Goal: Task Accomplishment & Management: Manage account settings

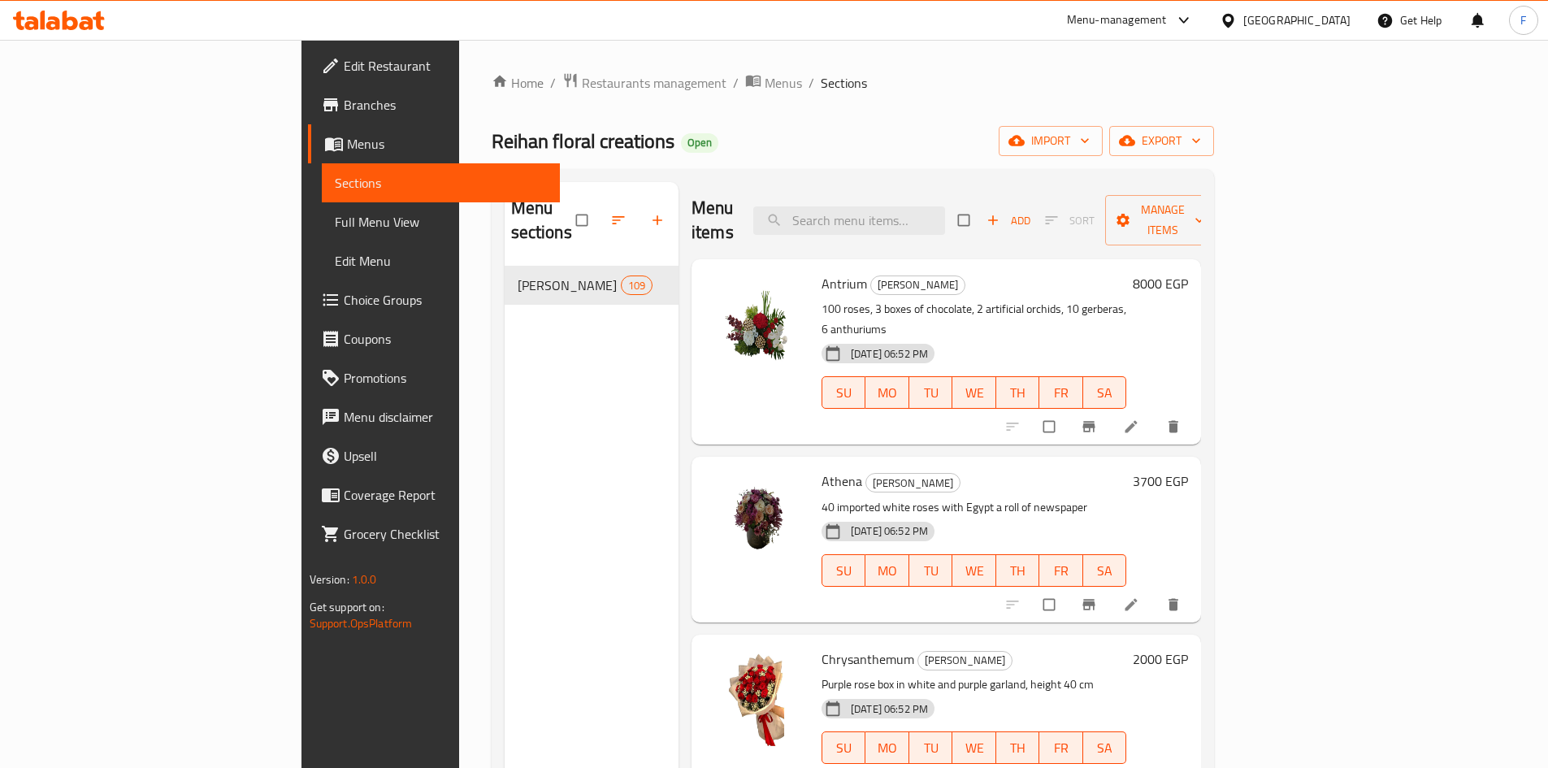
click at [1422, 18] on div "Get Help" at bounding box center [1410, 20] width 66 height 39
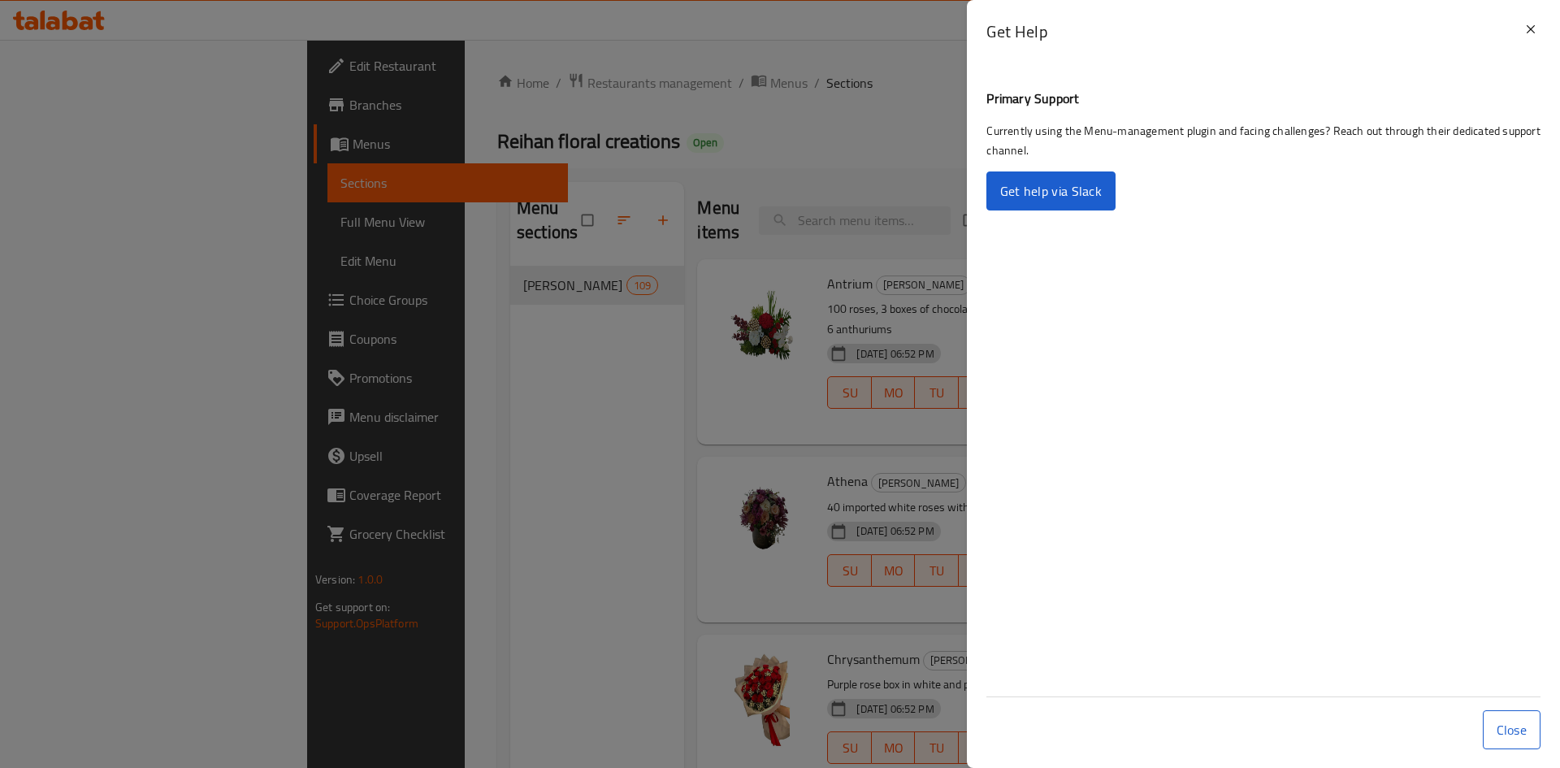
click at [813, 140] on div at bounding box center [780, 384] width 1560 height 768
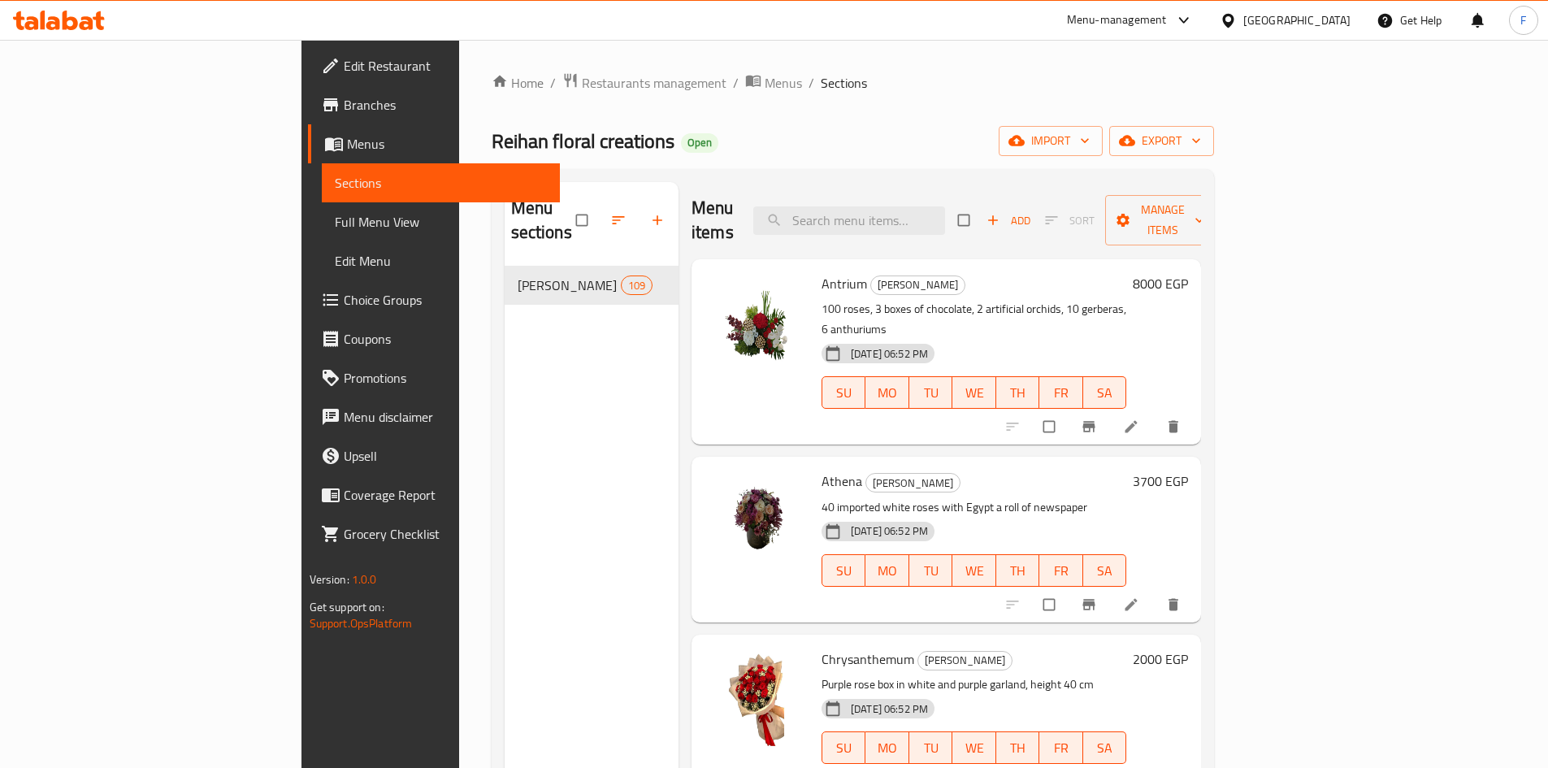
click at [1338, 24] on div "Egypt" at bounding box center [1296, 20] width 107 height 18
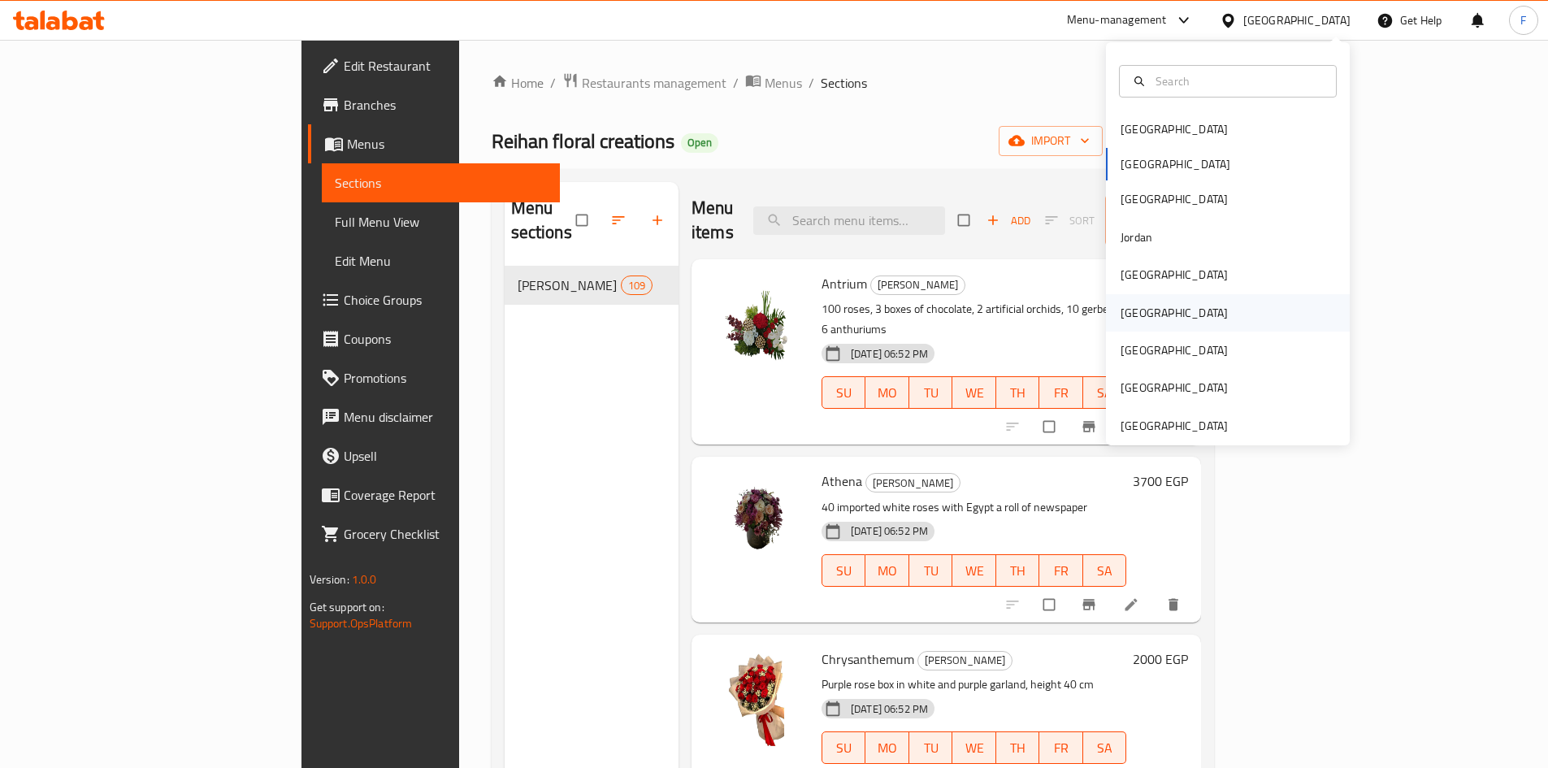
click at [1123, 314] on div "Oman" at bounding box center [1174, 313] width 107 height 18
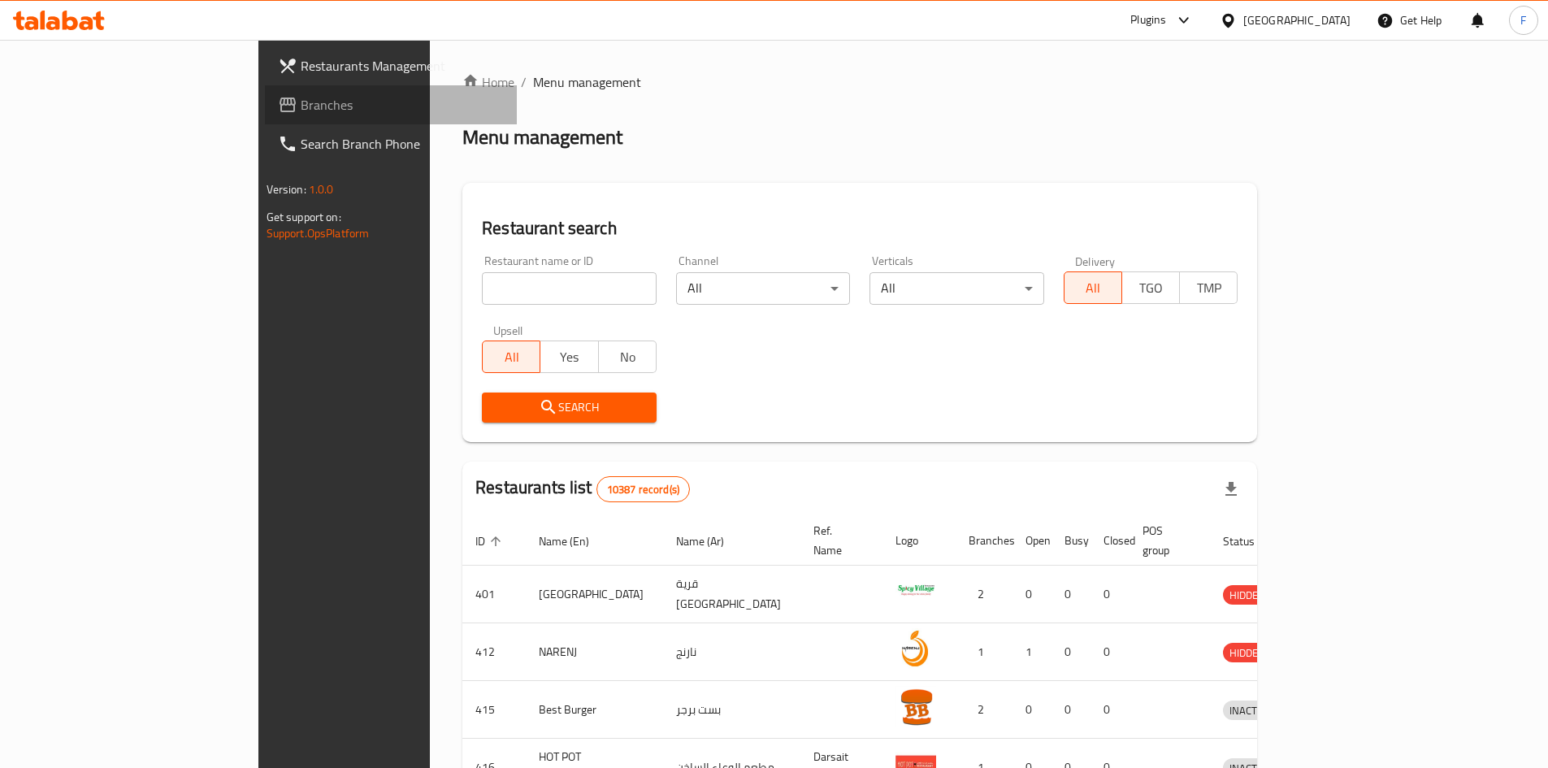
click at [301, 96] on span "Branches" at bounding box center [402, 105] width 203 height 20
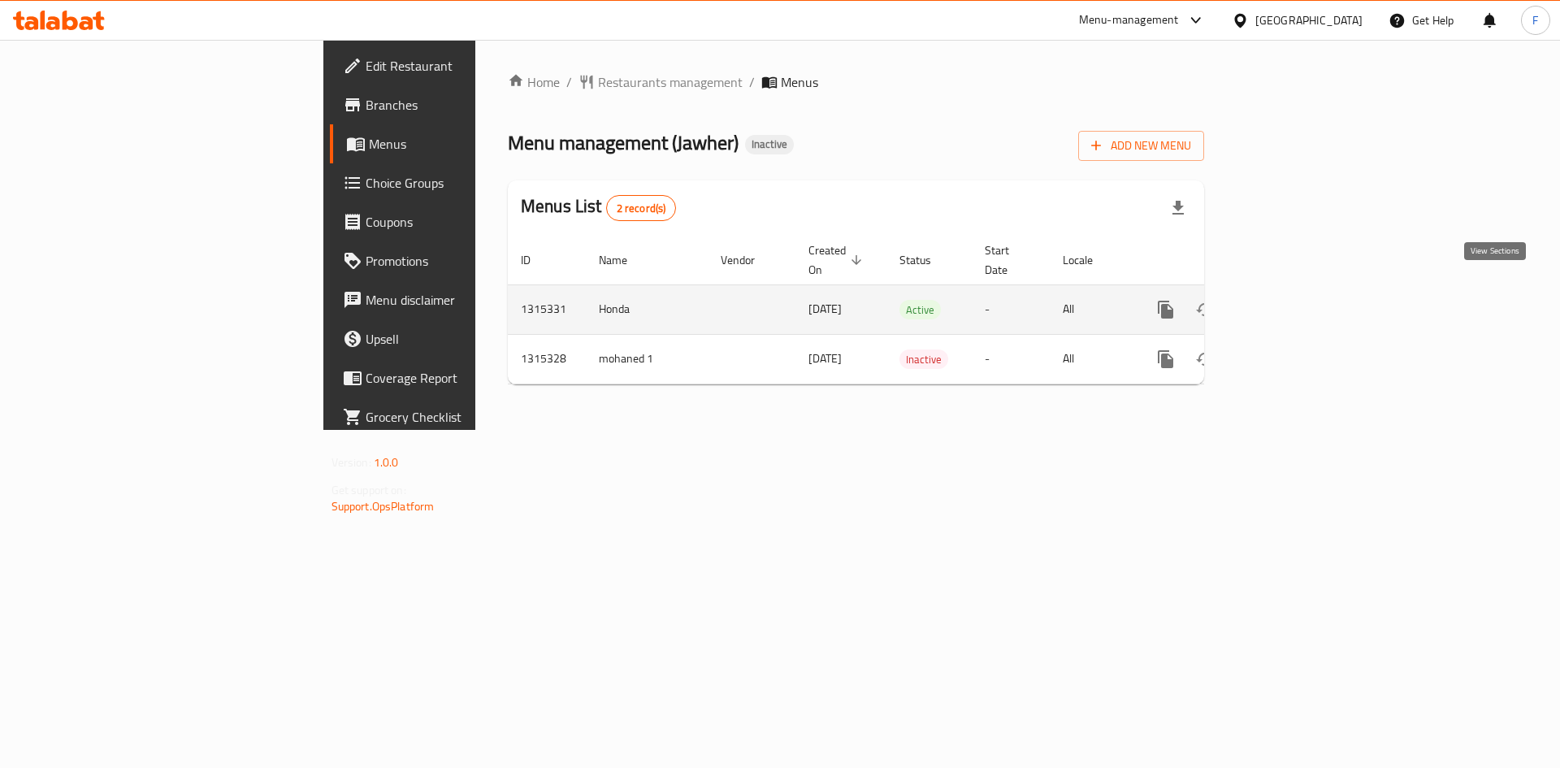
click at [1293, 300] on icon "enhanced table" at bounding box center [1283, 310] width 20 height 20
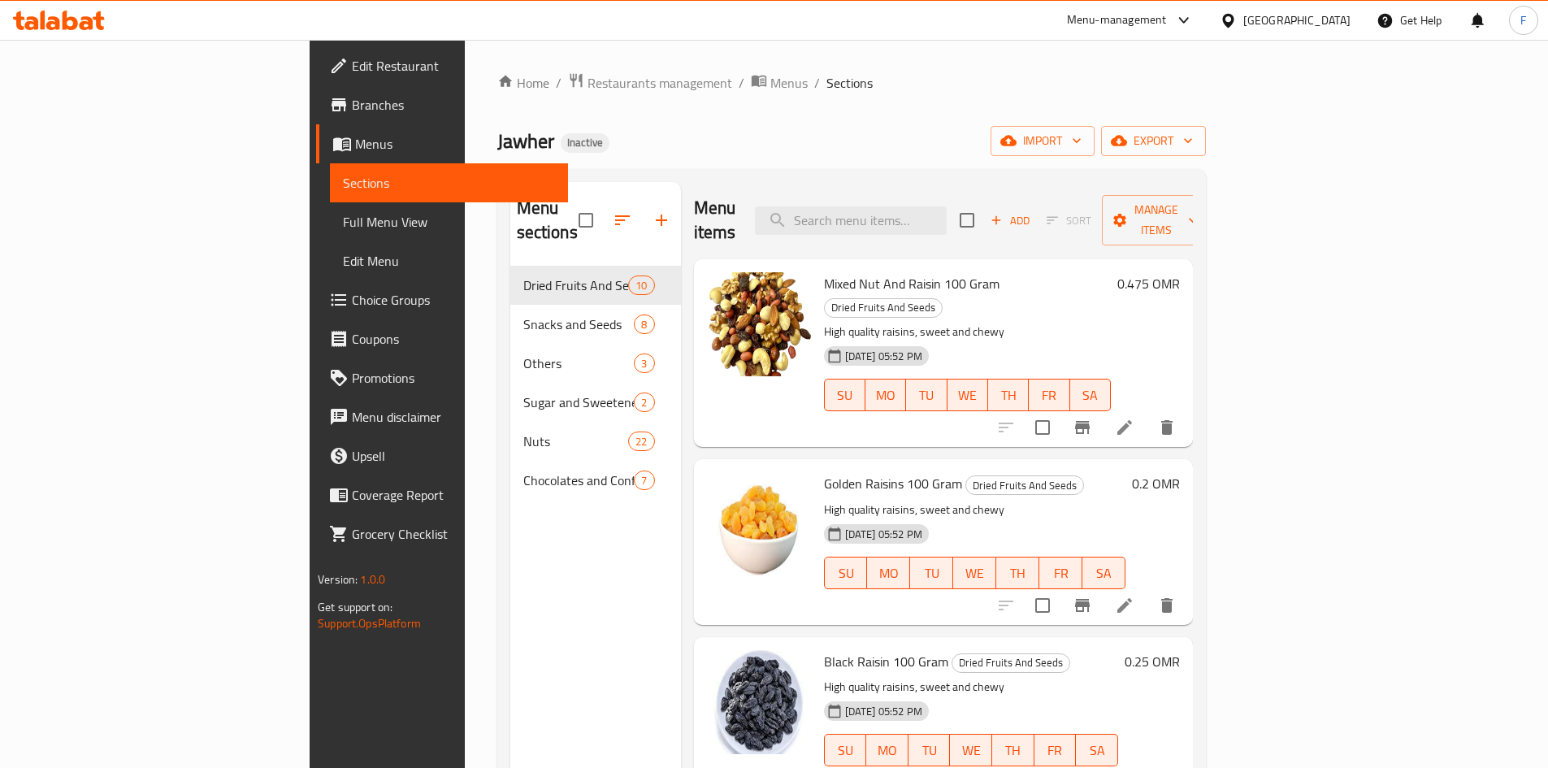
click at [824, 271] on span "Mixed Nut And Raisin 100 Gram" at bounding box center [912, 283] width 176 height 24
click at [1082, 145] on span "import" at bounding box center [1043, 141] width 78 height 20
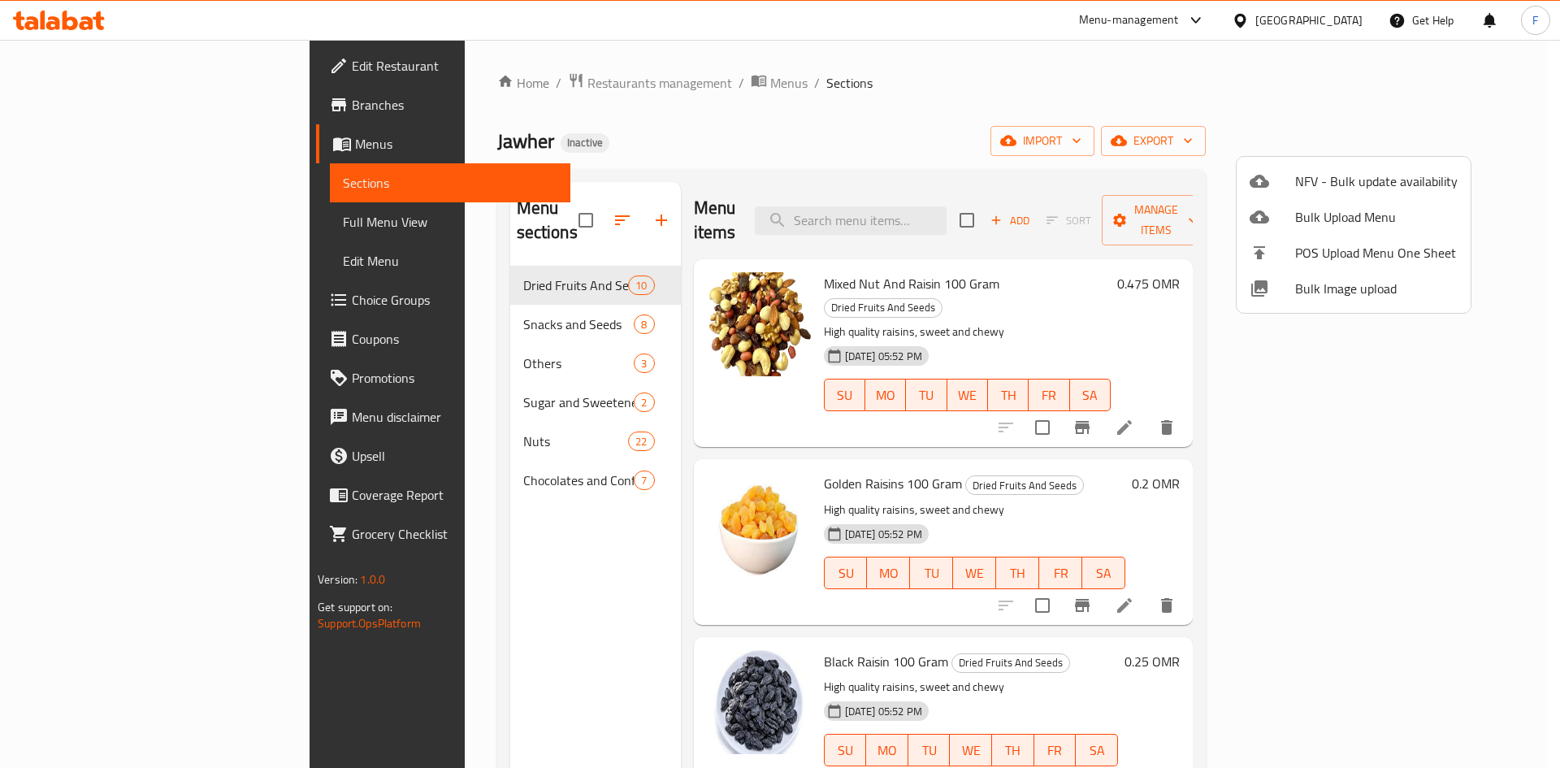
click at [1276, 126] on div at bounding box center [780, 384] width 1560 height 768
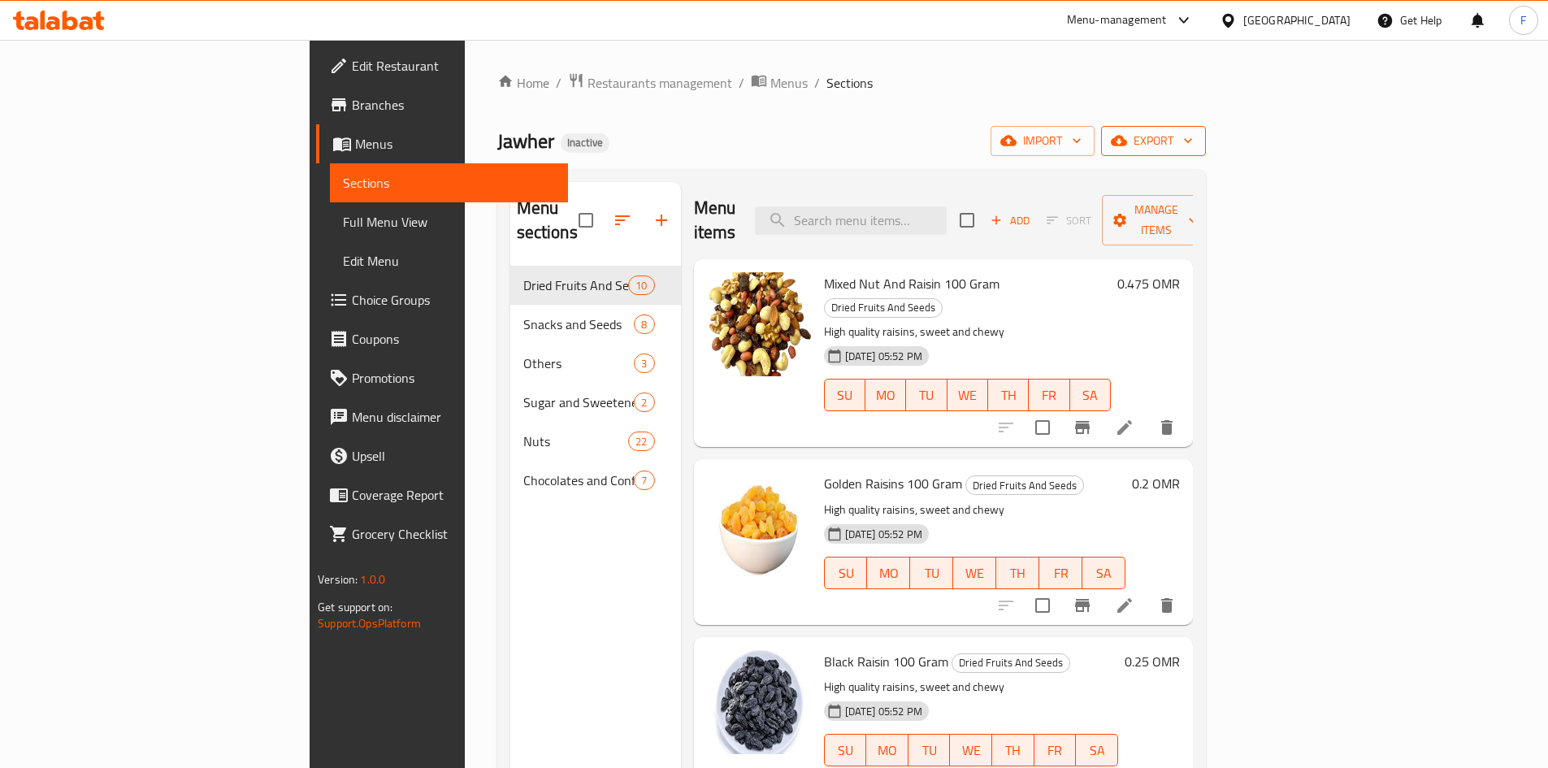
click at [1193, 143] on span "export" at bounding box center [1153, 141] width 79 height 20
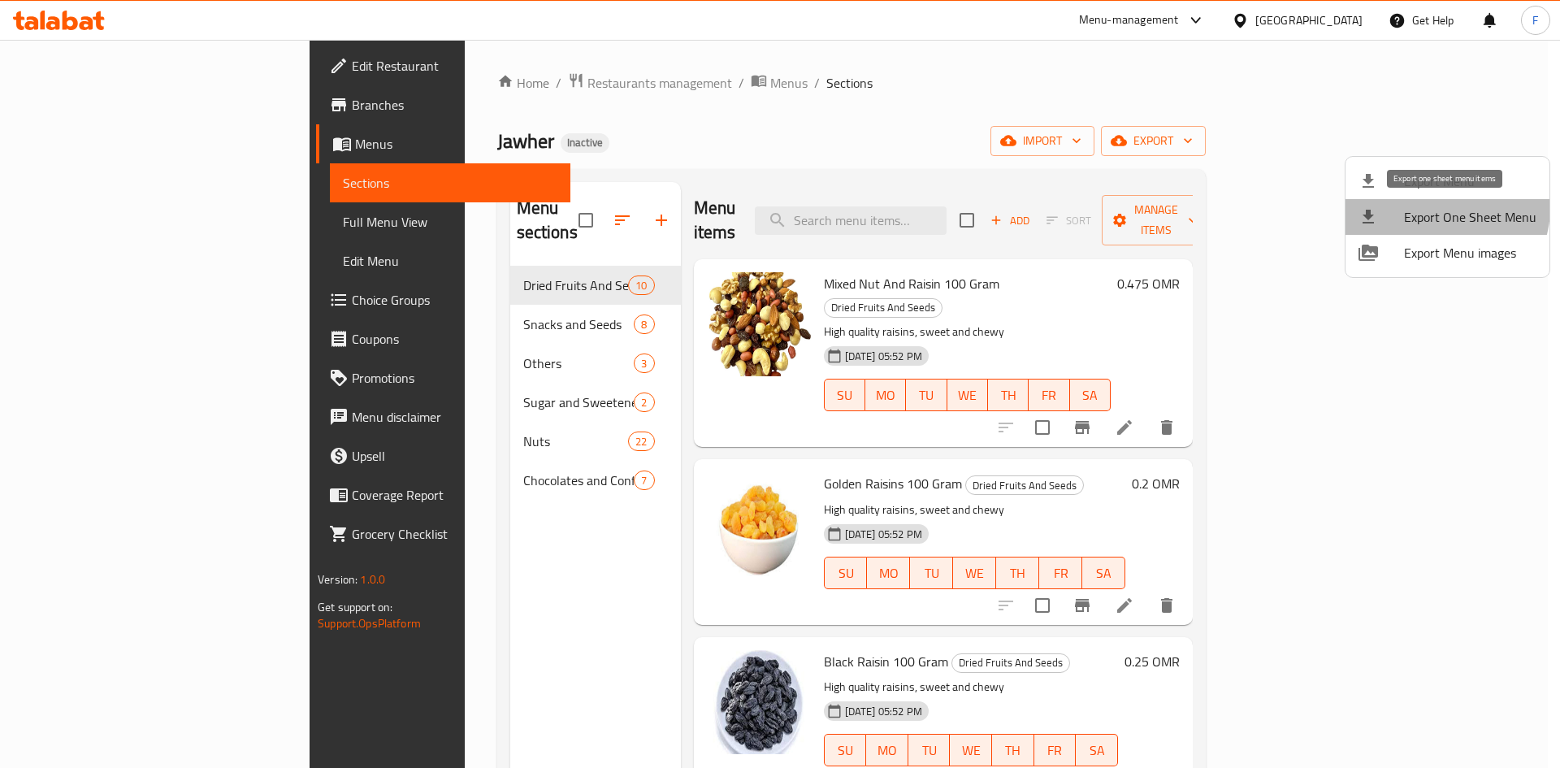
click at [1443, 208] on span "Export One Sheet Menu" at bounding box center [1470, 217] width 132 height 20
click at [910, 203] on div at bounding box center [780, 384] width 1560 height 768
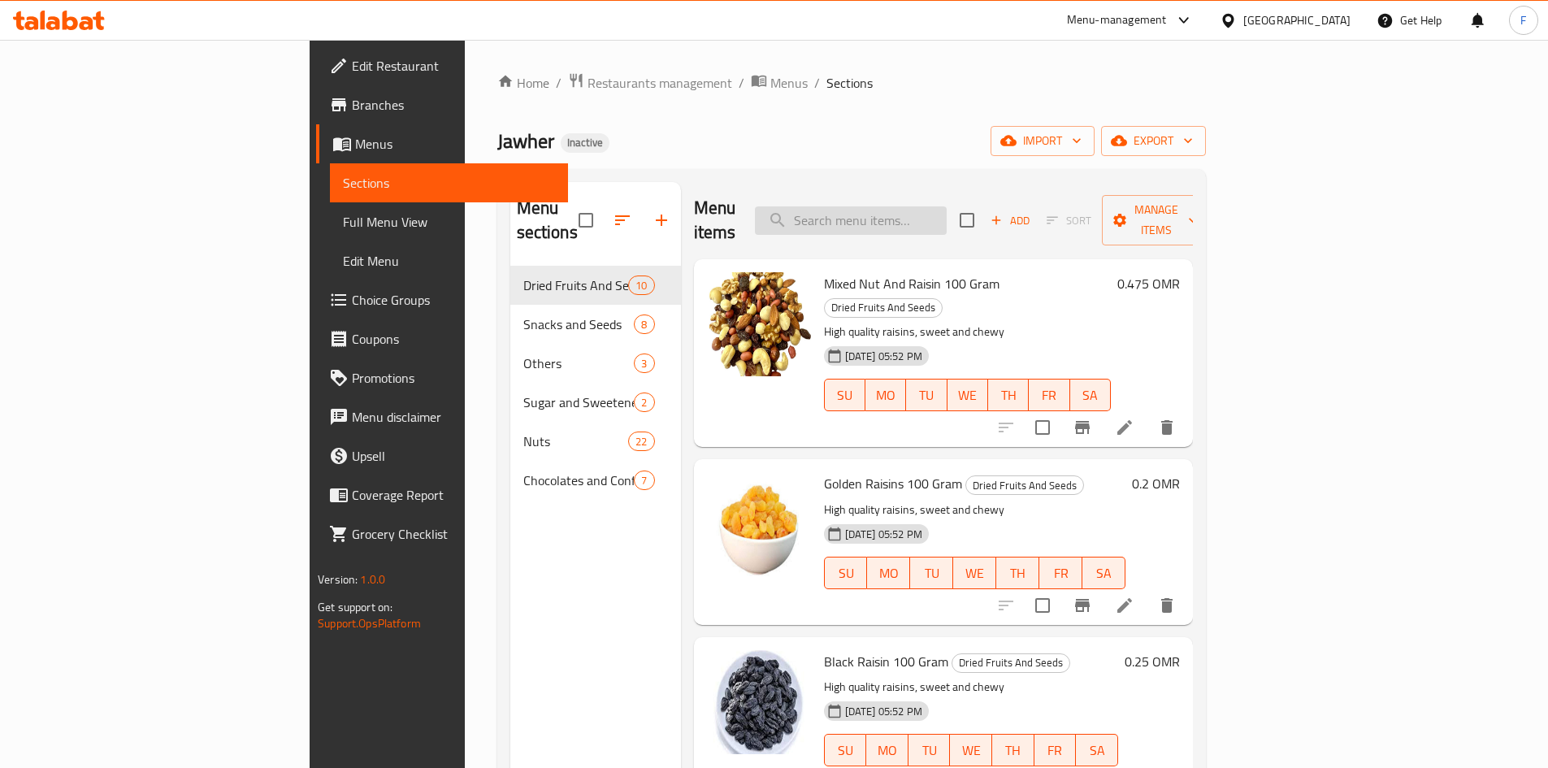
click at [917, 208] on input "search" at bounding box center [851, 220] width 192 height 28
paste input "Rice Crackers 100 Gram"
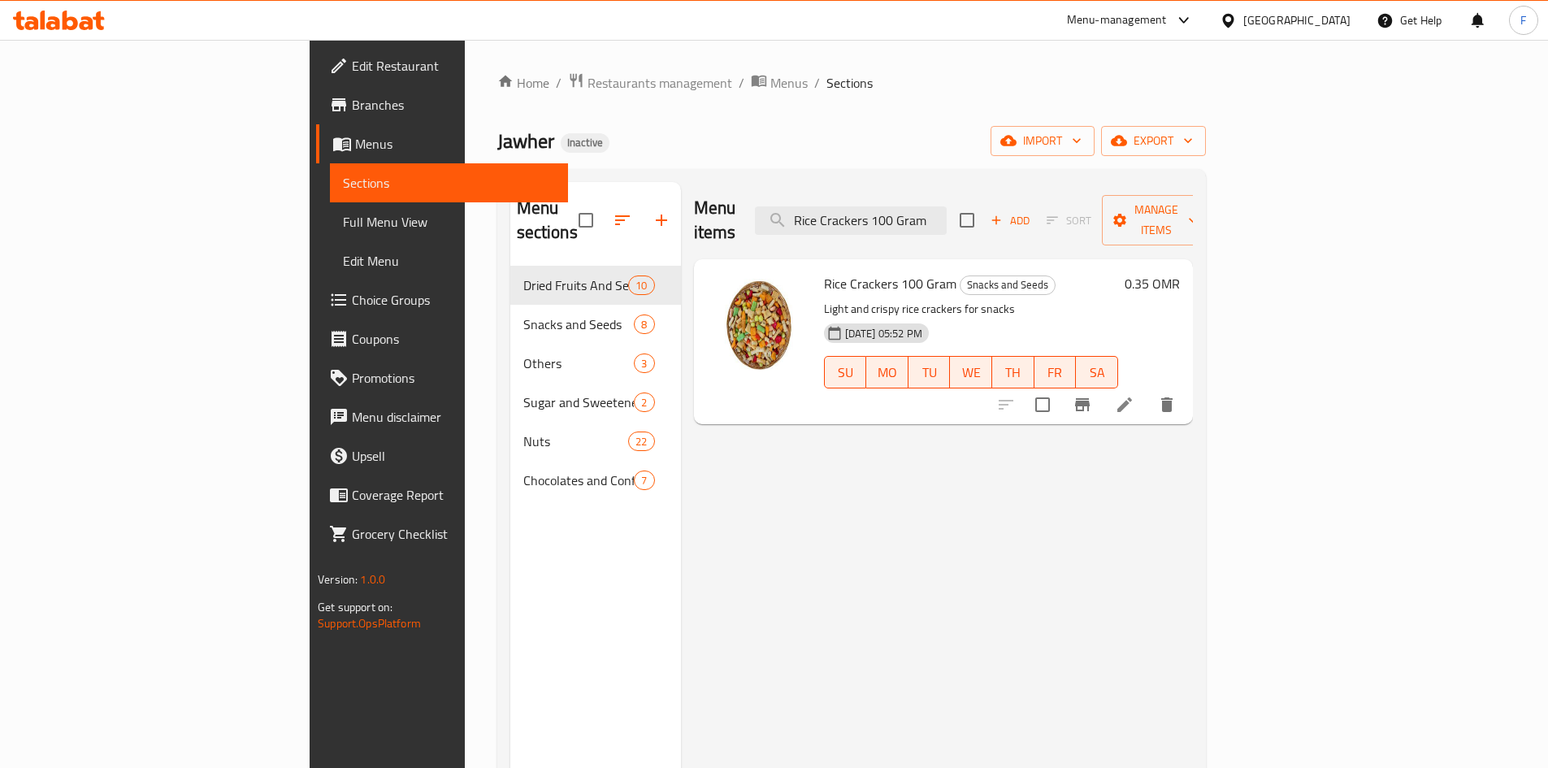
type input "Rice Crackers 100 Gram"
click at [1132, 397] on icon at bounding box center [1124, 404] width 15 height 15
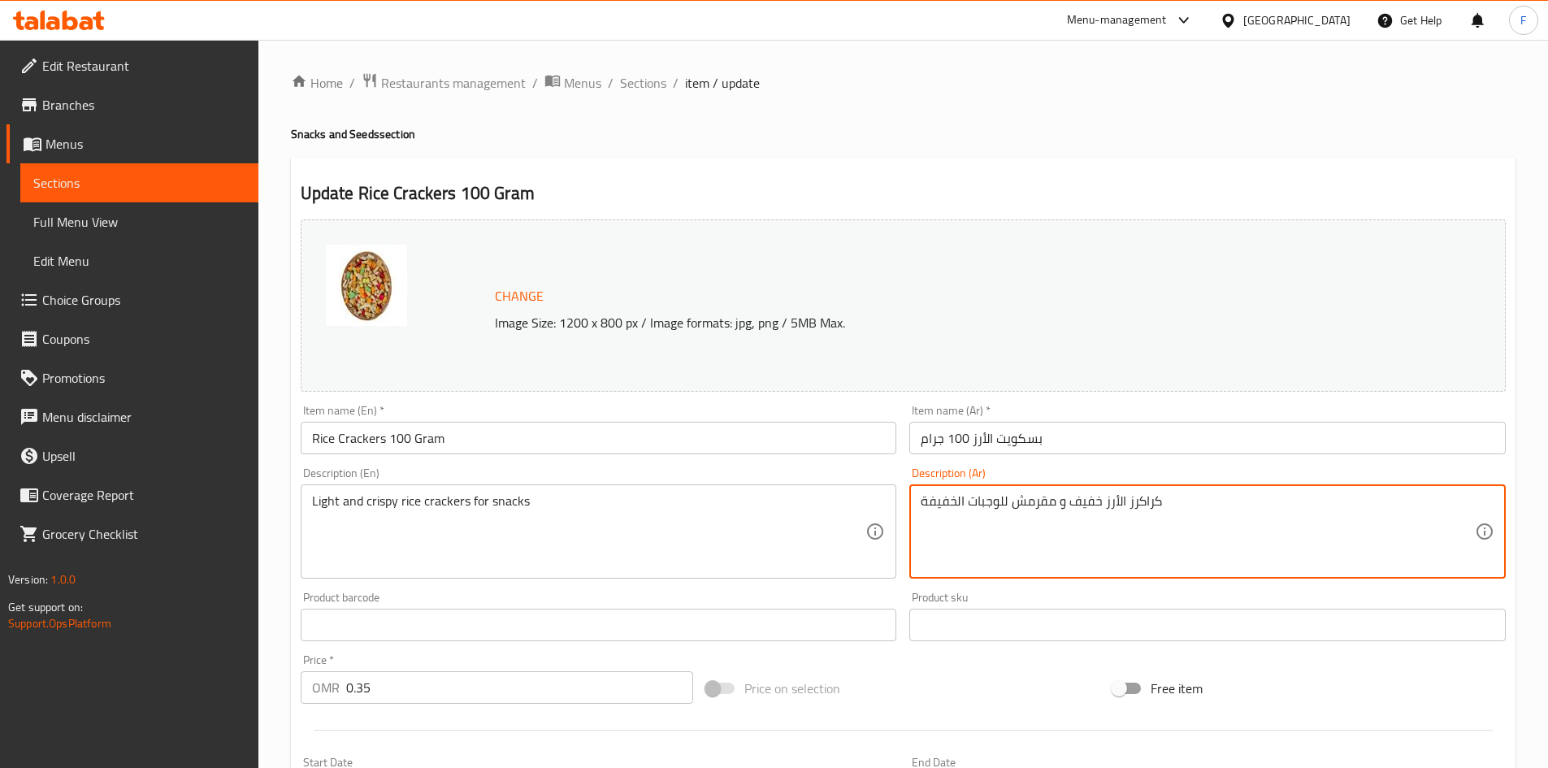
click at [1142, 507] on textarea "كراكرز الأرز خفيف و مقرمش للوجبات الخفيفة" at bounding box center [1198, 531] width 554 height 77
click at [1019, 439] on input "بسكويت الأرز 100 جرام" at bounding box center [1207, 438] width 596 height 33
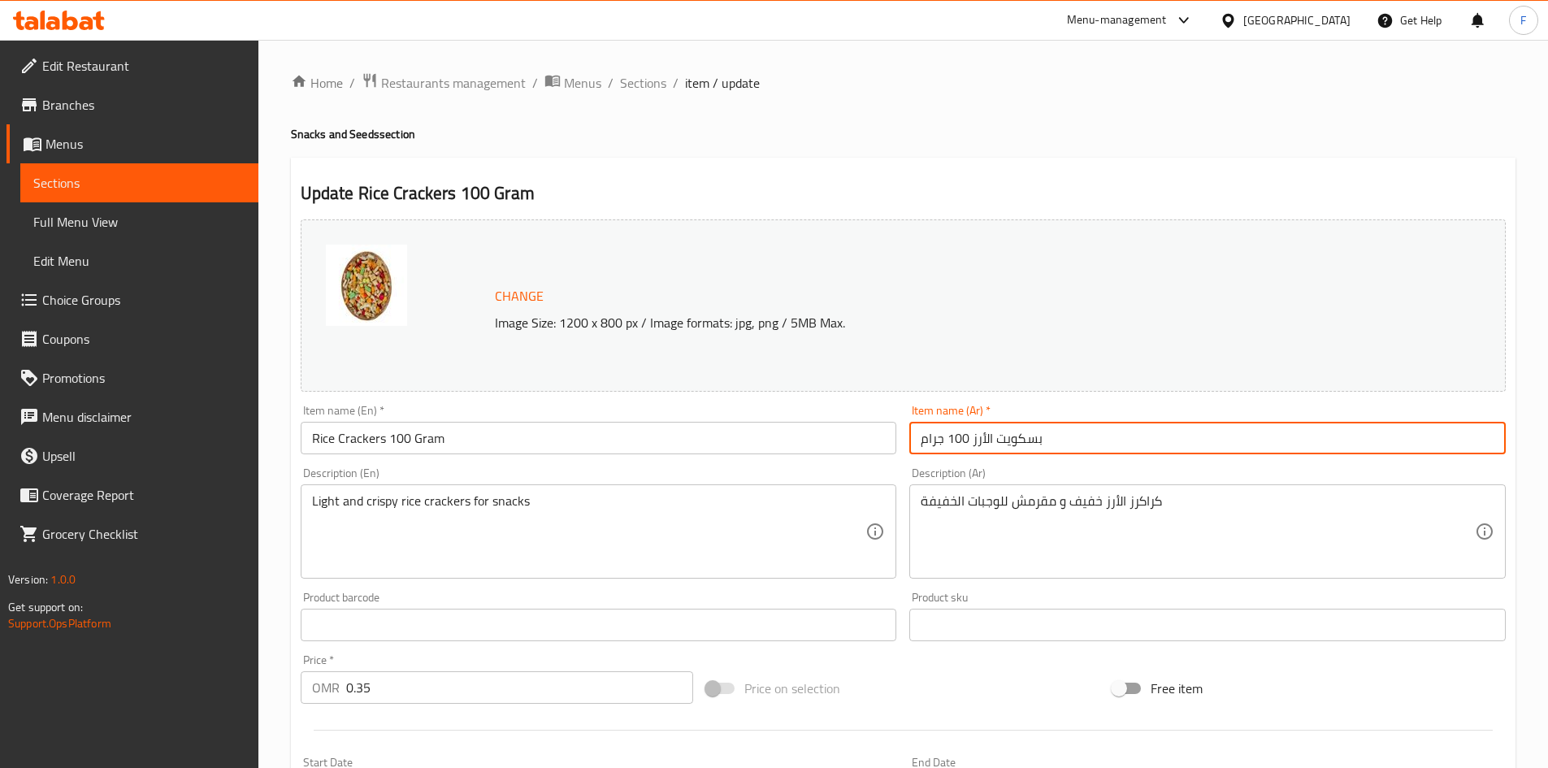
click at [1019, 439] on input "بسكويت الأرز 100 جرام" at bounding box center [1207, 438] width 596 height 33
paste input "كراكرز"
type input "كراكرز الأرز 100 جرام"
click at [1021, 436] on input "كراكرز الأرز 100 جرام" at bounding box center [1207, 438] width 596 height 33
click at [1006, 440] on input "كراكرز الأرز 100 جرام" at bounding box center [1207, 438] width 596 height 33
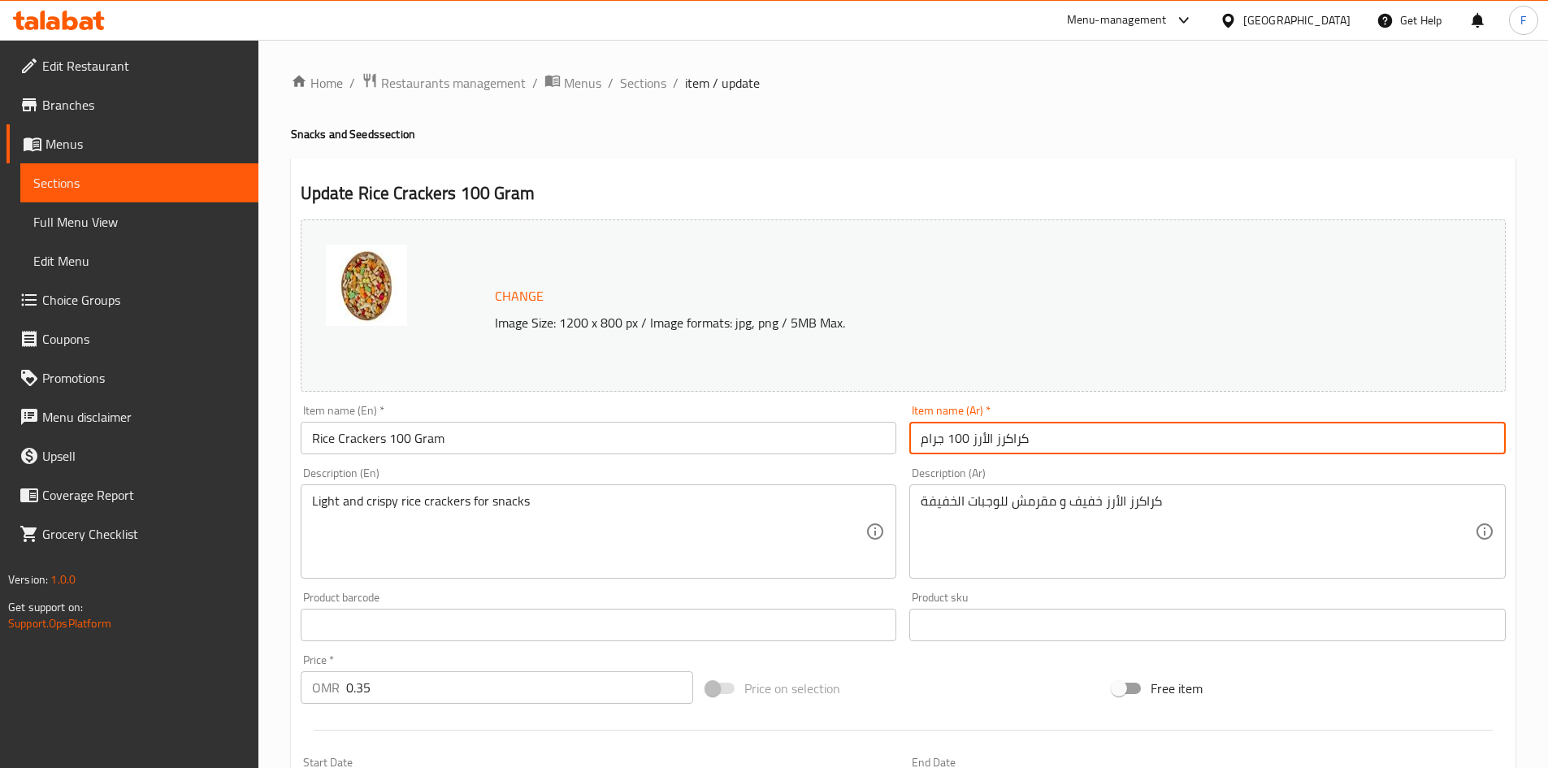
click at [314, 436] on input "Rice Crackers 100 Gram" at bounding box center [599, 438] width 596 height 33
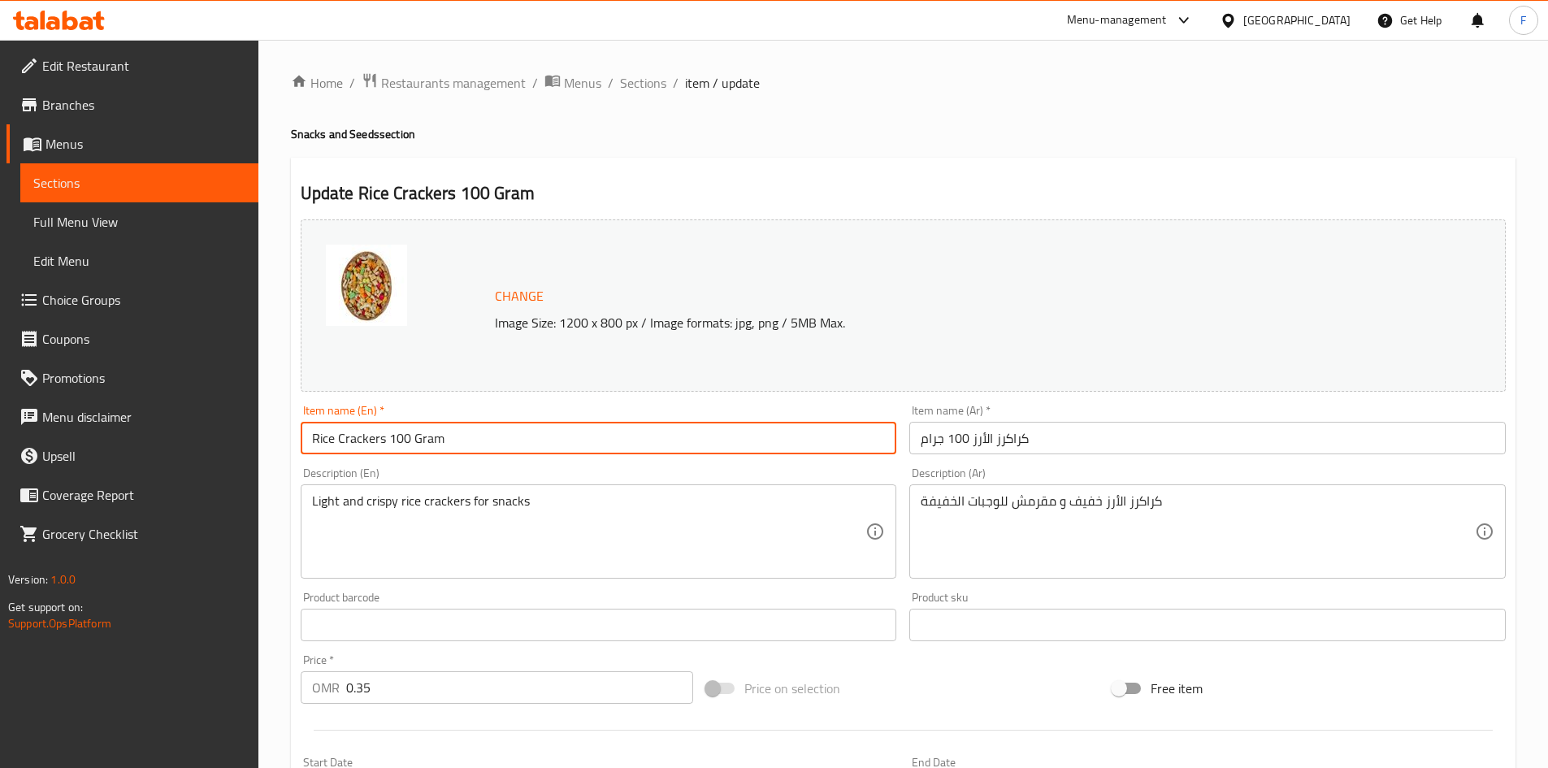
click at [314, 436] on input "Rice Crackers 100 Gram" at bounding box center [599, 438] width 596 height 33
click at [1008, 301] on div "Change Image Size: 1200 x 800 px / Image formats: jpg, png / 5MB Max." at bounding box center [921, 306] width 866 height 53
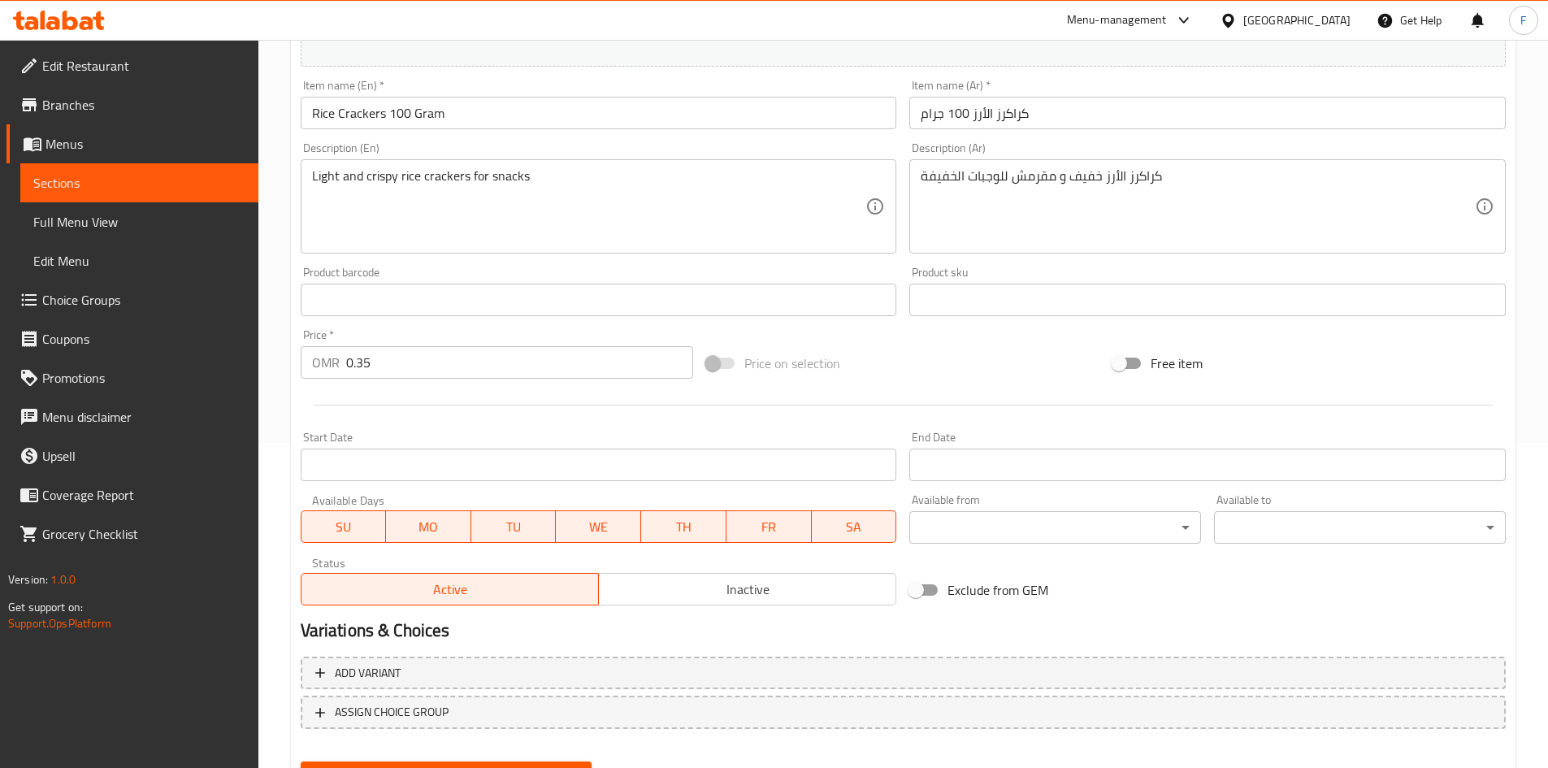
scroll to position [404, 0]
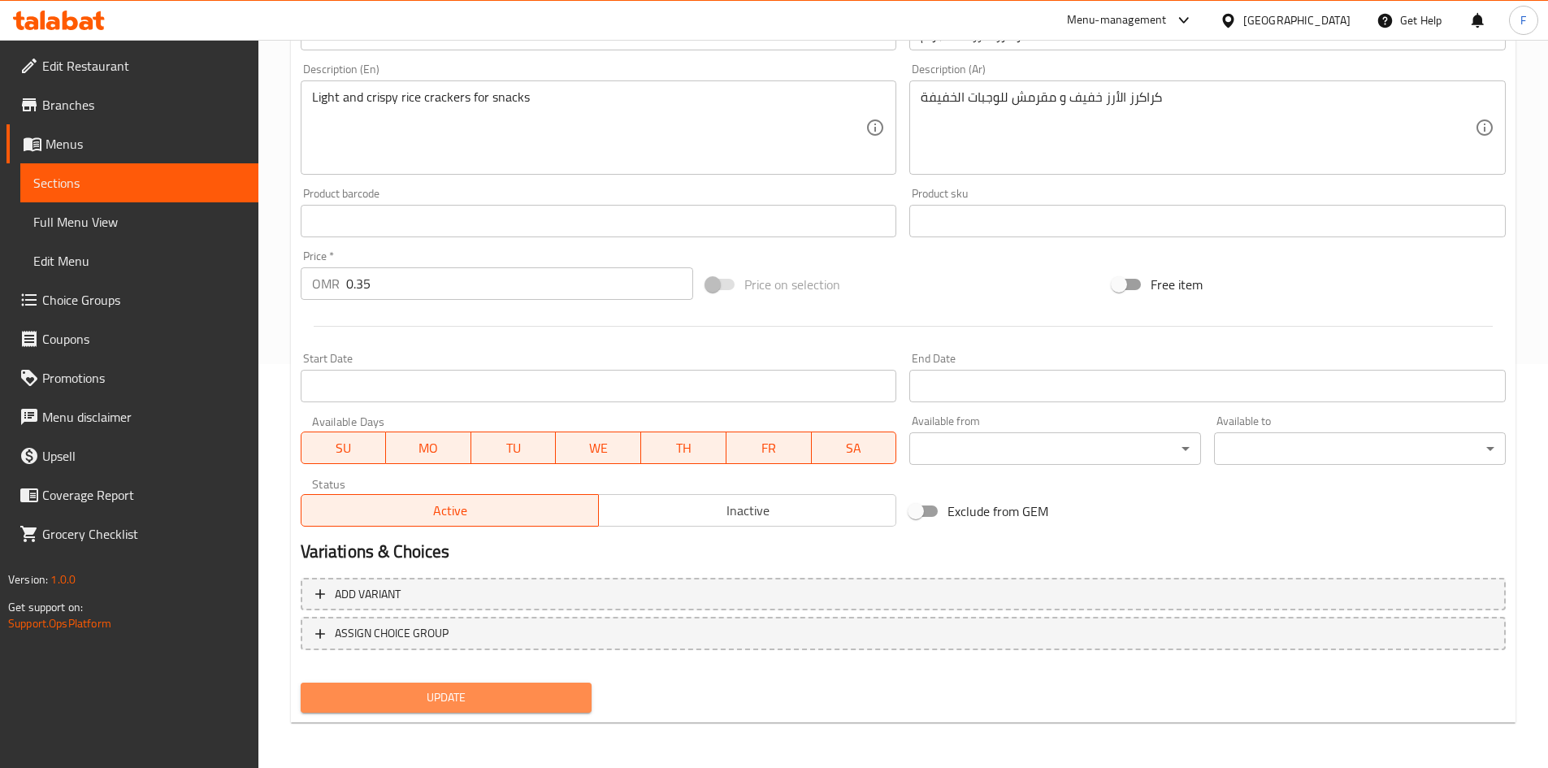
click at [449, 693] on span "Update" at bounding box center [447, 697] width 266 height 20
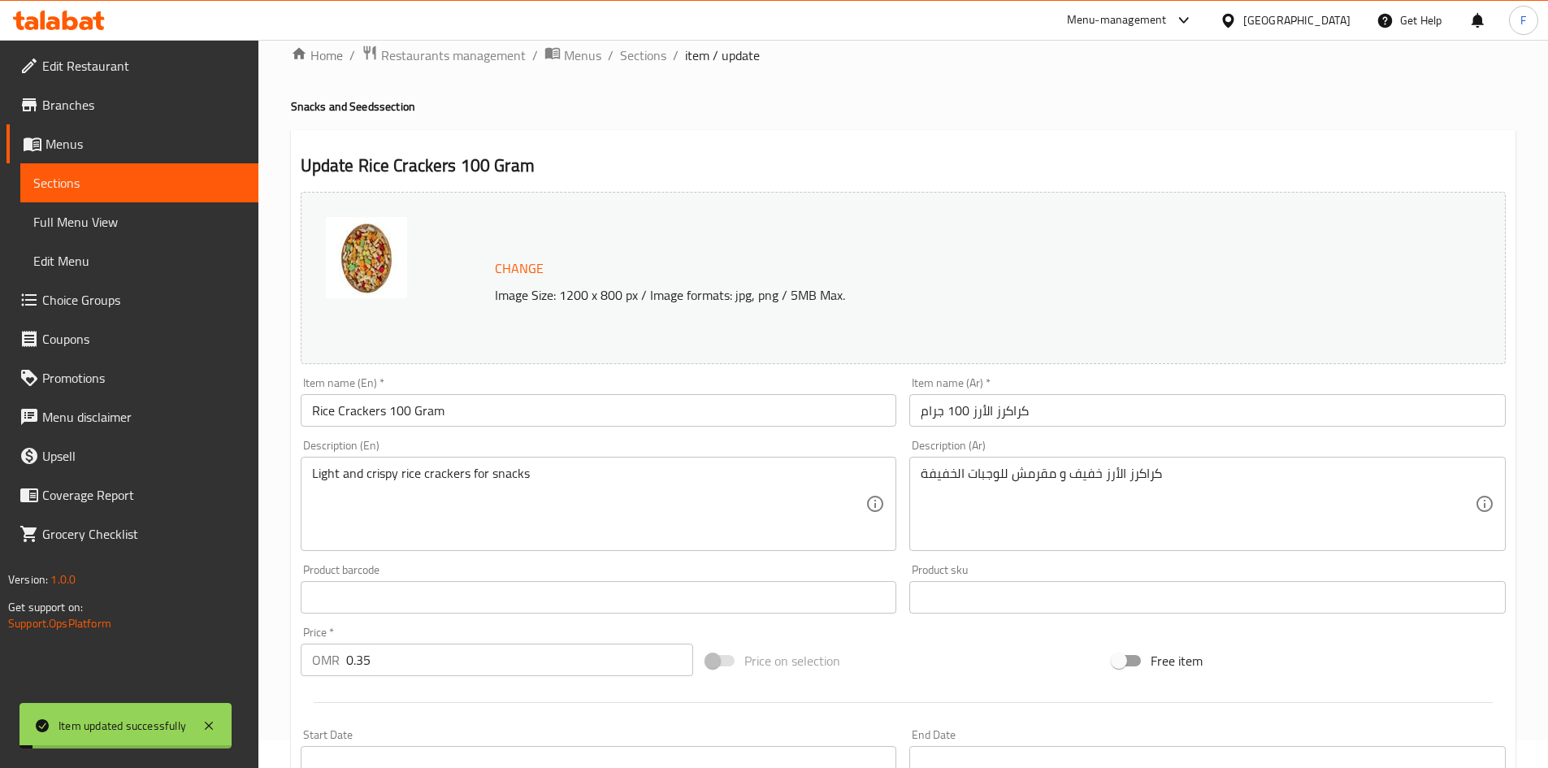
scroll to position [0, 0]
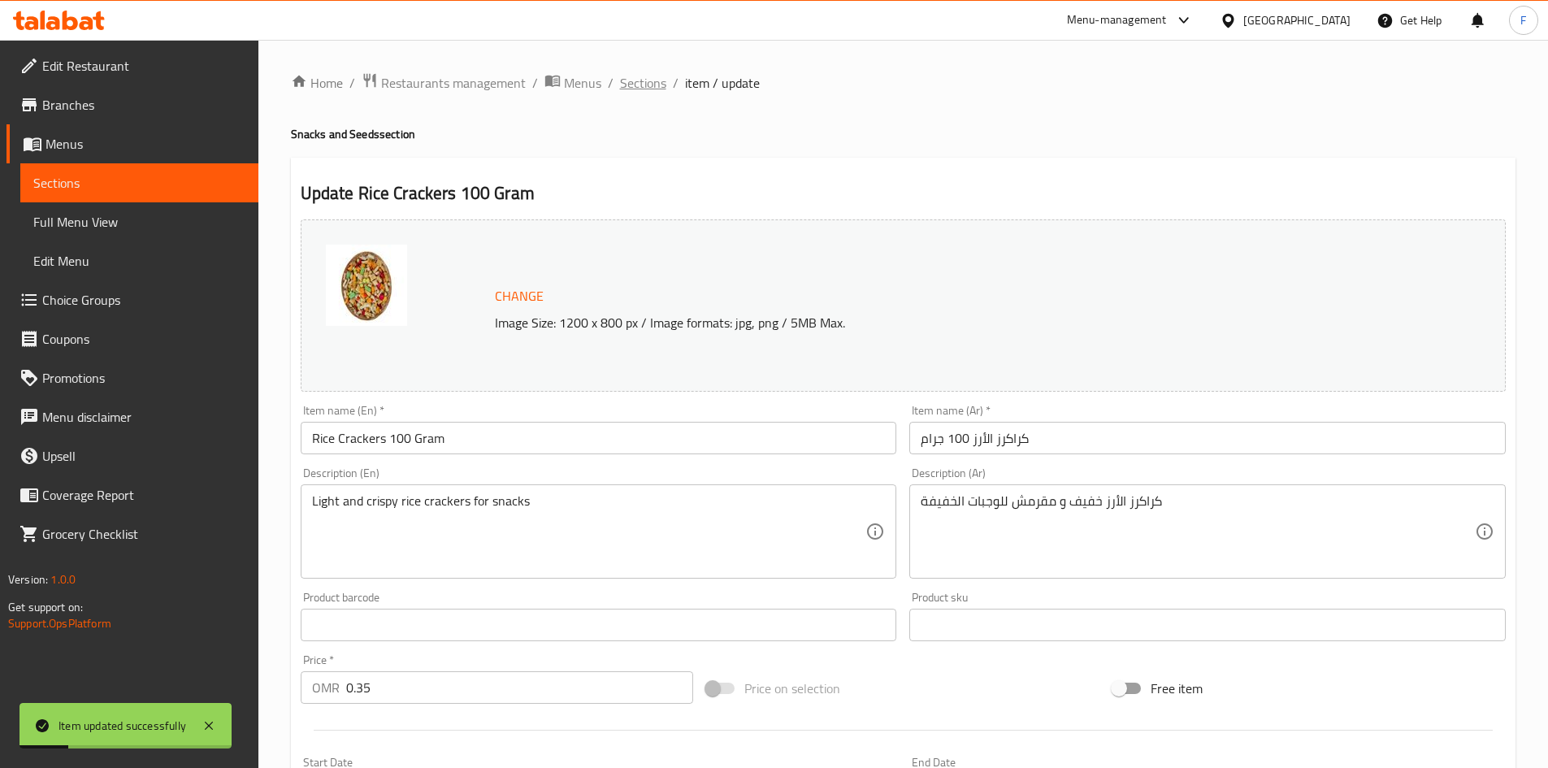
click at [639, 83] on span "Sections" at bounding box center [643, 83] width 46 height 20
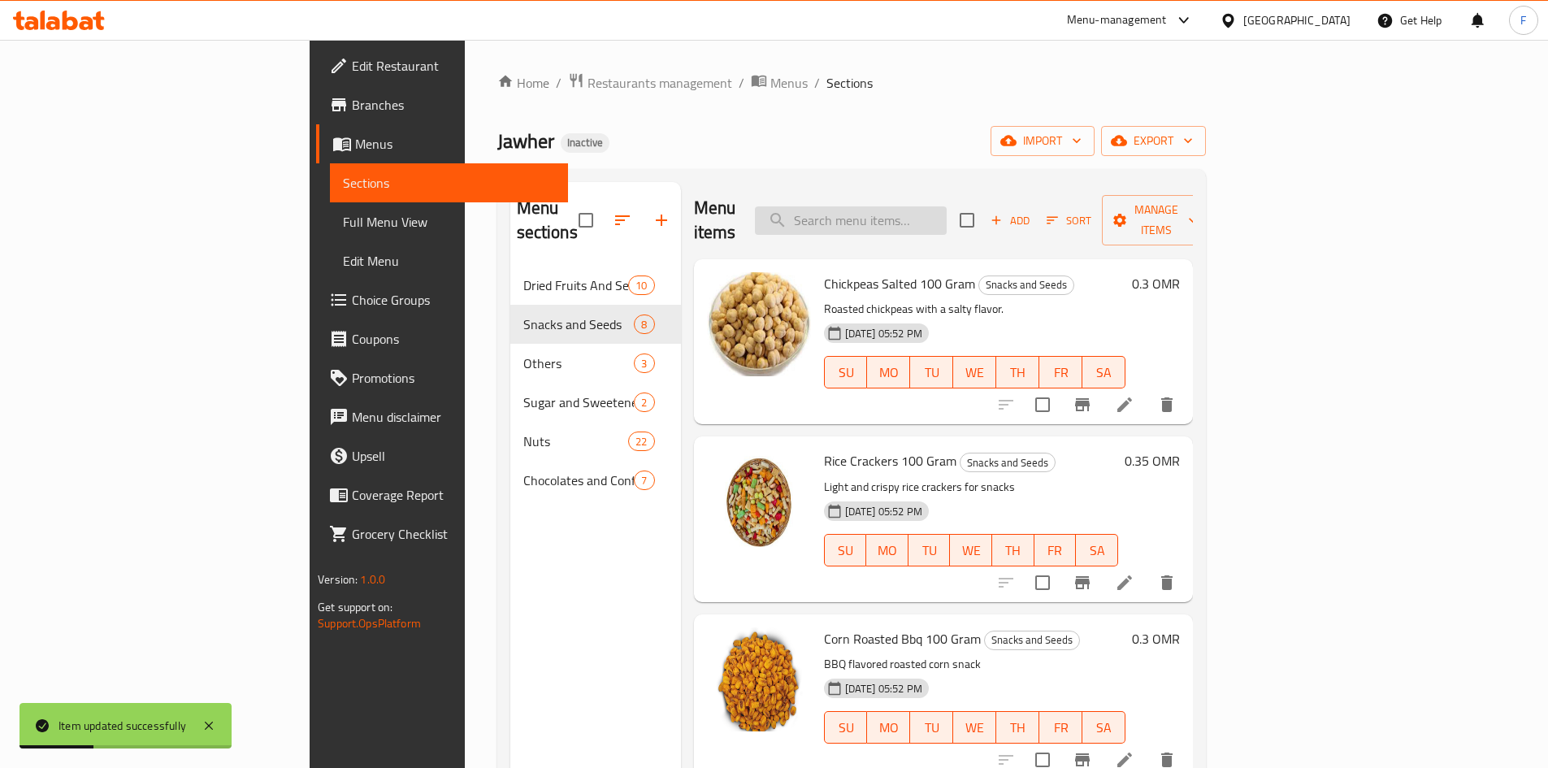
click at [899, 221] on input "search" at bounding box center [851, 220] width 192 height 28
paste input "Break Delight 24×14 Gram"
type input "Break Delight 24×14 Gram"
click at [947, 210] on input "Break Delight 24×14 Gram" at bounding box center [851, 220] width 192 height 28
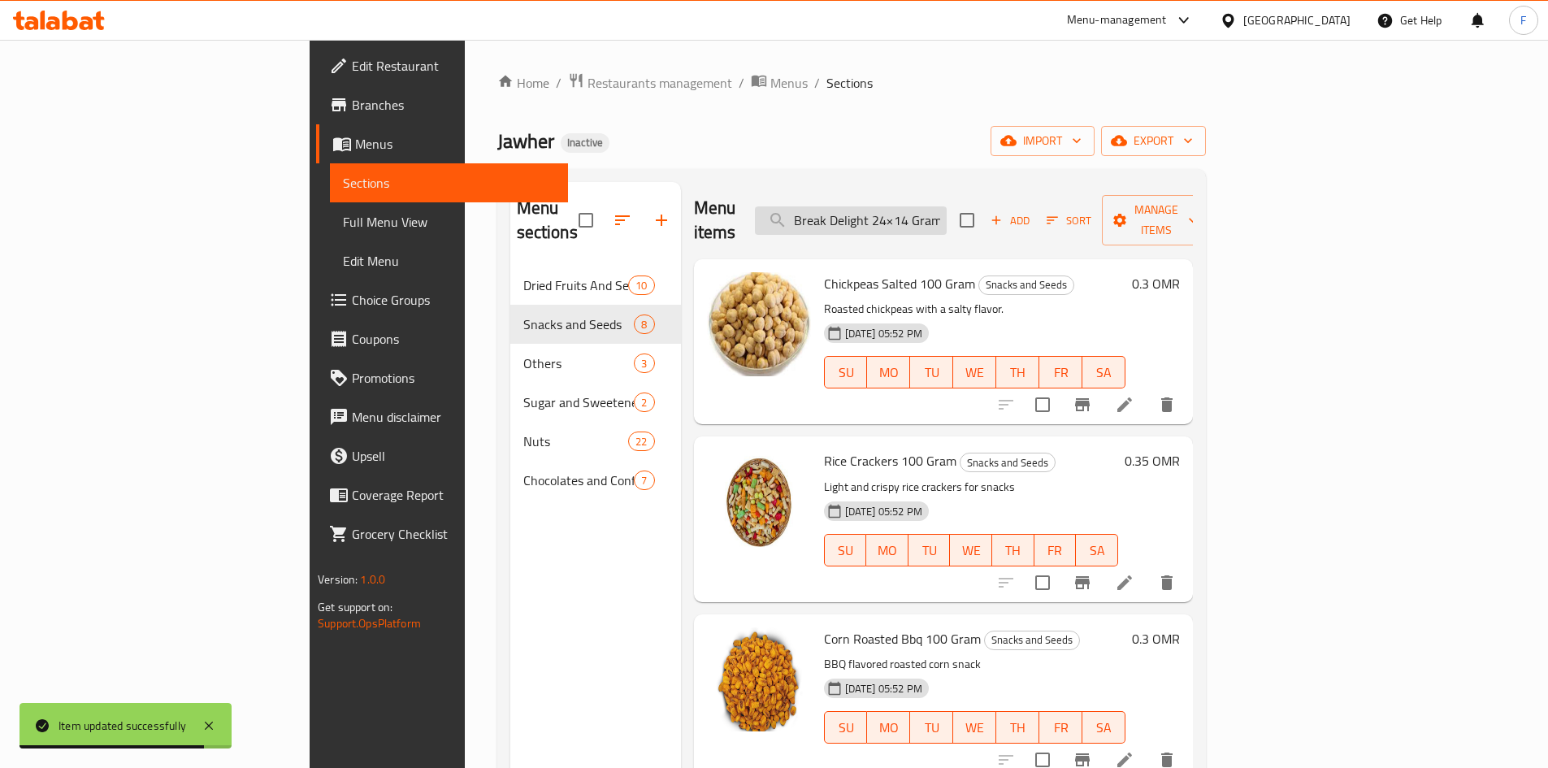
click at [947, 210] on input "Break Delight 24×14 Gram" at bounding box center [851, 220] width 192 height 28
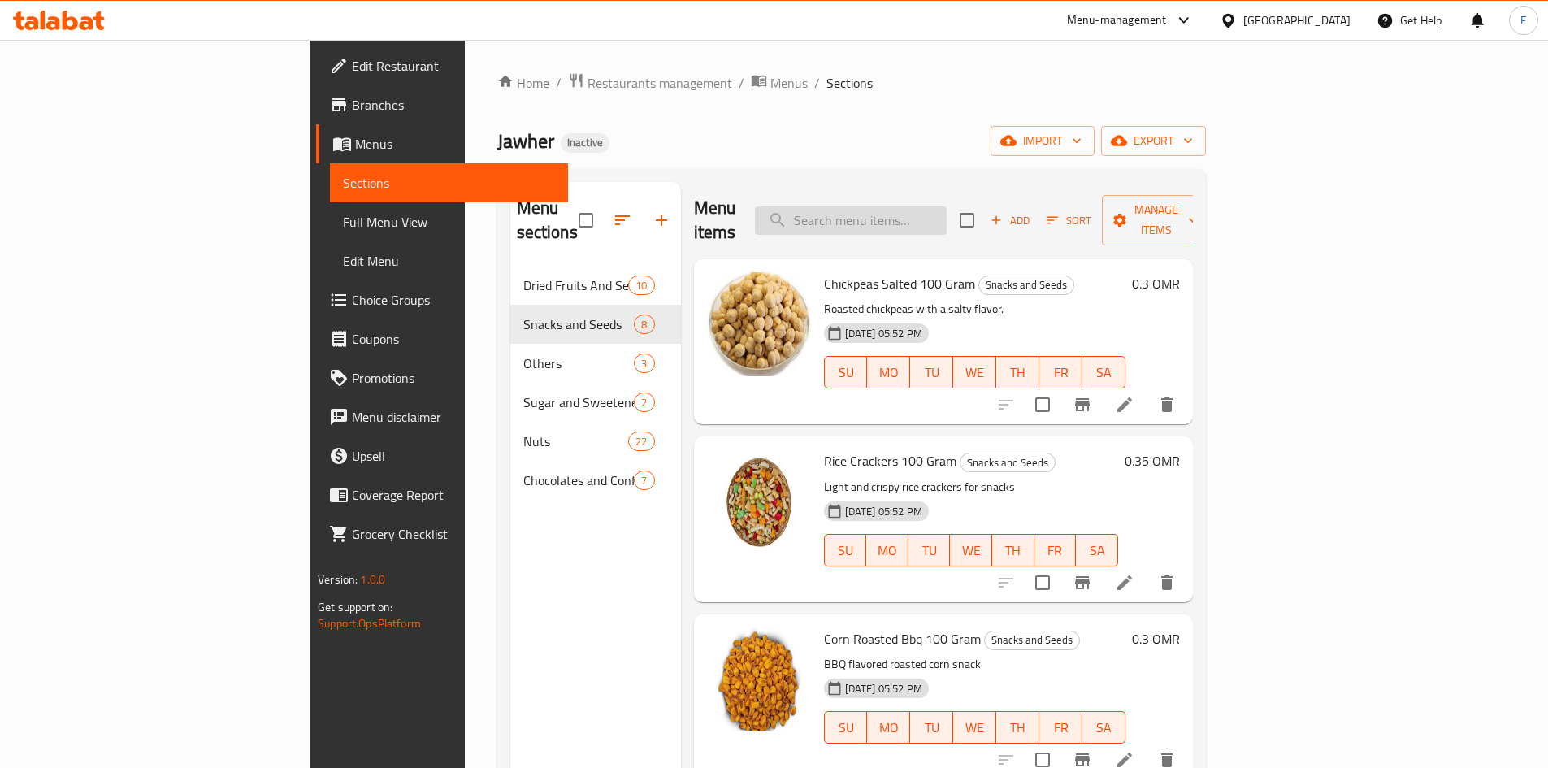
paste input "Break Delight 24×14 Gram"
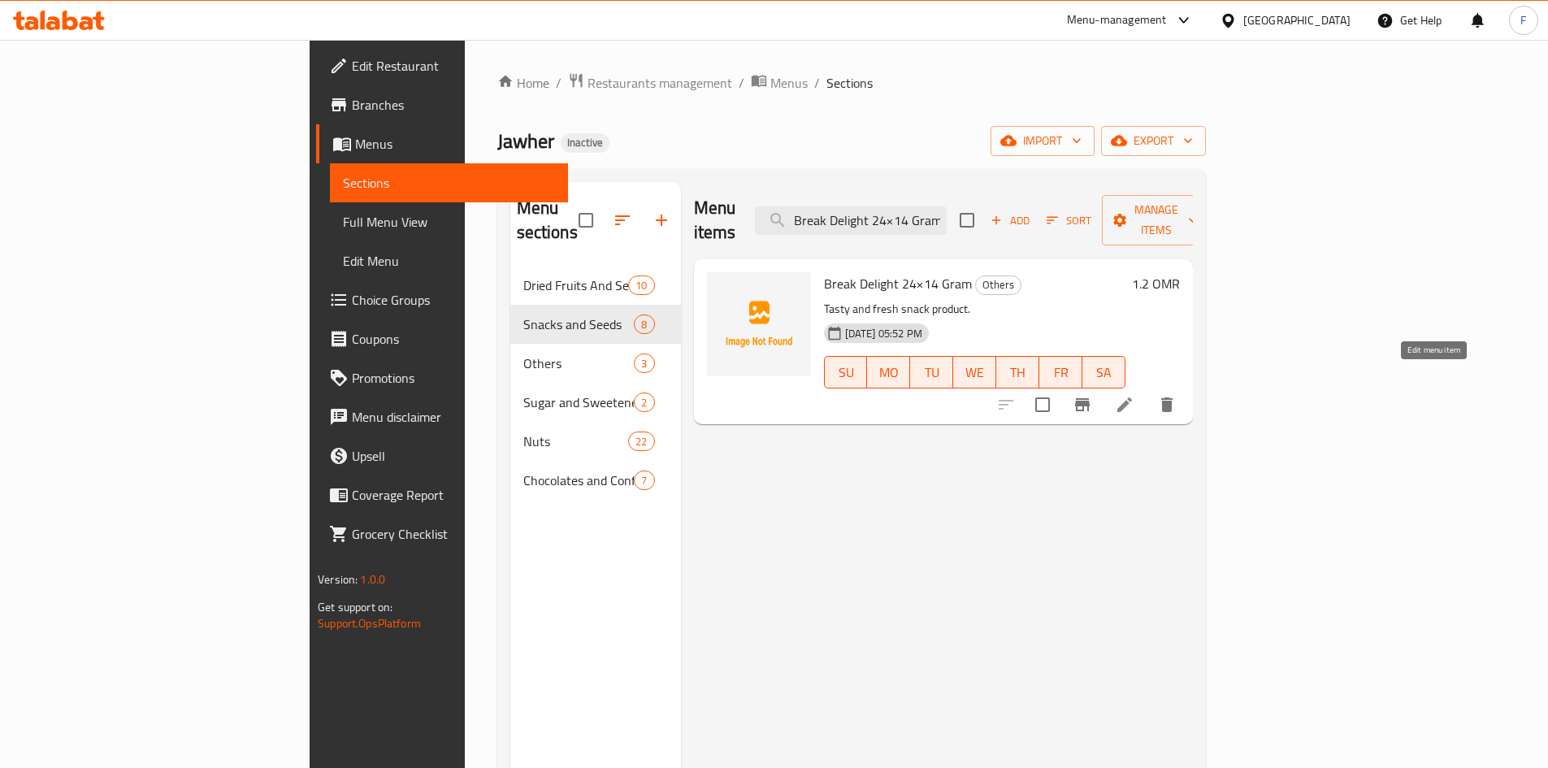
type input "Break Delight 24×14 Gram"
click at [1132, 397] on icon at bounding box center [1124, 404] width 15 height 15
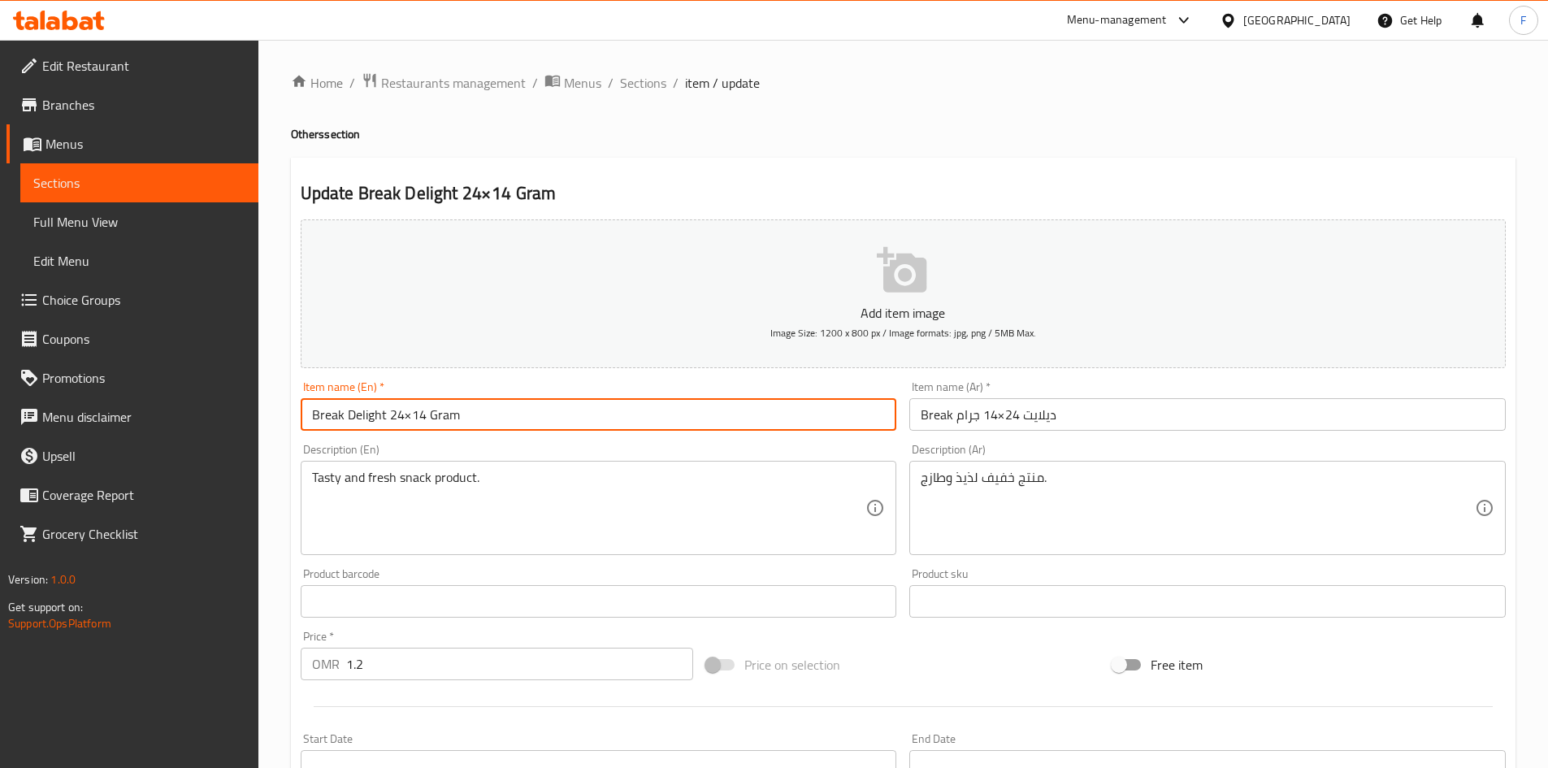
click at [366, 423] on input "Break Delight 24×14 Gram" at bounding box center [599, 414] width 596 height 33
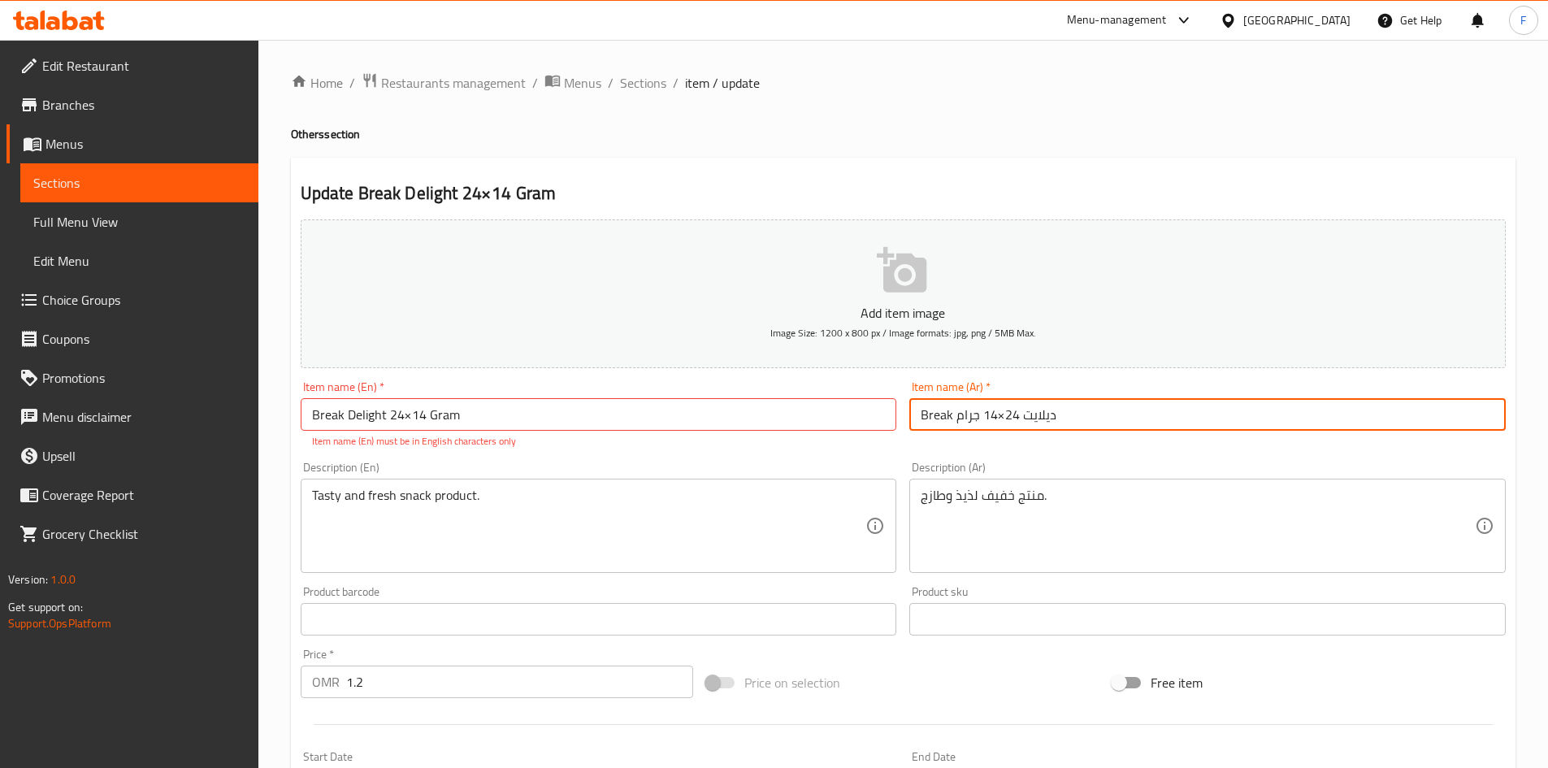
click at [1037, 414] on input "Break ديلايت 24×14 جرام" at bounding box center [1207, 414] width 596 height 33
click at [946, 411] on input "Break ديلايت 24×14 جرام" at bounding box center [1207, 414] width 596 height 33
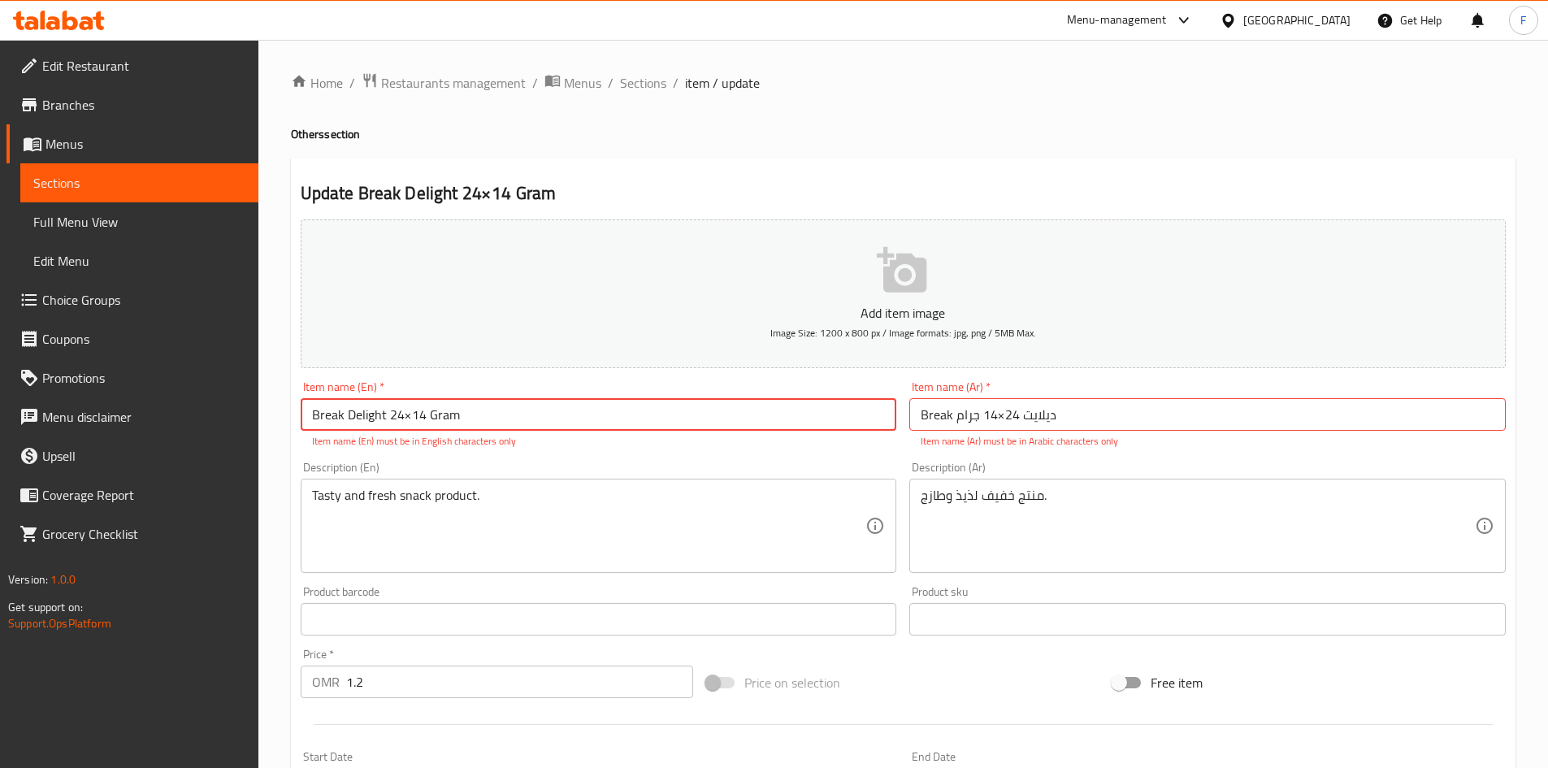
click at [334, 415] on input "Break Delight 24×14 Gram" at bounding box center [599, 414] width 596 height 33
click at [921, 413] on input "Break ديلايت 24×14 جرام" at bounding box center [1207, 414] width 596 height 33
click at [938, 419] on input "Break ديلايت 24×14 جرام" at bounding box center [1207, 414] width 596 height 33
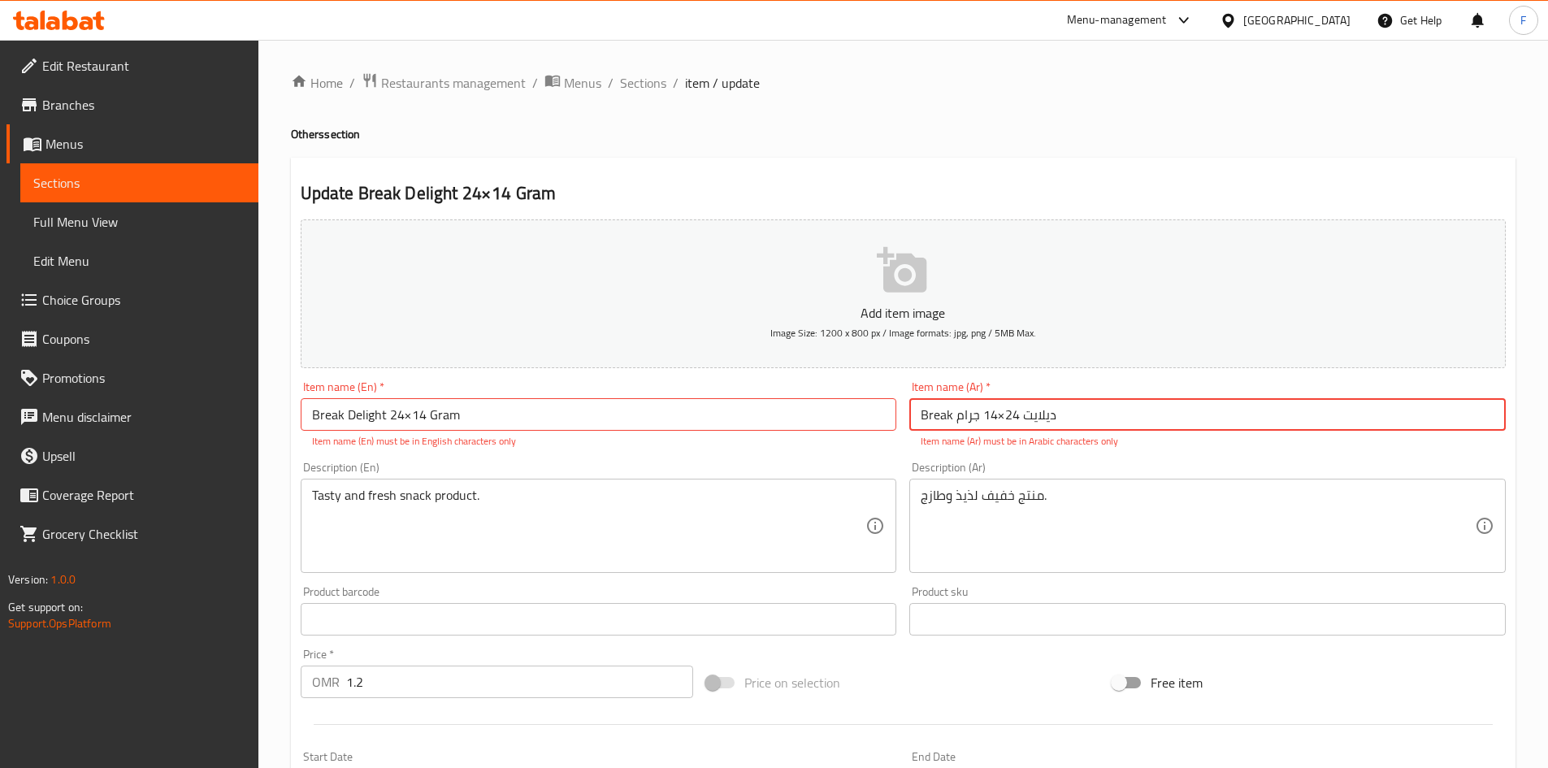
click at [938, 419] on input "Break ديلايت 24×14 جرام" at bounding box center [1207, 414] width 596 height 33
paste input "بريك"
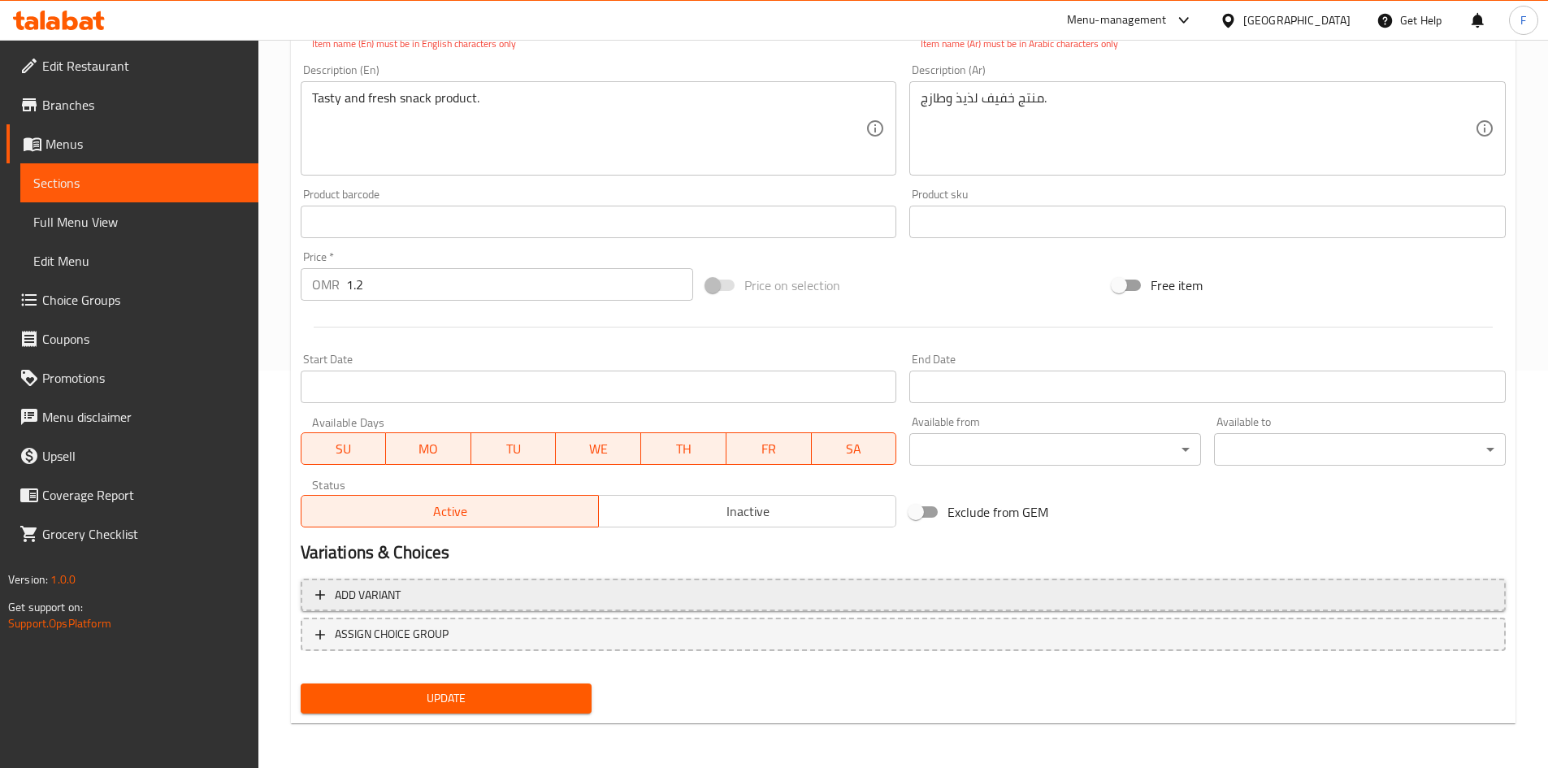
scroll to position [398, 0]
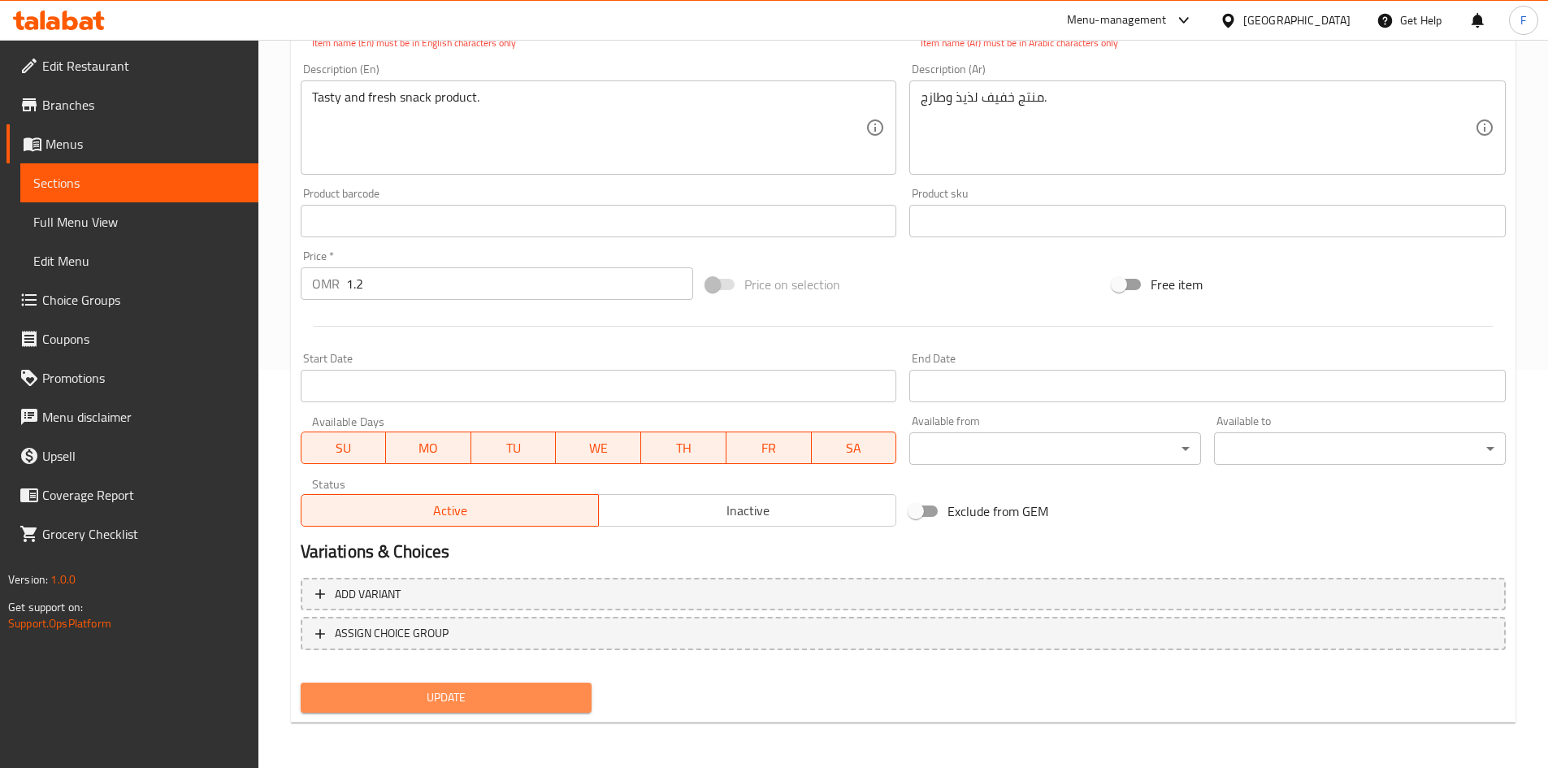
click at [481, 699] on span "Update" at bounding box center [447, 697] width 266 height 20
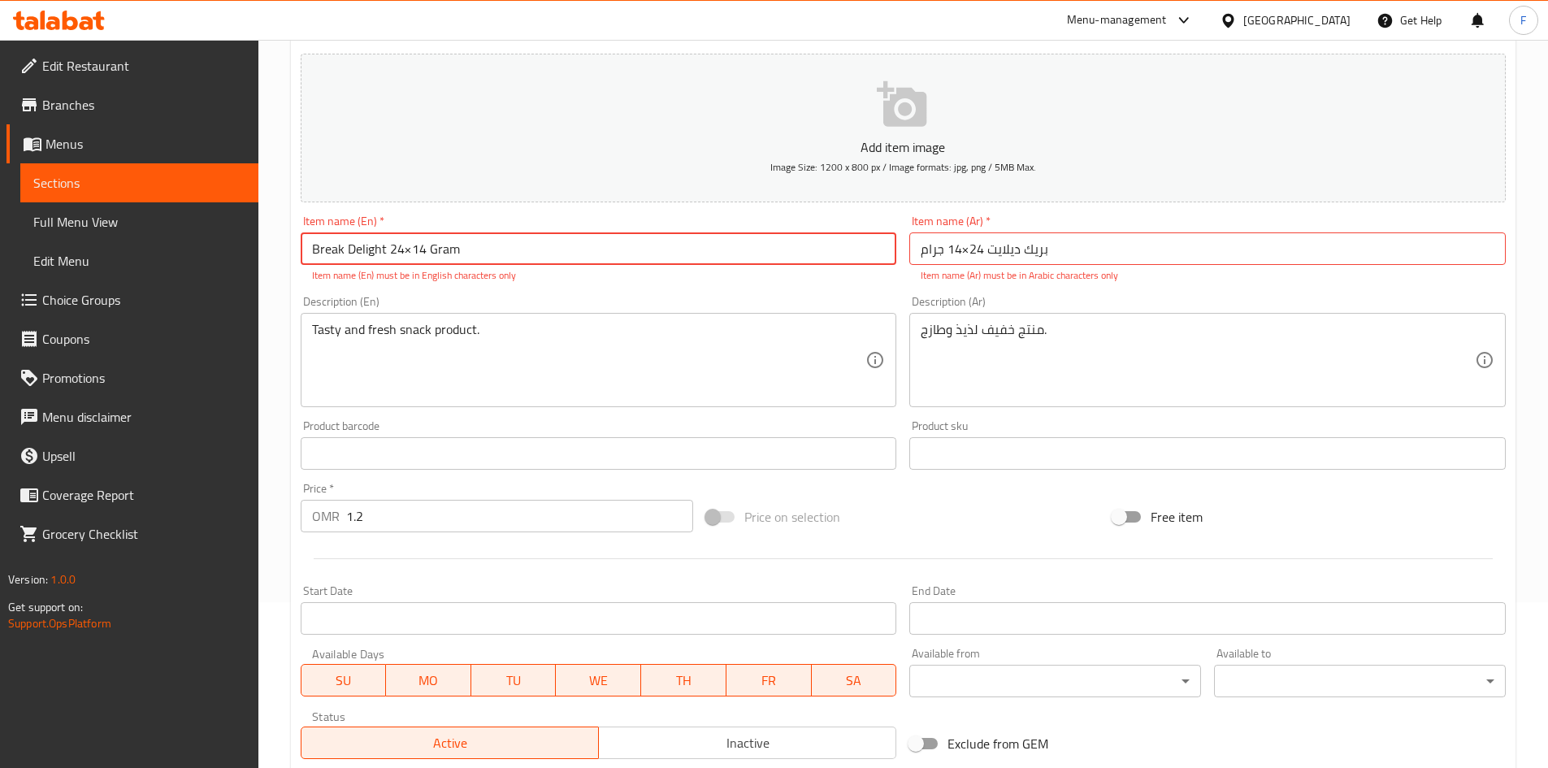
scroll to position [73, 0]
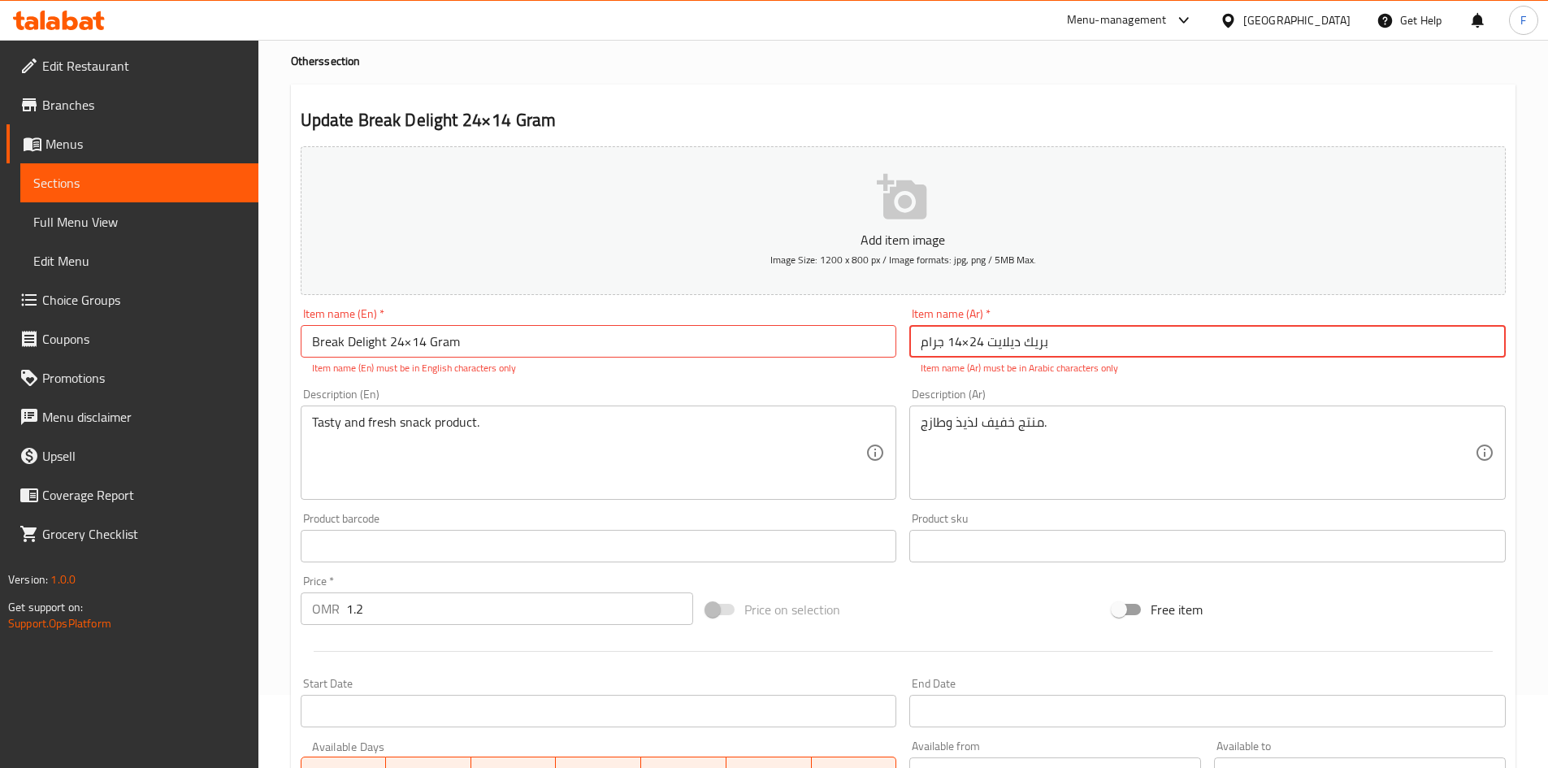
click at [1002, 348] on input "بريك ديلايت 24×14 جرام" at bounding box center [1207, 341] width 596 height 33
click at [991, 336] on input "بريك ديلايت 24×14 جرام" at bounding box center [1207, 341] width 596 height 33
drag, startPoint x: 966, startPoint y: 345, endPoint x: 958, endPoint y: 349, distance: 9.1
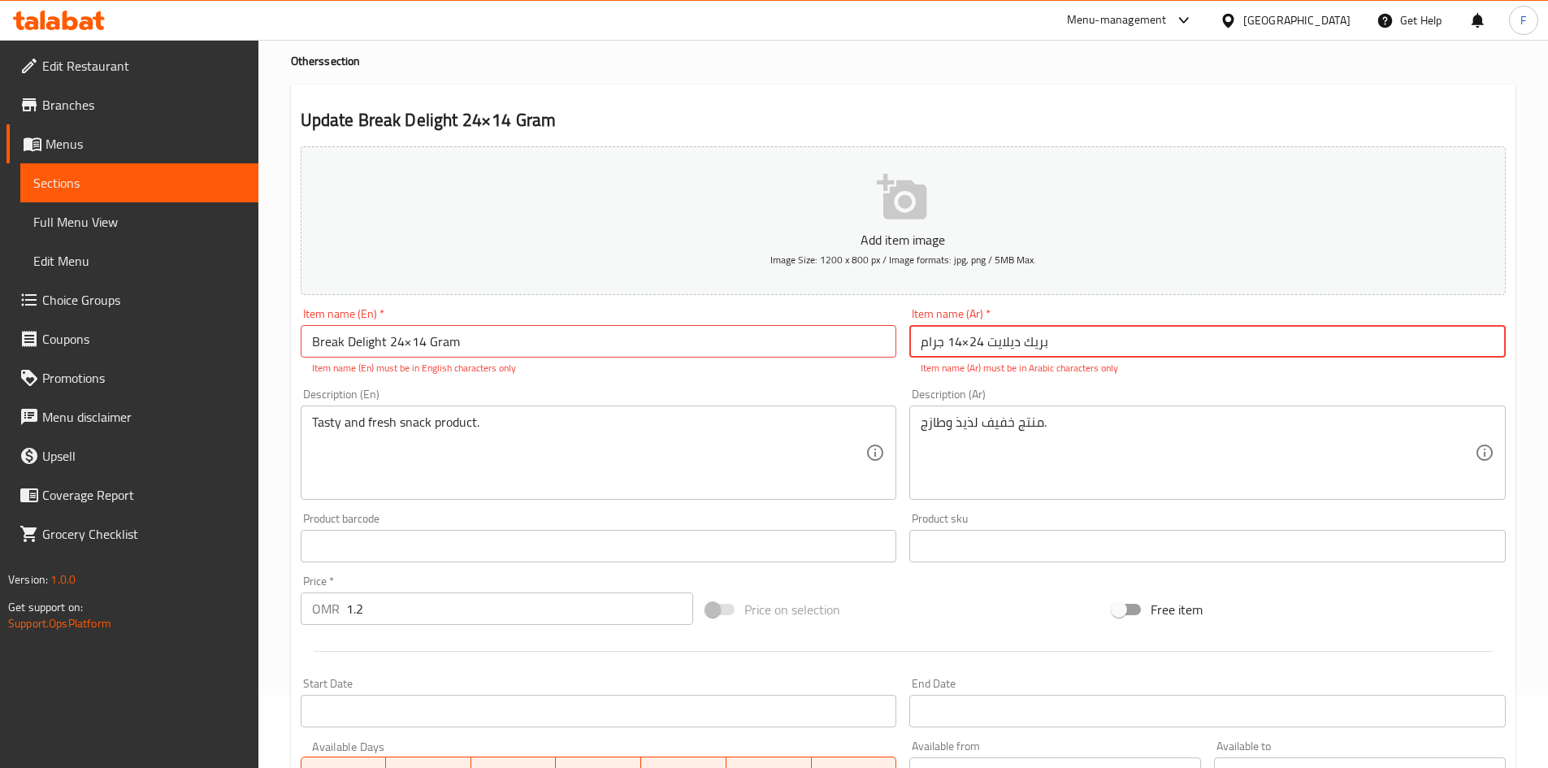
click at [958, 349] on input "بريك ديلايت 24×14 جرام" at bounding box center [1207, 341] width 596 height 33
click at [959, 348] on input "بريك ديلايت 24×14 جرام" at bounding box center [1207, 341] width 596 height 33
click at [965, 345] on input "بريك ديلايت 24×14 جرام" at bounding box center [1207, 341] width 596 height 33
click at [964, 345] on input "بريك ديلايت 24×14 جرام" at bounding box center [1207, 341] width 596 height 33
click at [965, 336] on input "بريك ديلايت 24×14 جرام" at bounding box center [1207, 341] width 596 height 33
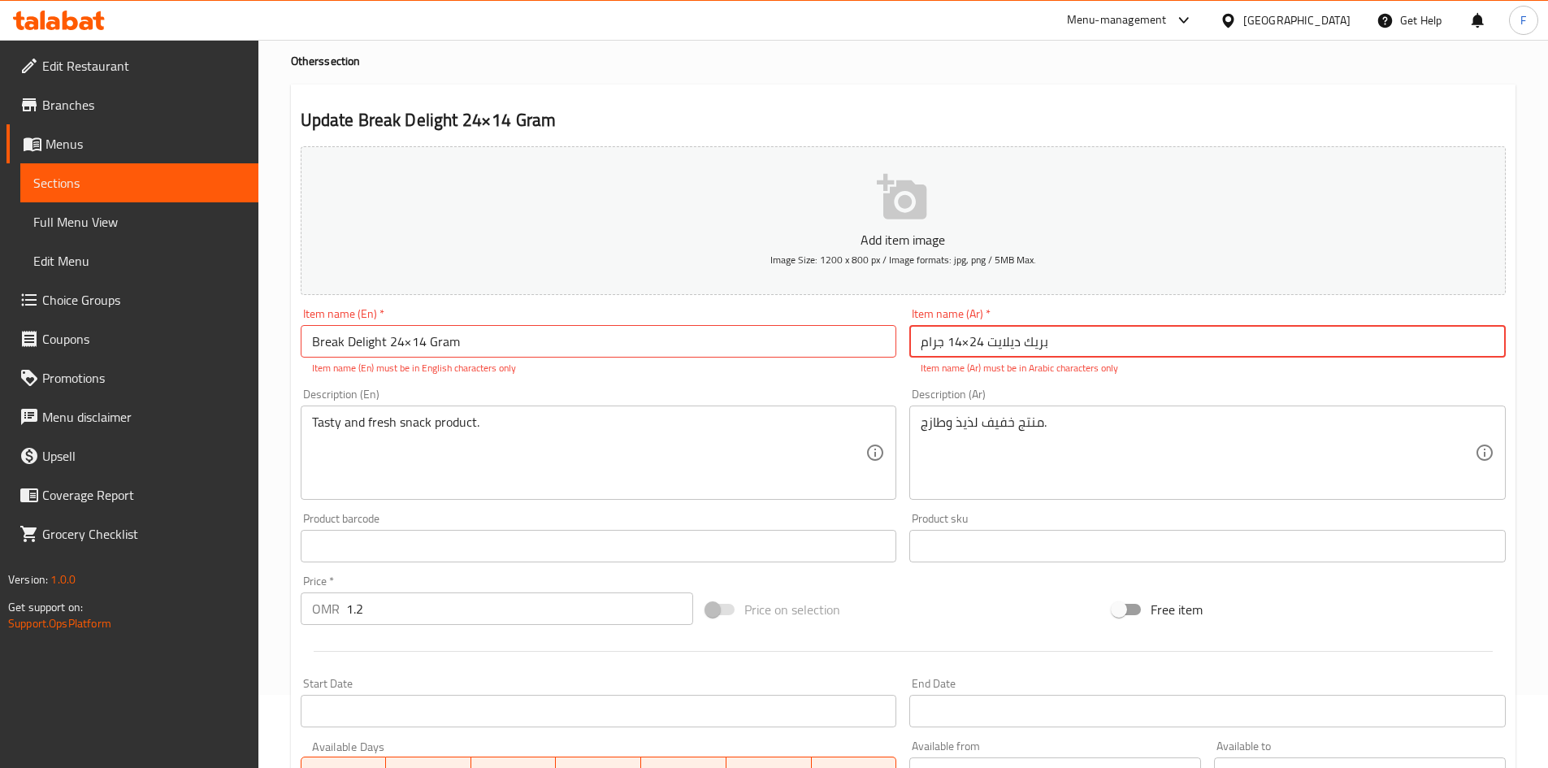
click at [965, 340] on input "بريك ديلايت 24×14 جرام" at bounding box center [1207, 341] width 596 height 33
click at [971, 340] on input "بريك ديلايت 24×14 جرام" at bounding box center [1207, 341] width 596 height 33
click at [982, 349] on input "بريك ديلايت 24في14 جرام" at bounding box center [1207, 341] width 596 height 33
click at [995, 340] on input "بريك ديلايت 24في14 جرام" at bounding box center [1207, 341] width 596 height 33
click at [958, 349] on input "بريك ديلايت 24 في14 جرام" at bounding box center [1207, 341] width 596 height 33
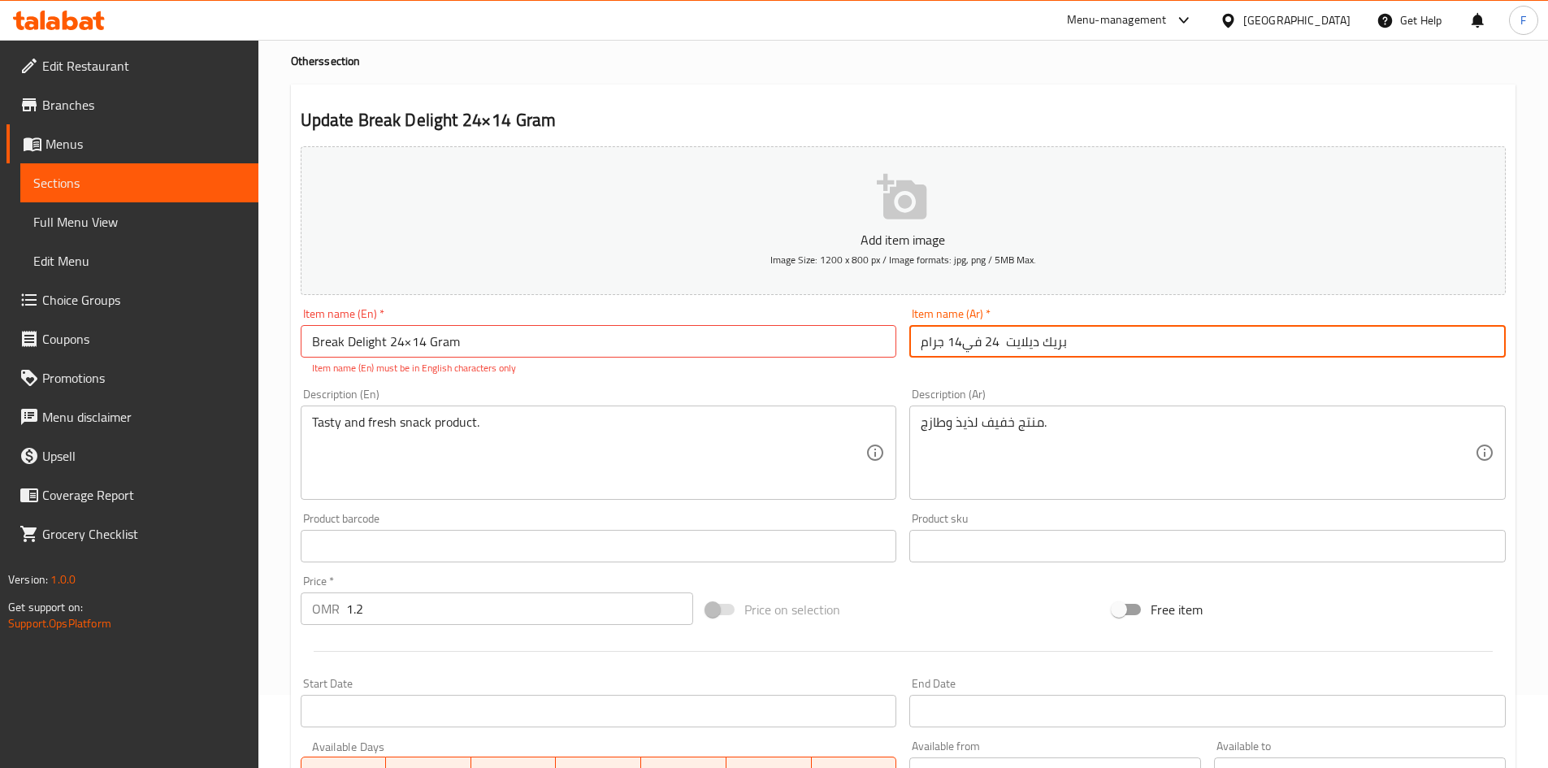
click at [962, 349] on input "بريك ديلايت 24 في14 جرام" at bounding box center [1207, 341] width 596 height 33
click at [965, 343] on input "بريك ديلايت 24 في14 جرام" at bounding box center [1207, 341] width 596 height 33
click at [1004, 345] on input "بريك ديلايت 24 في14 جرام" at bounding box center [1207, 341] width 596 height 33
click at [985, 341] on input "بريك ديلايت 24 في14 جرام" at bounding box center [1207, 341] width 596 height 33
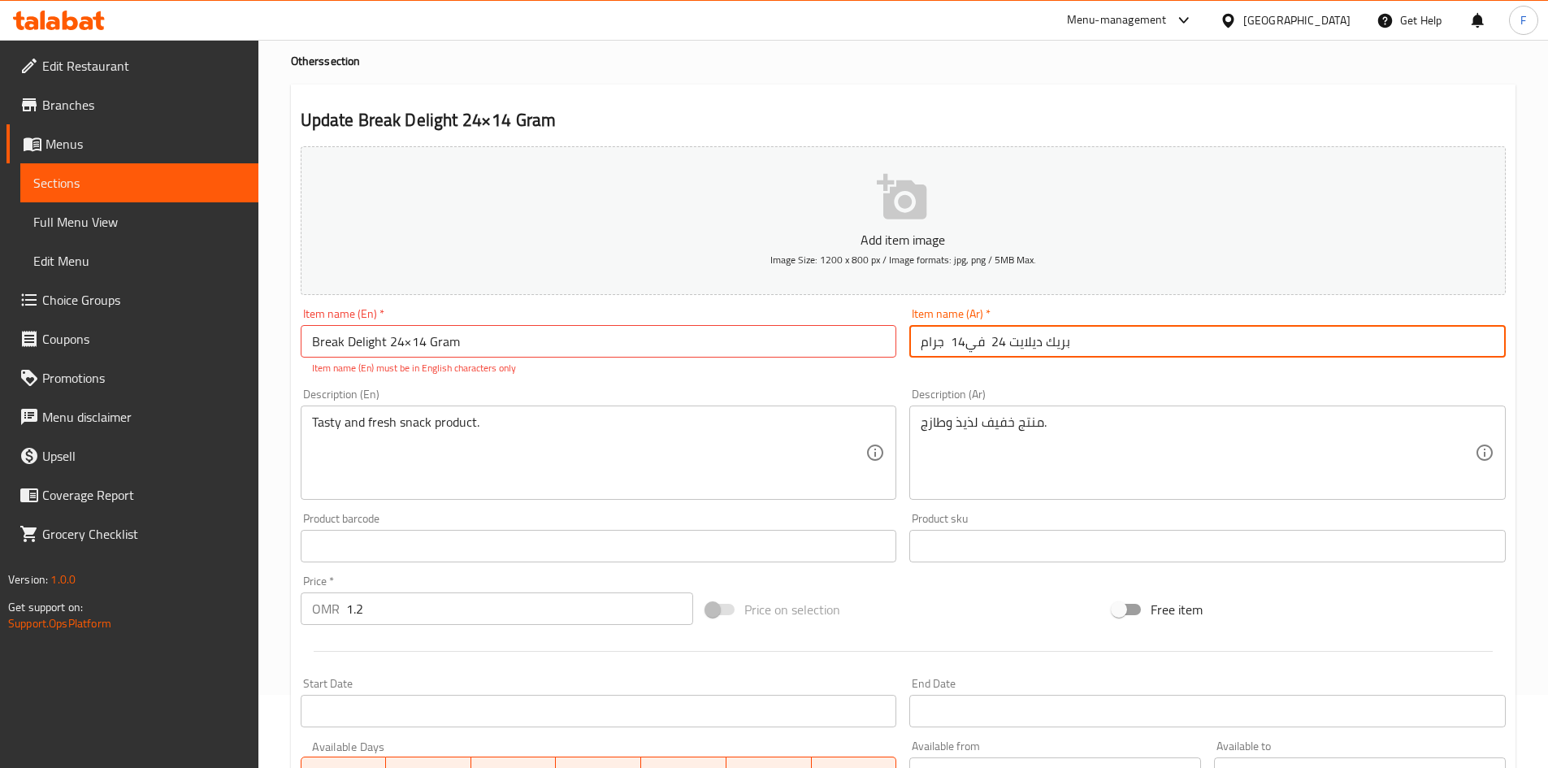
click at [969, 342] on input "بريك ديلايت 24 في14 جرام" at bounding box center [1207, 341] width 596 height 33
click at [956, 339] on input "بريك ديلايت 24 في14 جرام" at bounding box center [1207, 341] width 596 height 33
click at [967, 345] on input "بريك ديلايت 24 في14 جرام" at bounding box center [1207, 341] width 596 height 33
click at [951, 348] on input "بريك ديلايت 24 في 14 جرام" at bounding box center [1207, 341] width 596 height 33
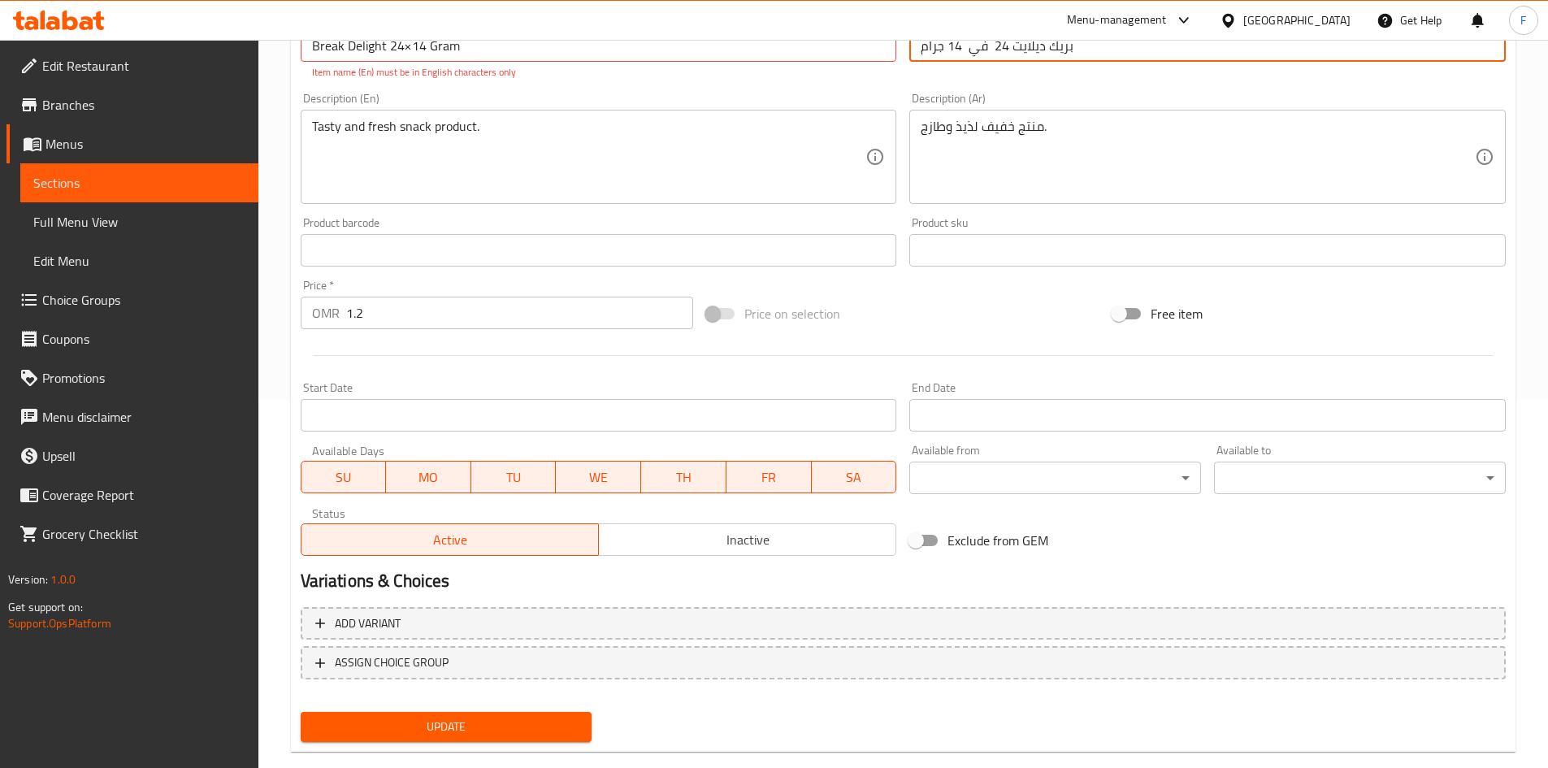
scroll to position [398, 0]
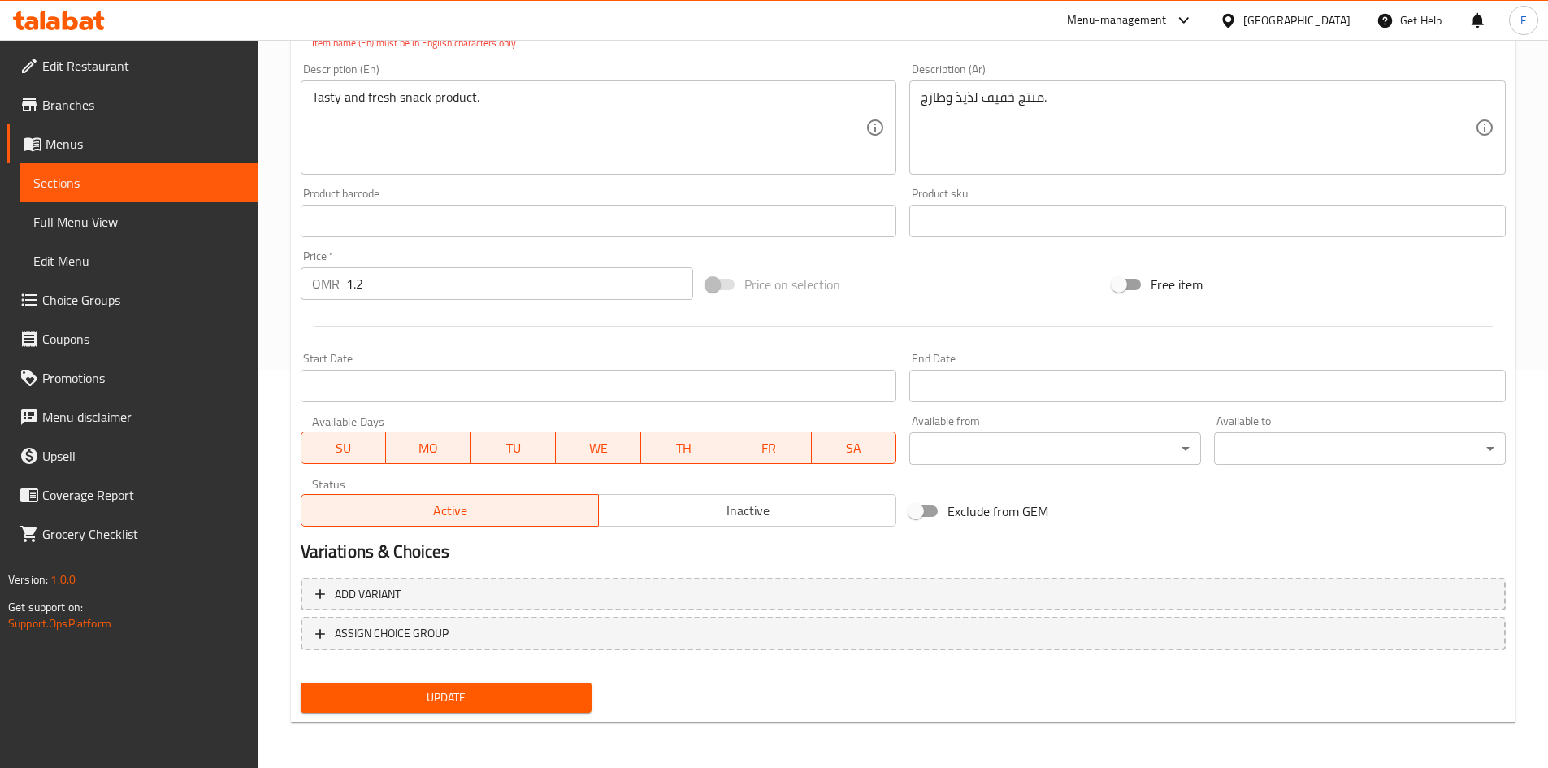
type input "بريك ديلايت 24 في 14 جرام"
click at [565, 686] on button "Update" at bounding box center [447, 698] width 292 height 30
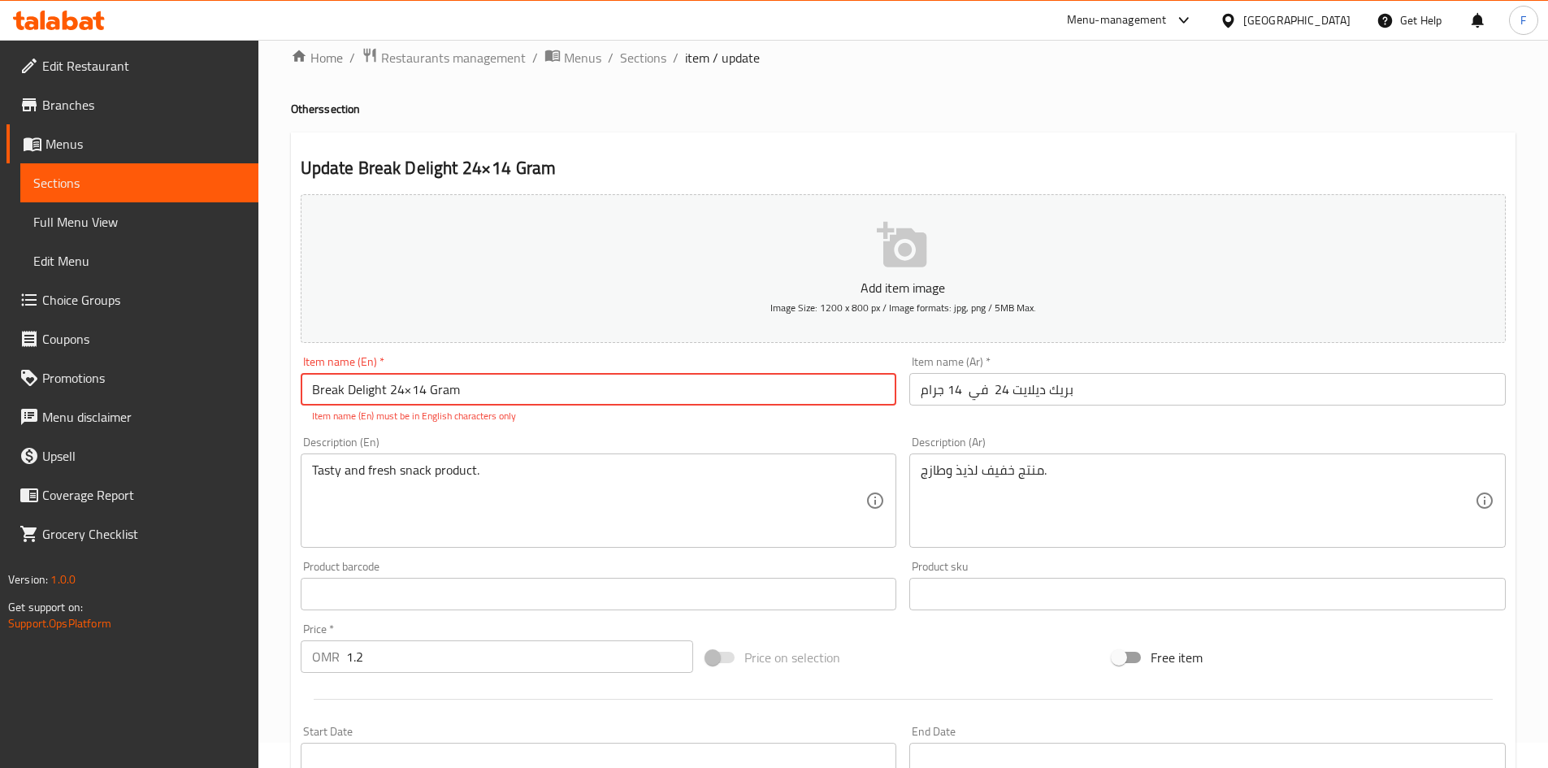
scroll to position [0, 0]
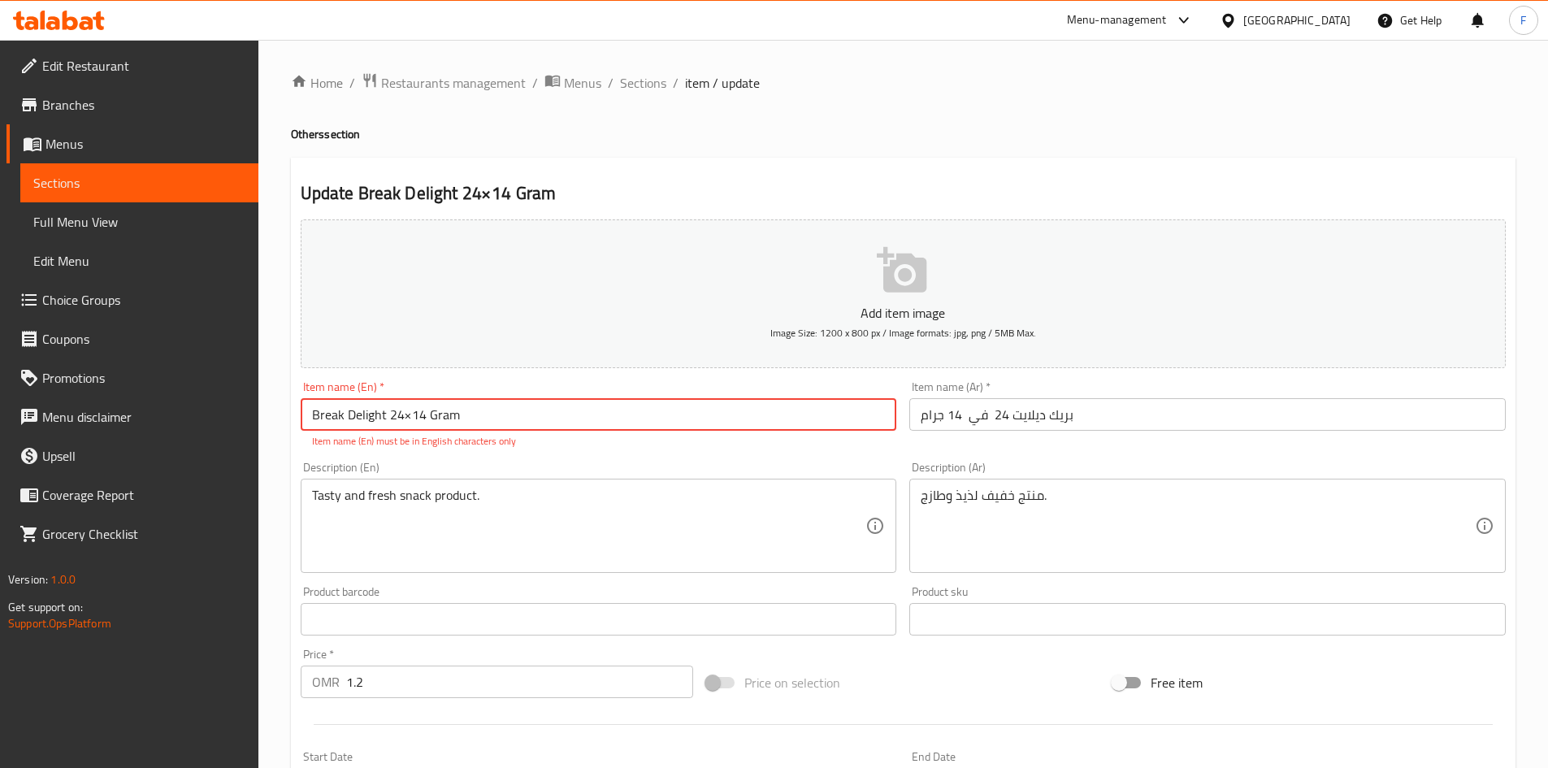
click at [549, 421] on input "Break Delight 24×14 Gram" at bounding box center [599, 414] width 596 height 33
click at [334, 410] on input "Break Delight 24×14 Gram" at bounding box center [599, 414] width 596 height 33
click at [492, 408] on input "Break Delight 24×14 Gram" at bounding box center [599, 414] width 596 height 33
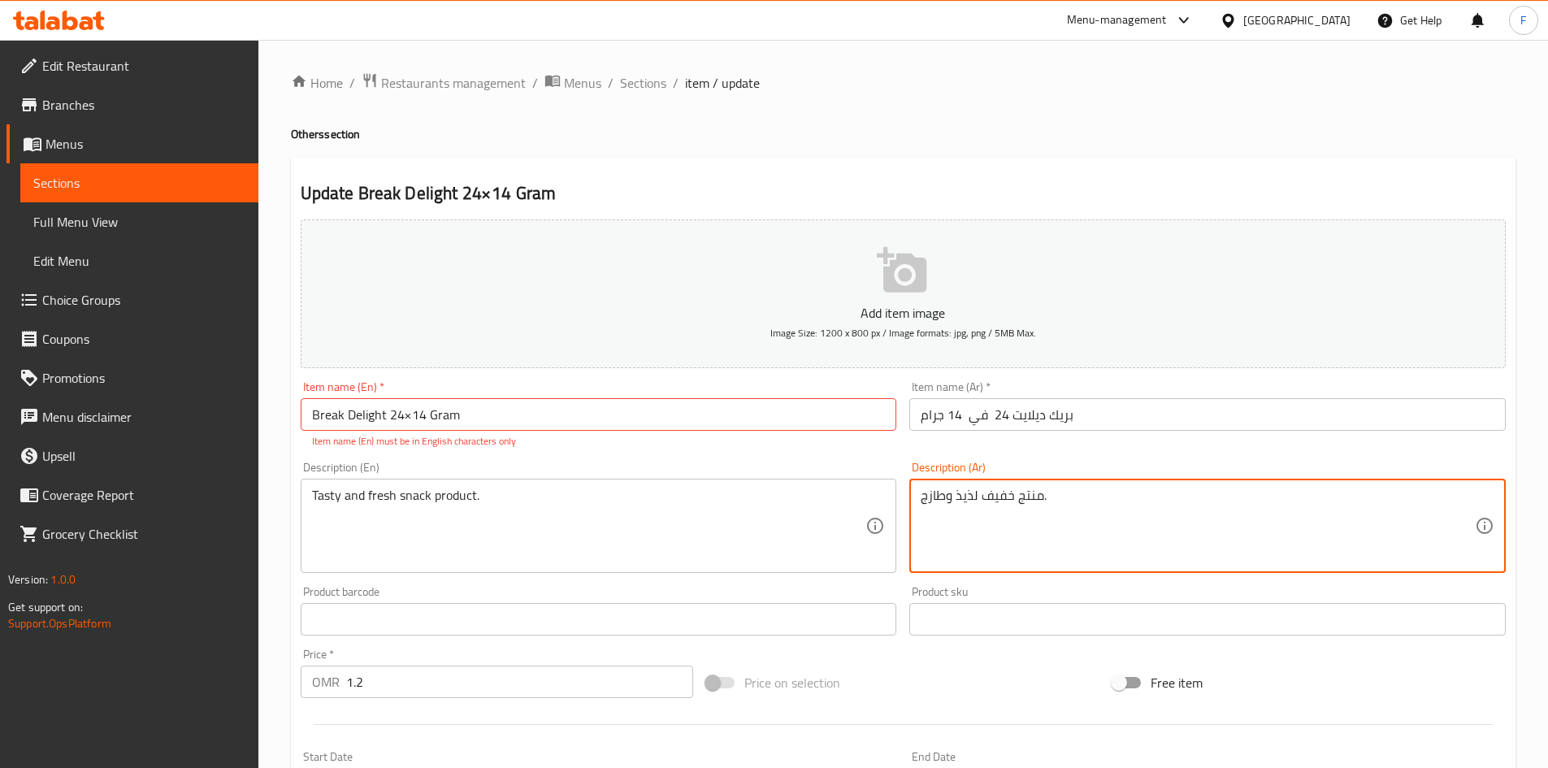
click at [1025, 505] on textarea "منتج خفيف لذيذ وطازج." at bounding box center [1198, 526] width 554 height 77
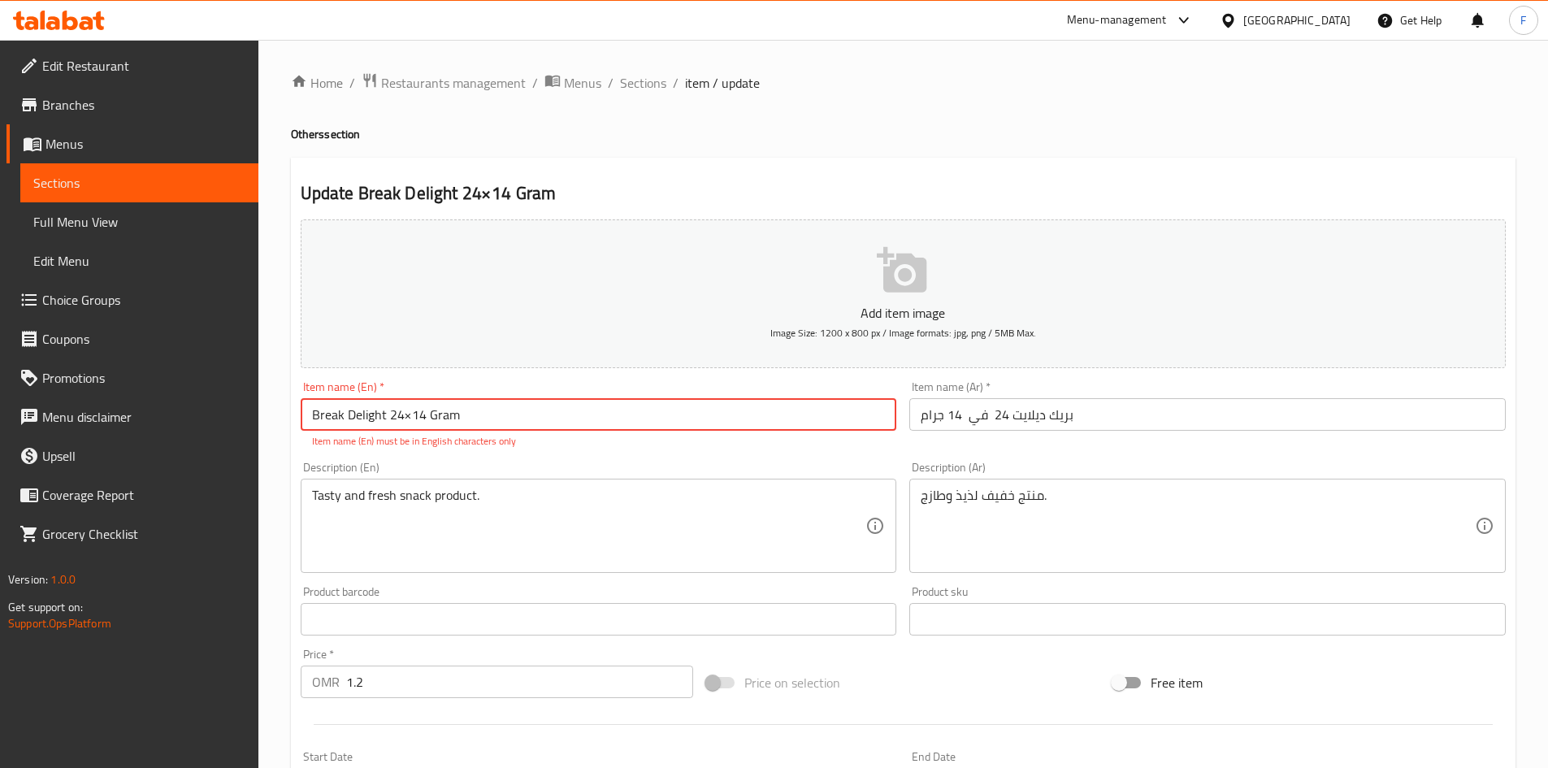
click at [427, 424] on input "Break Delight 24×14 Gram" at bounding box center [599, 414] width 596 height 33
click at [426, 424] on input "Break Delight 24×14 Gram" at bounding box center [599, 414] width 596 height 33
click at [618, 340] on button "Add item image Image Size: 1200 x 800 px / Image formats: jpg, png / 5MB Max." at bounding box center [903, 293] width 1205 height 149
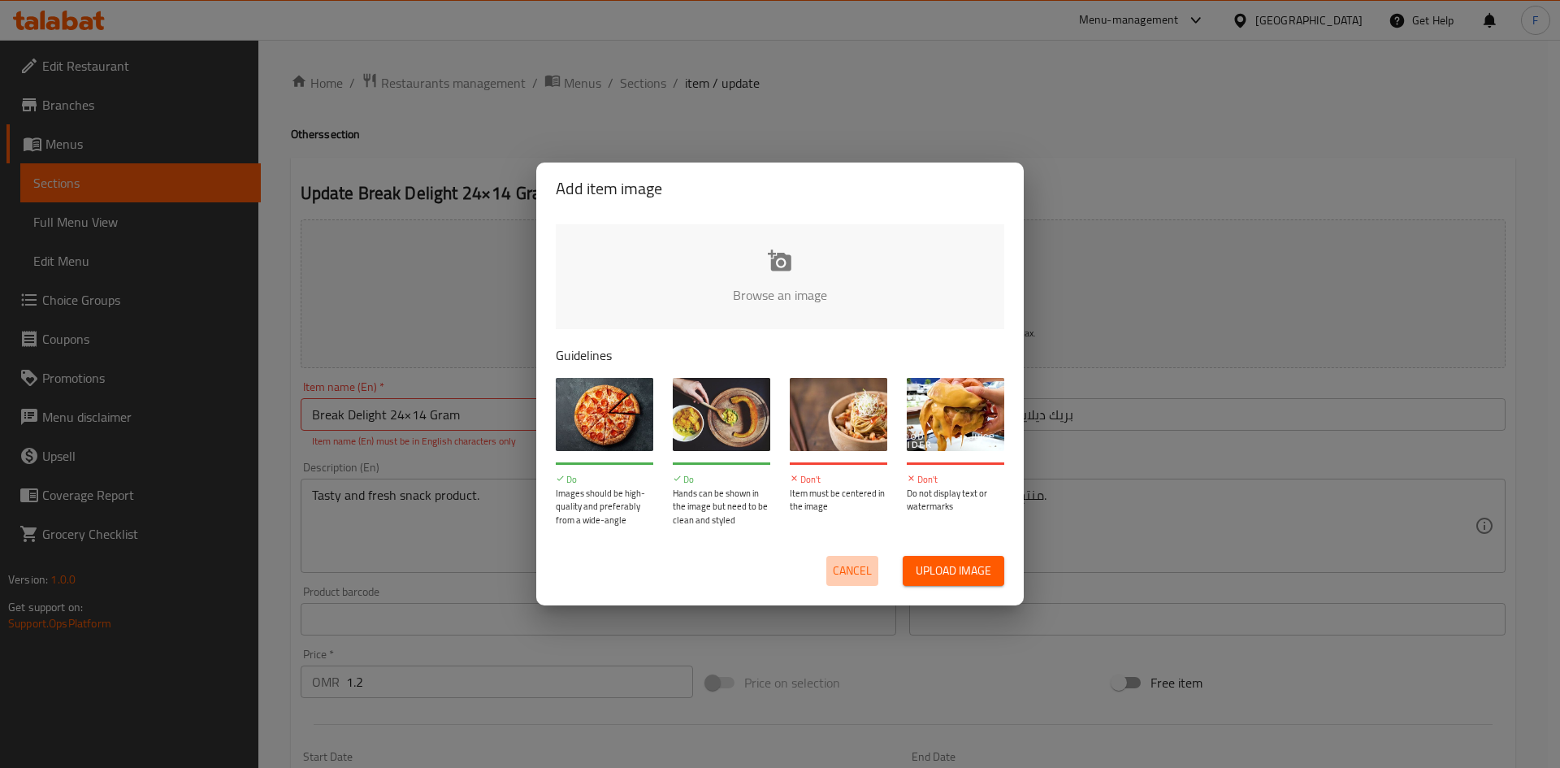
click at [862, 568] on span "Cancel" at bounding box center [852, 571] width 39 height 20
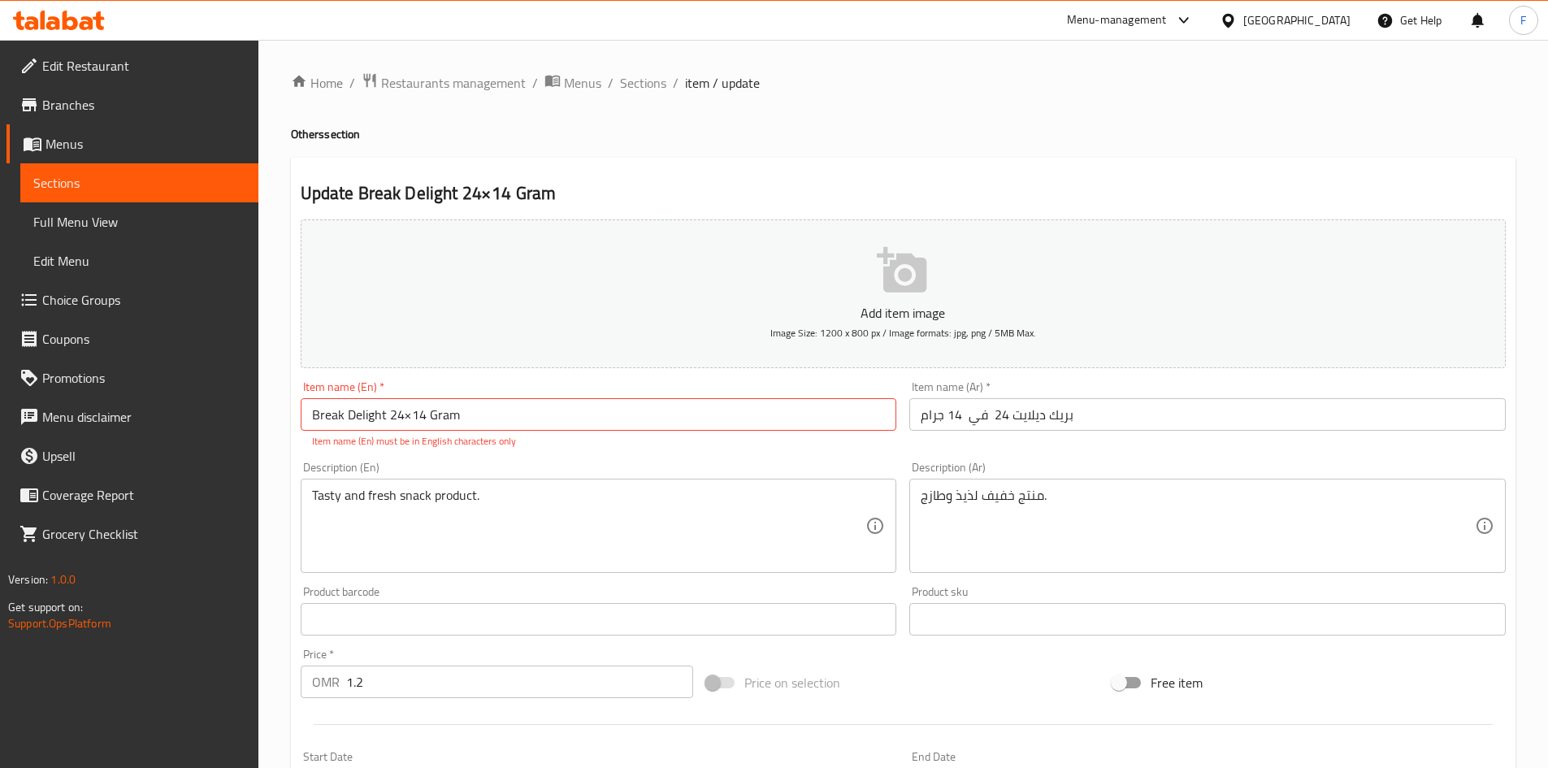
click at [401, 417] on input "Break Delight 24×14 Gram" at bounding box center [599, 414] width 596 height 33
click at [401, 416] on input "Break Delight 24×14 Gram" at bounding box center [599, 414] width 596 height 33
drag, startPoint x: 480, startPoint y: 419, endPoint x: 280, endPoint y: 424, distance: 200.0
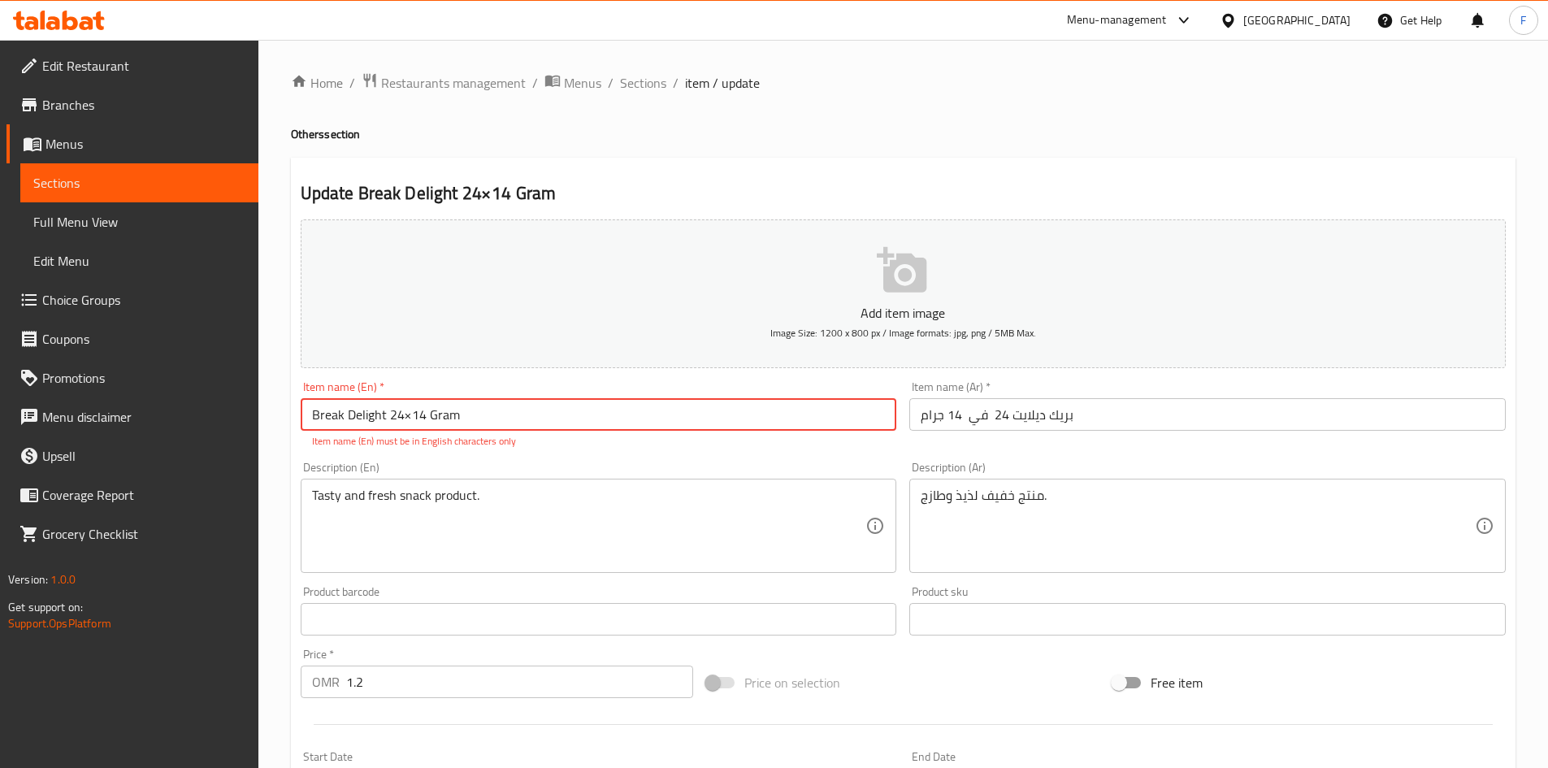
click at [280, 424] on div "Home / Restaurants management / Menus / Sections / item / update Others section…" at bounding box center [903, 603] width 1290 height 1126
click at [345, 427] on input "Break Delight 24×14 Gram" at bounding box center [599, 414] width 596 height 33
click at [408, 420] on input "Break Delight 24×14 Gram" at bounding box center [599, 414] width 596 height 33
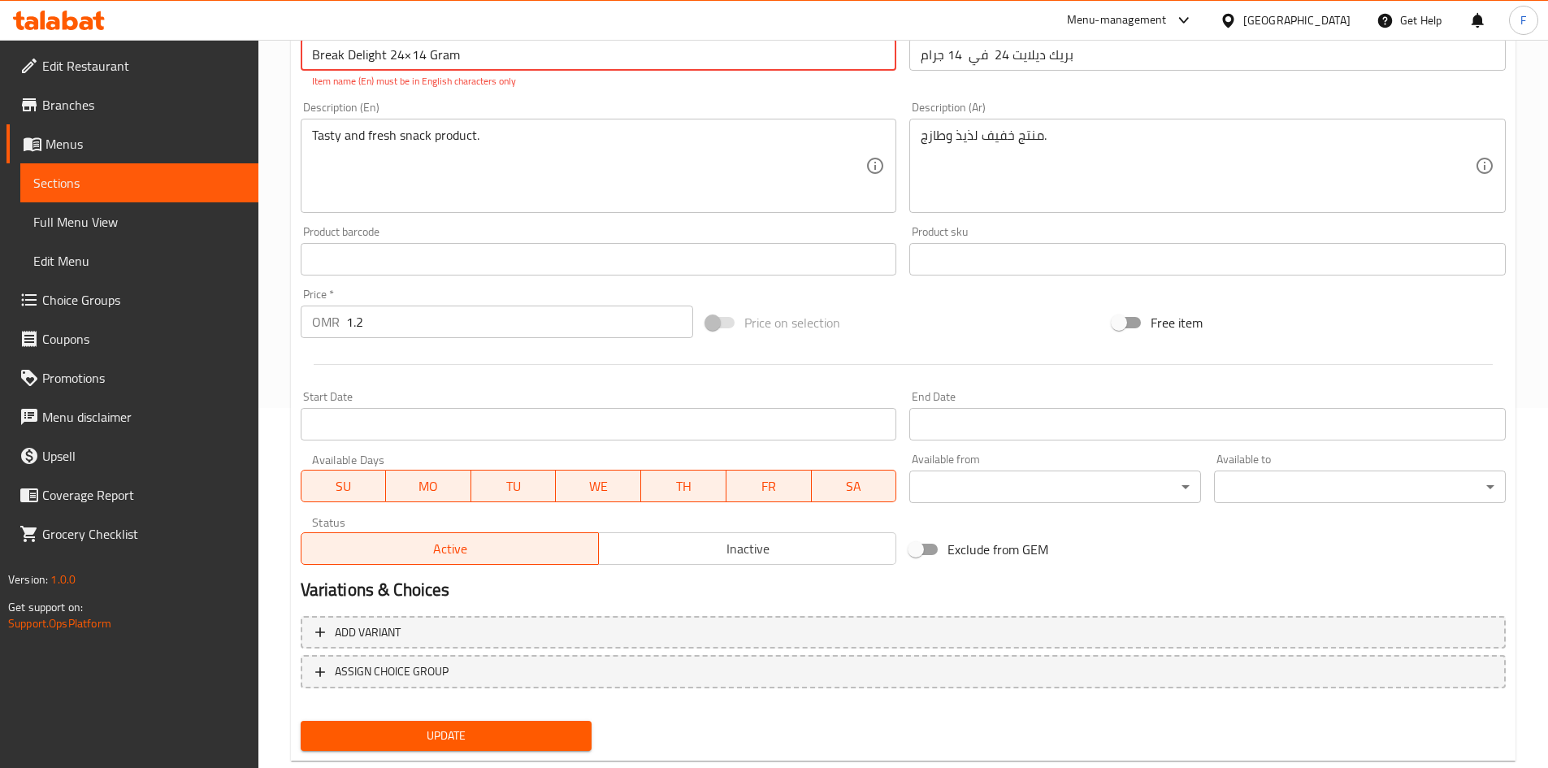
scroll to position [398, 0]
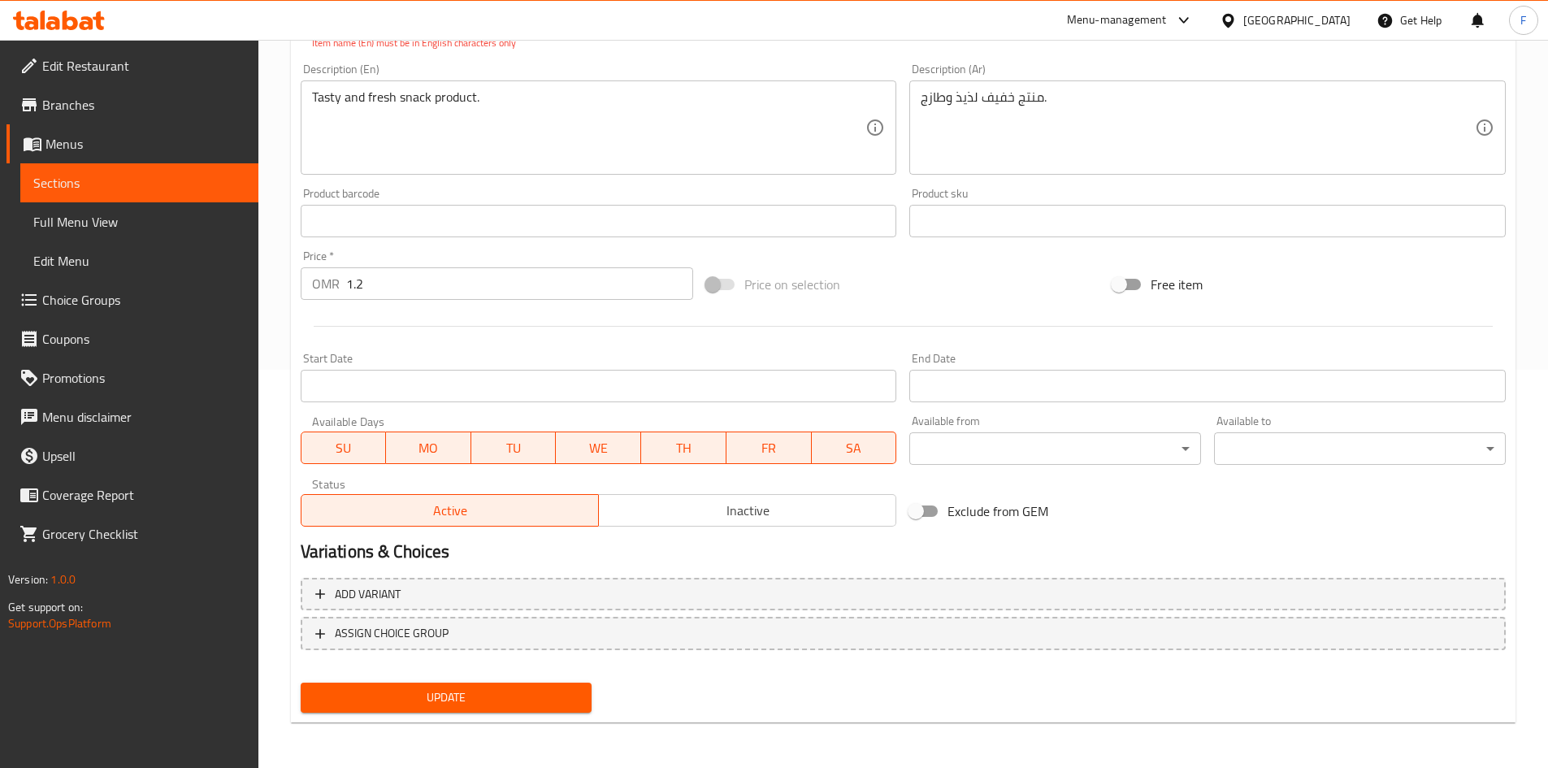
click at [471, 696] on span "Update" at bounding box center [447, 697] width 266 height 20
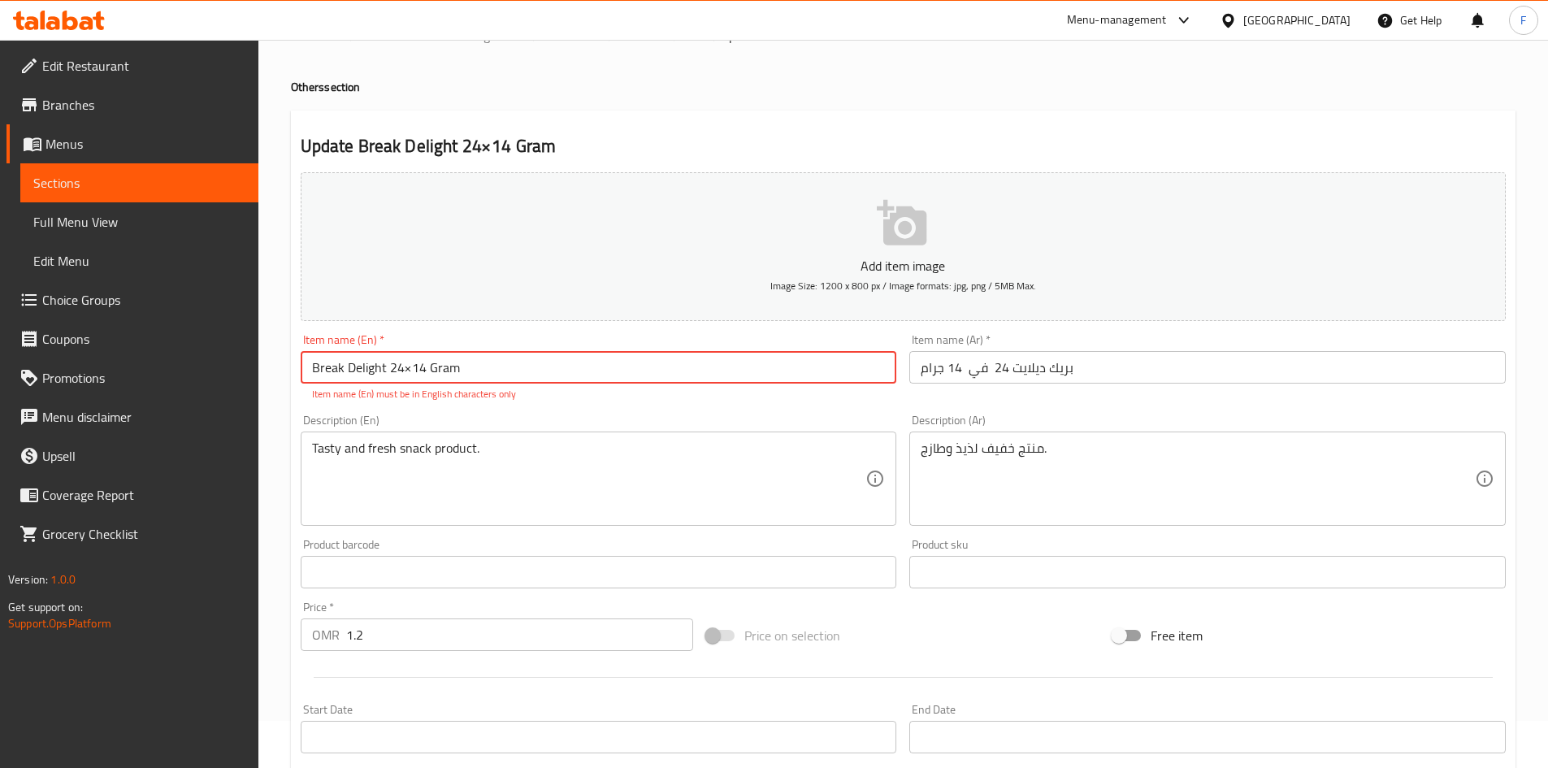
scroll to position [0, 0]
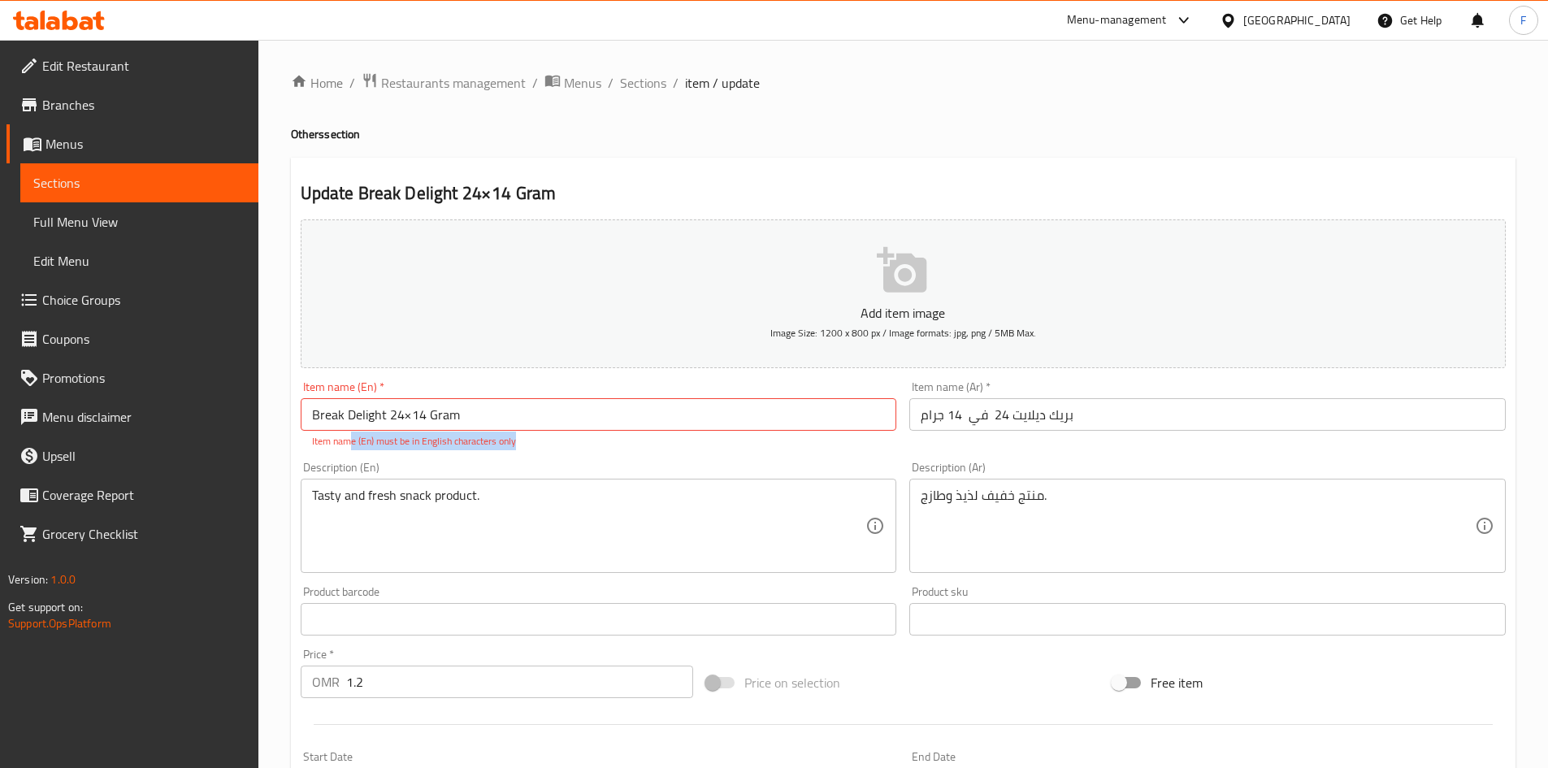
drag, startPoint x: 349, startPoint y: 442, endPoint x: 530, endPoint y: 440, distance: 181.2
click at [530, 440] on p "Item name (En) must be in English characters only" at bounding box center [599, 441] width 574 height 15
click at [529, 440] on p "Item name (En) must be in English characters only" at bounding box center [599, 441] width 574 height 15
drag, startPoint x: 462, startPoint y: 420, endPoint x: 271, endPoint y: 423, distance: 190.2
click at [271, 423] on div "Home / Restaurants management / Menus / Sections / item / update Others section…" at bounding box center [903, 603] width 1290 height 1126
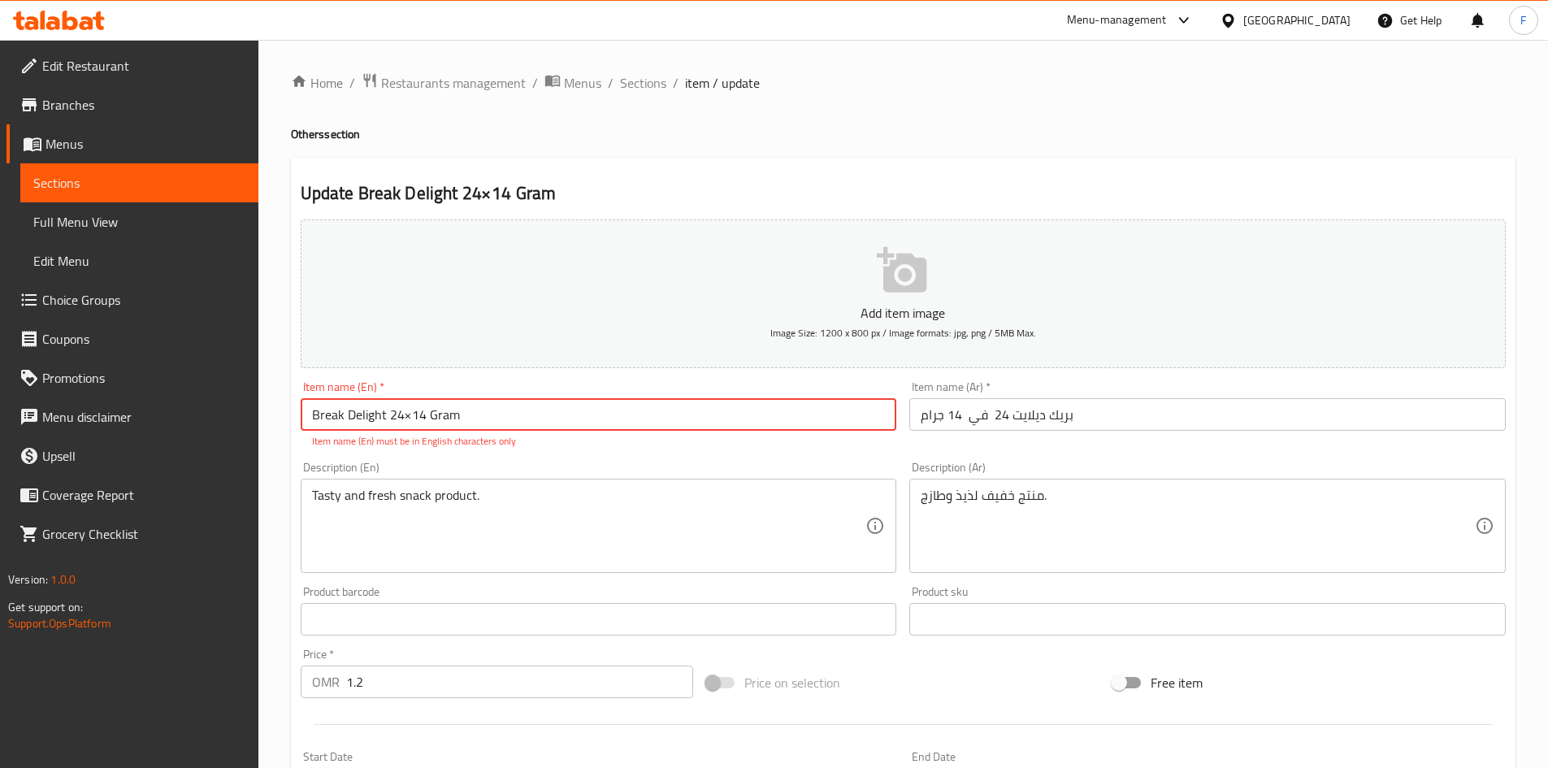
click at [337, 426] on input "Break Delight 24×14 Gram" at bounding box center [599, 414] width 596 height 33
click at [502, 419] on input "Break Delight 24×14 Gram" at bounding box center [599, 414] width 596 height 33
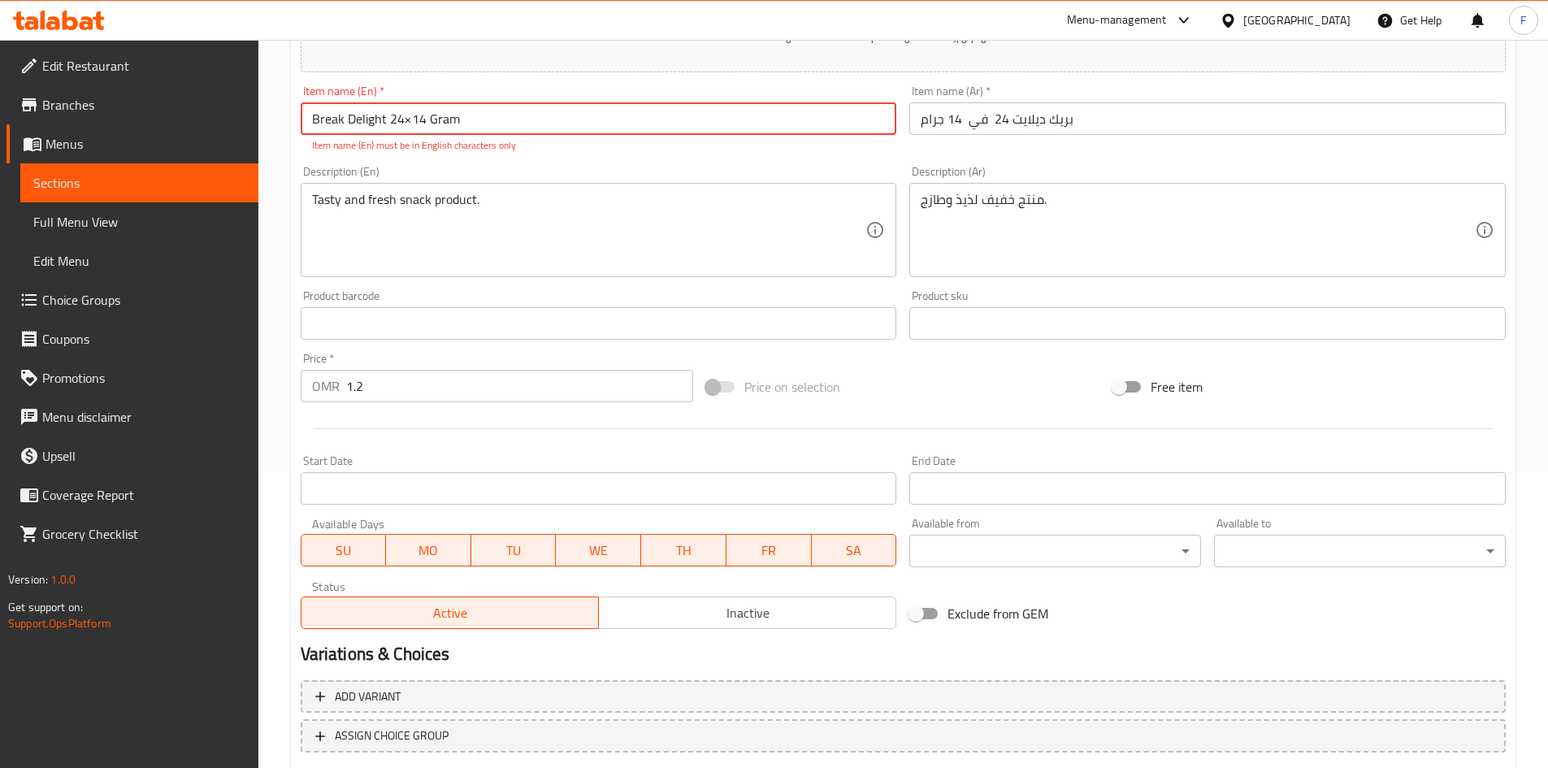
scroll to position [398, 0]
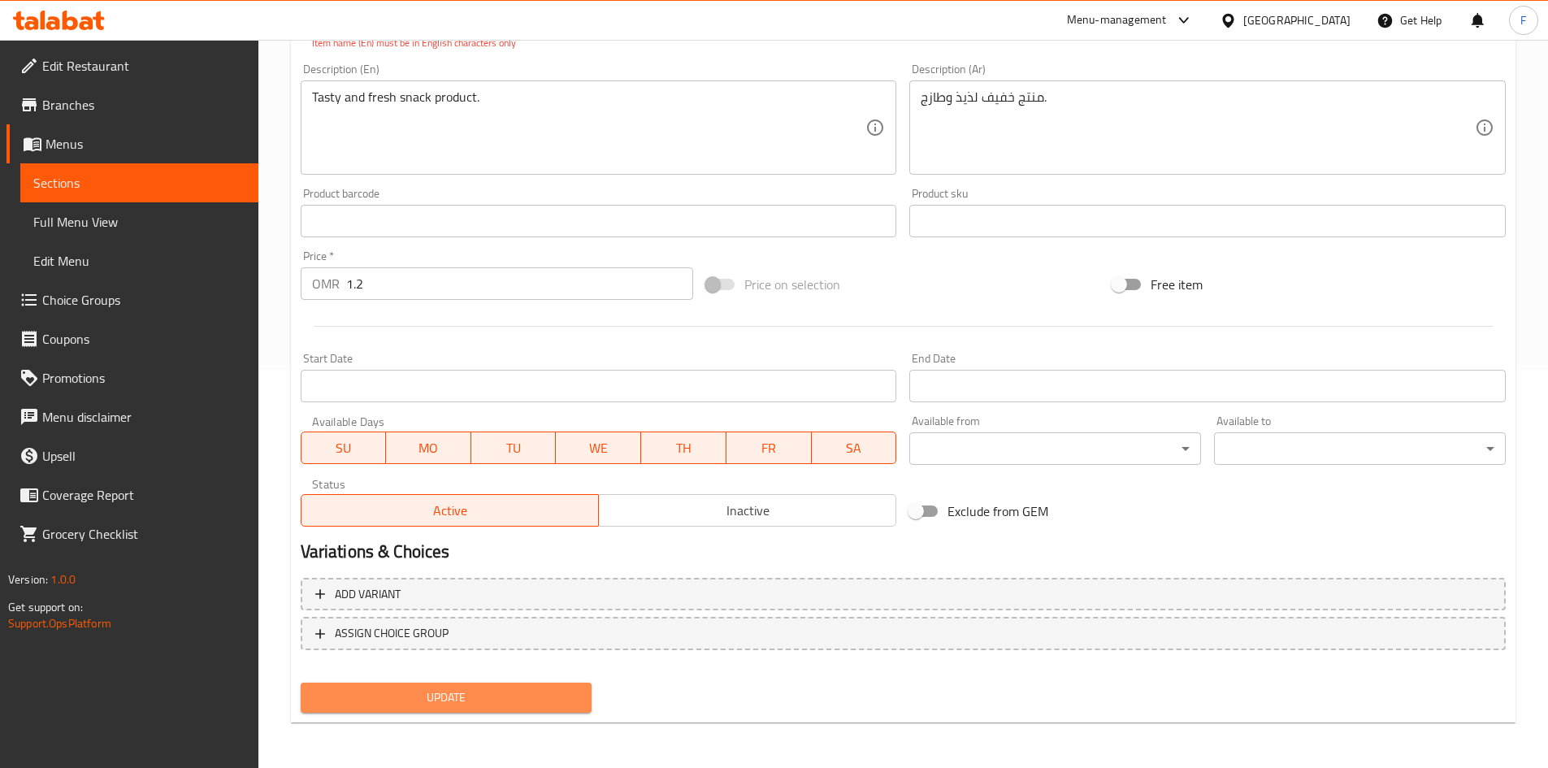
click at [463, 697] on span "Update" at bounding box center [447, 697] width 266 height 20
click at [490, 700] on span "Update" at bounding box center [447, 697] width 266 height 20
click at [489, 699] on span "Update" at bounding box center [447, 697] width 266 height 20
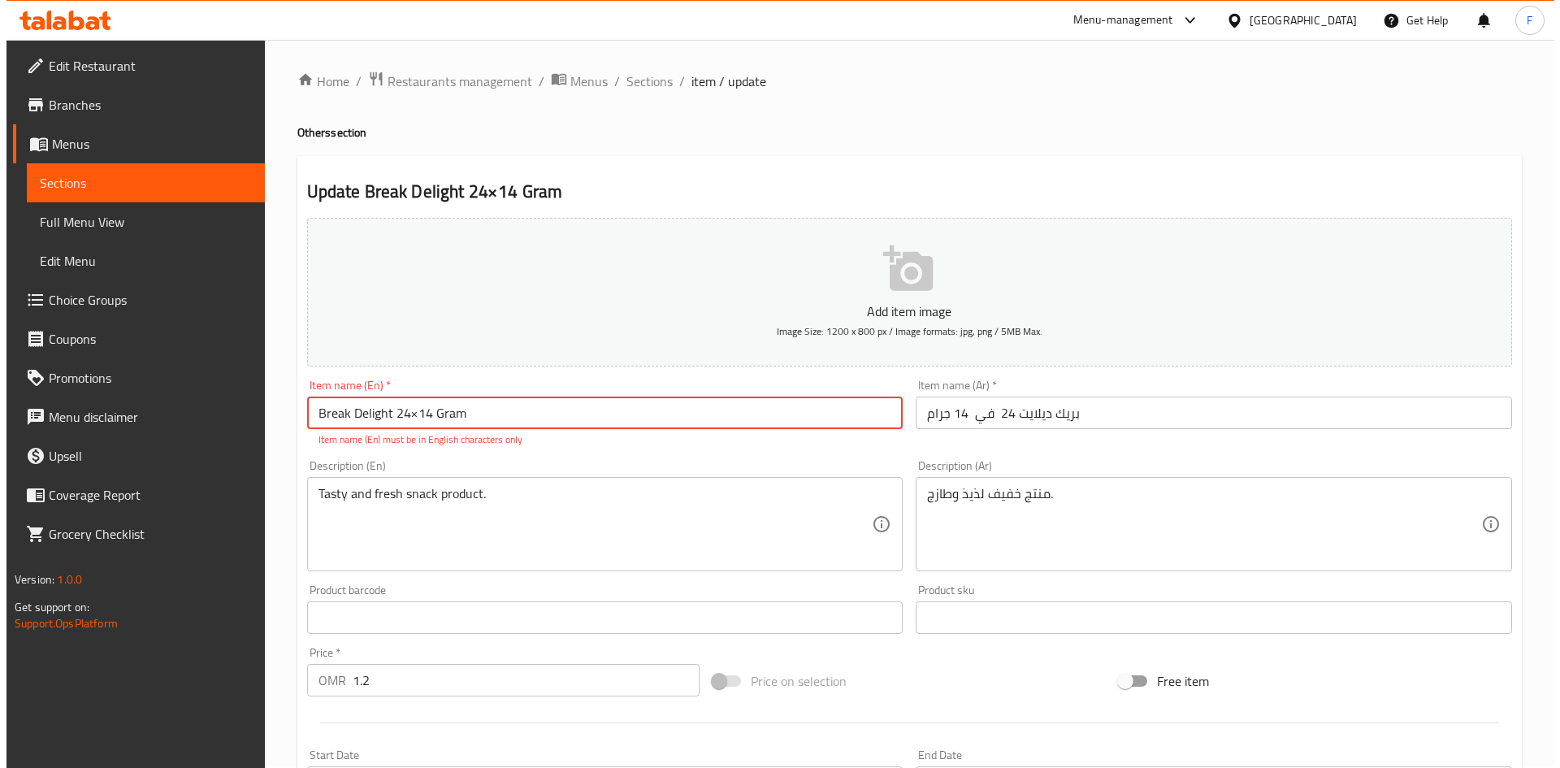
scroll to position [0, 0]
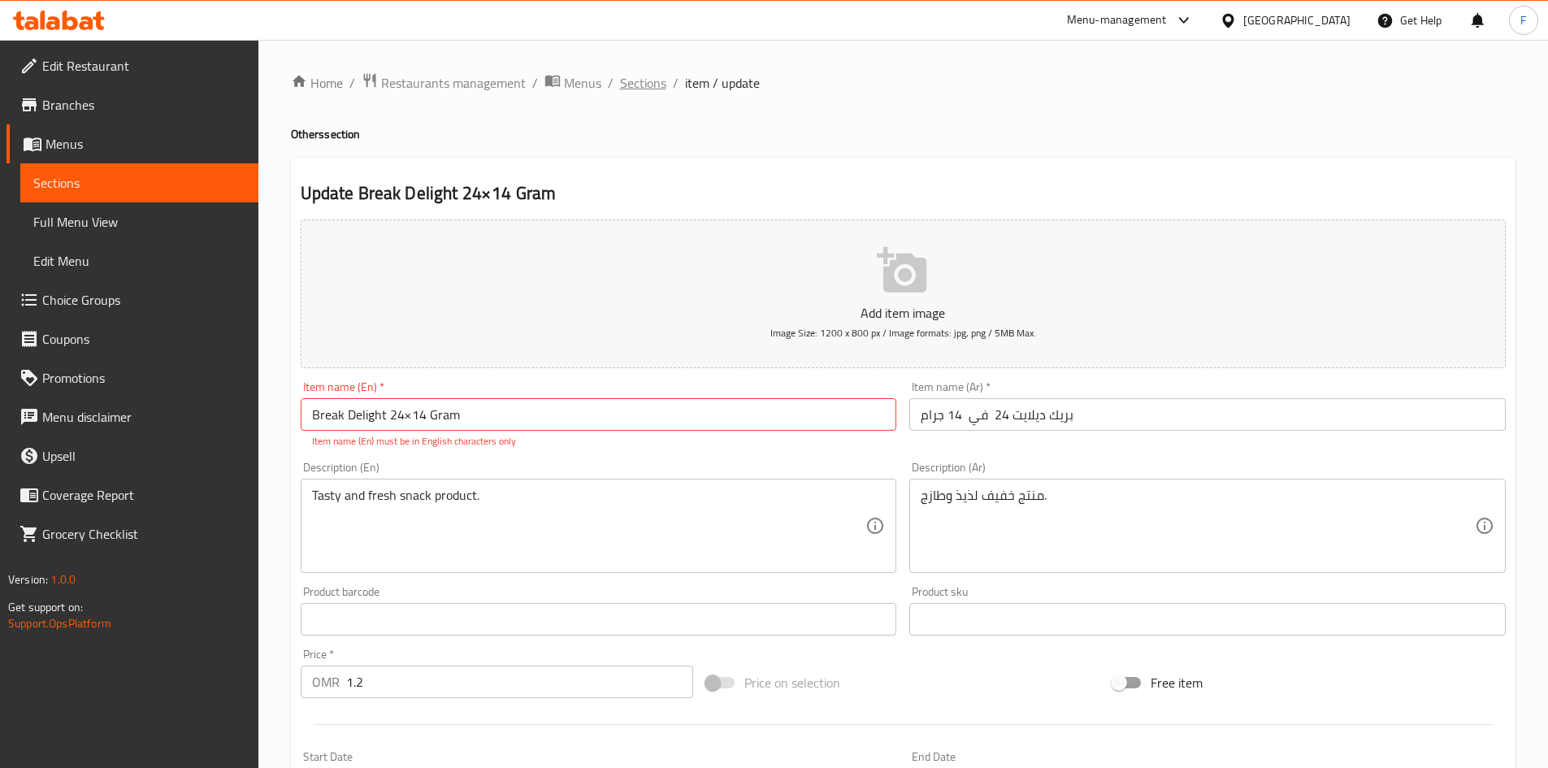
click at [630, 86] on span "Sections" at bounding box center [643, 83] width 46 height 20
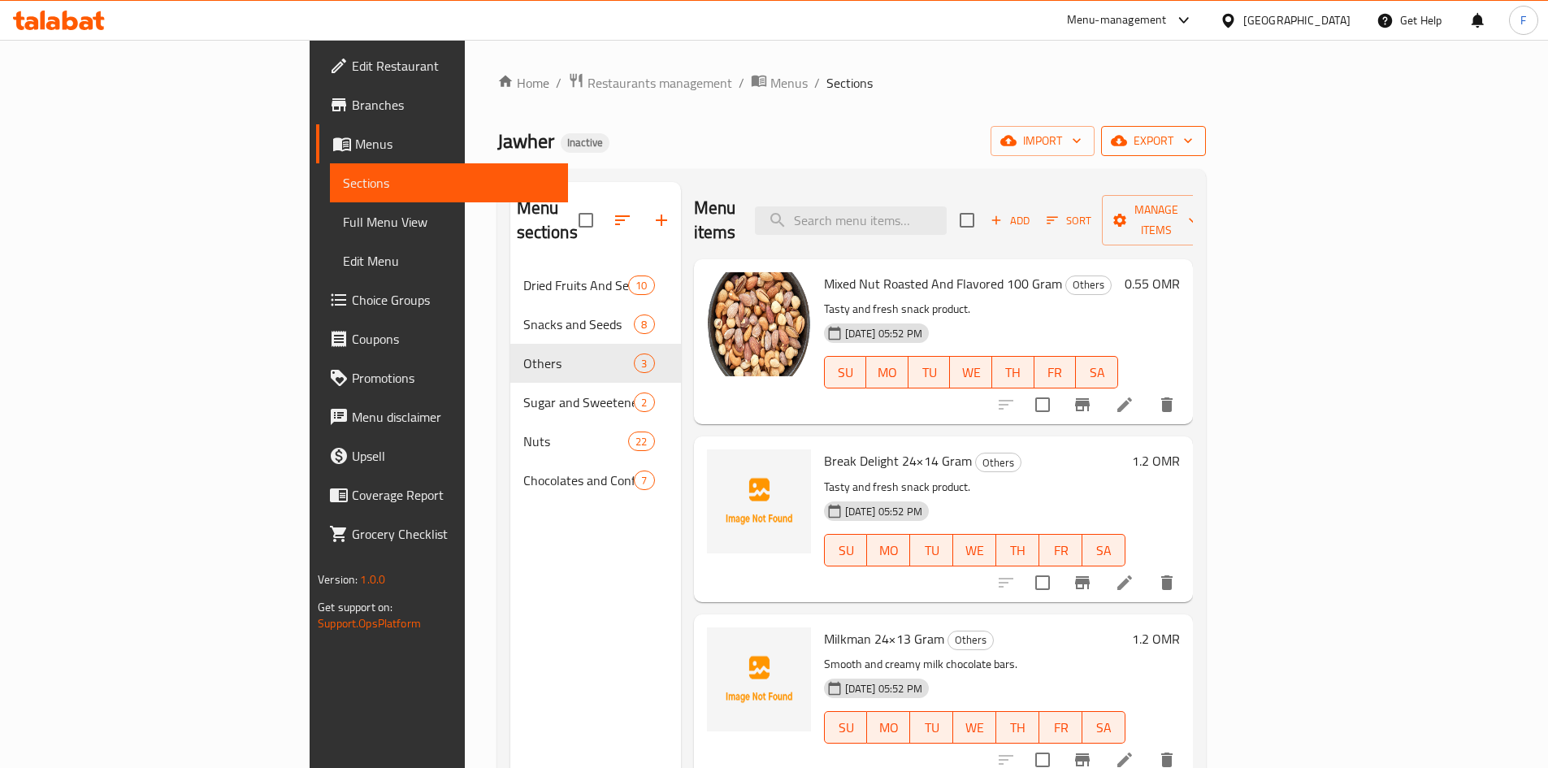
click at [1193, 149] on span "export" at bounding box center [1153, 141] width 79 height 20
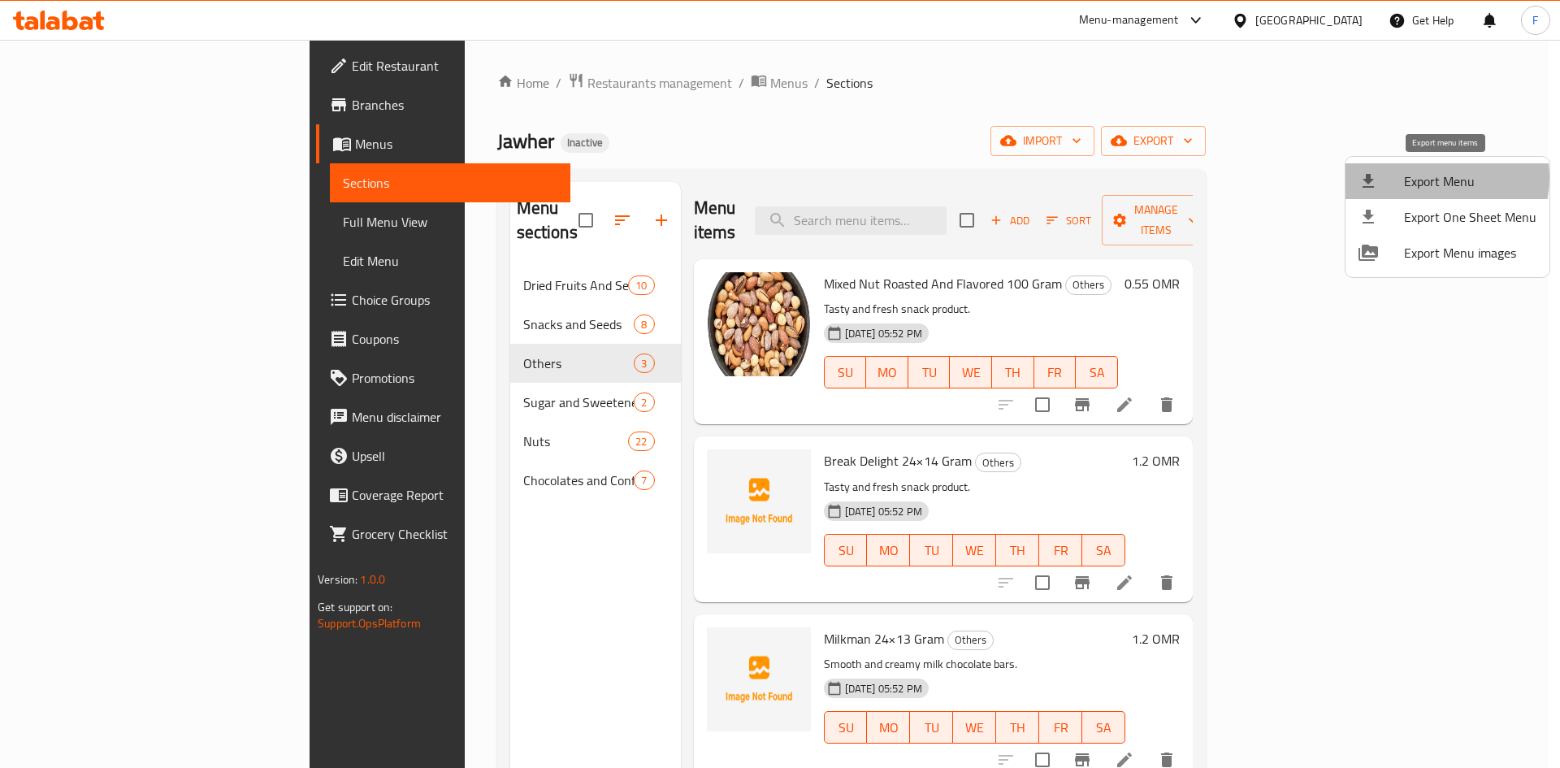
click at [1433, 178] on span "Export Menu" at bounding box center [1470, 181] width 132 height 20
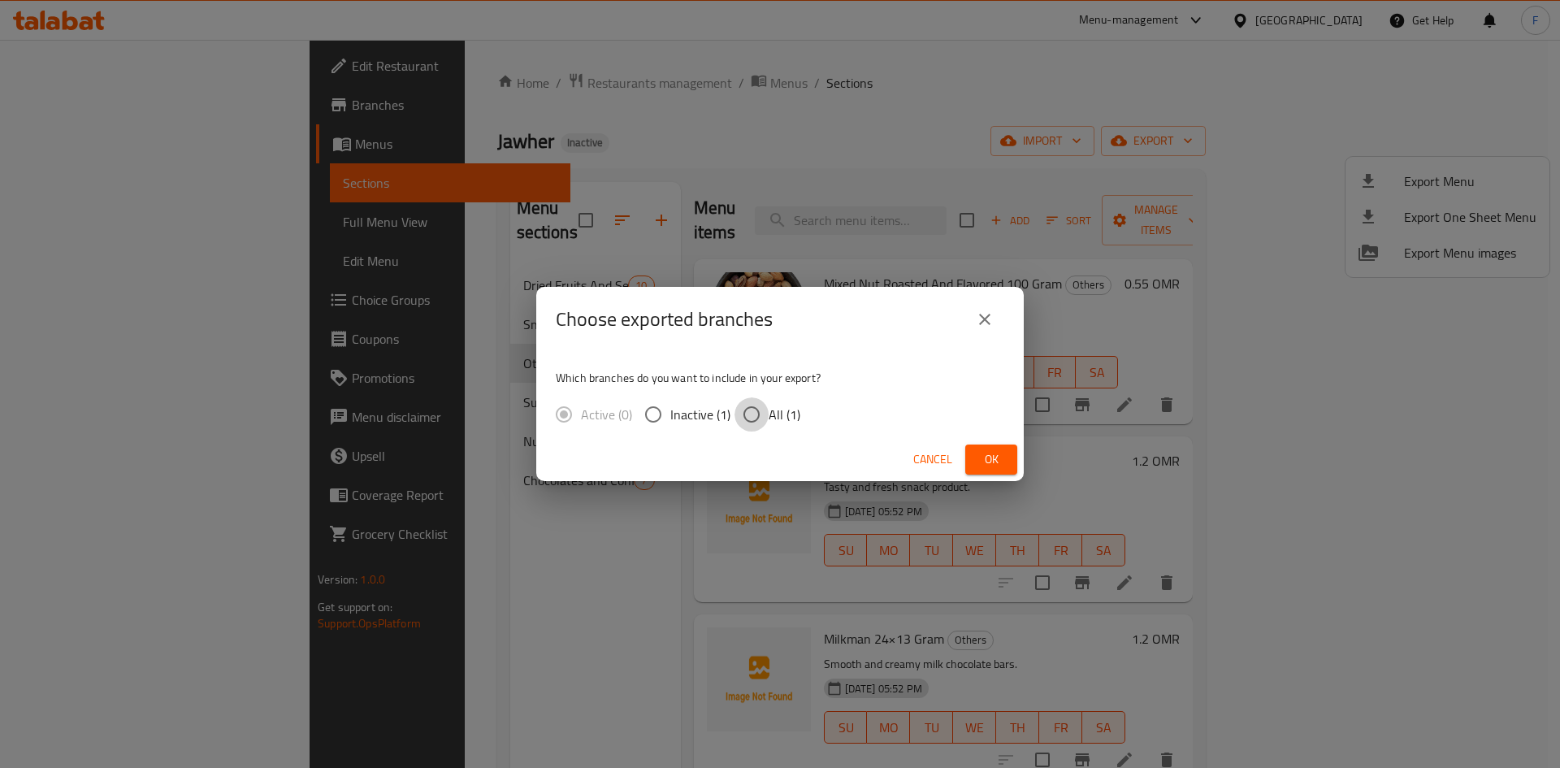
click at [750, 415] on input "All (1)" at bounding box center [752, 414] width 34 height 34
radio input "true"
click at [994, 453] on span "Ok" at bounding box center [991, 459] width 26 height 20
